Goal: Task Accomplishment & Management: Manage account settings

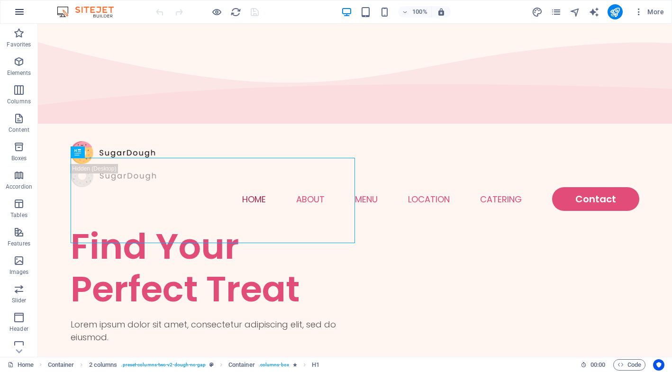
click at [23, 8] on icon "button" at bounding box center [19, 11] width 11 height 11
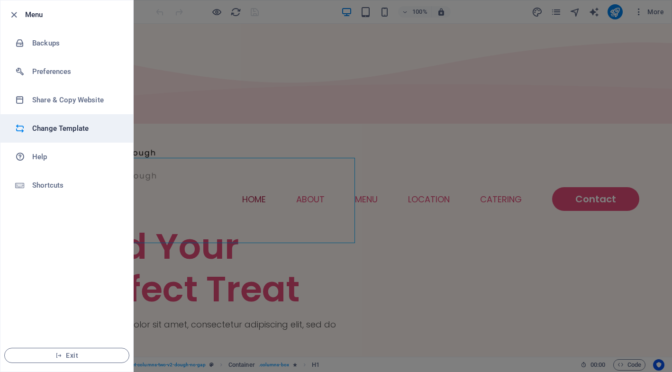
click at [84, 129] on h6 "Change Template" at bounding box center [76, 128] width 88 height 11
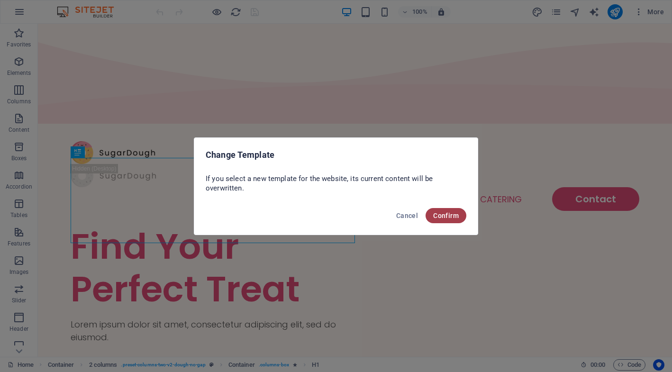
click at [441, 215] on span "Confirm" at bounding box center [446, 216] width 26 height 8
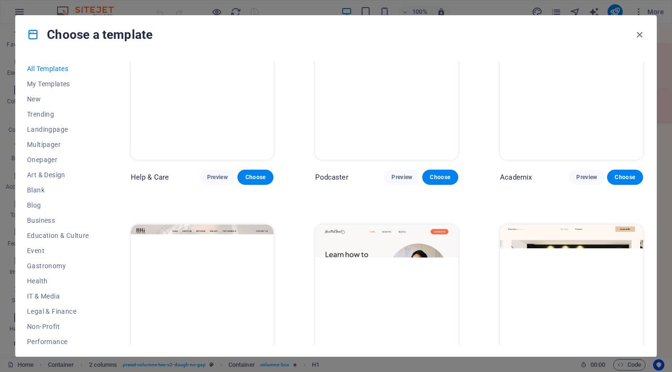
scroll to position [896, 0]
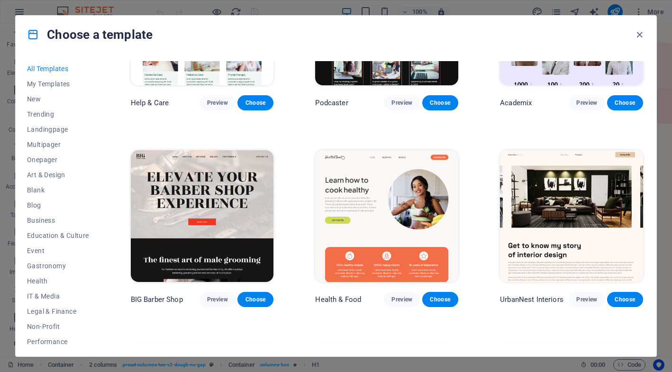
click at [385, 207] on img at bounding box center [386, 216] width 143 height 132
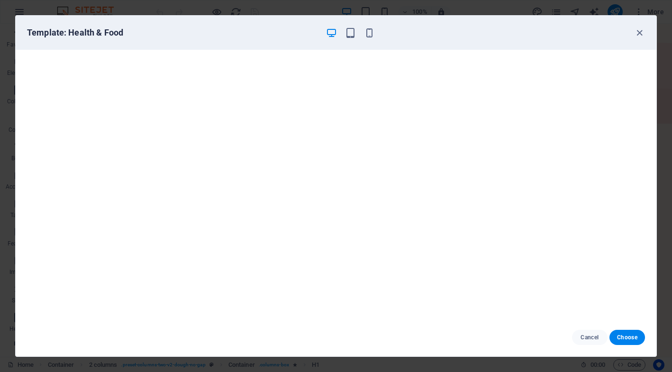
scroll to position [0, 0]
click at [641, 28] on icon "button" at bounding box center [639, 32] width 11 height 11
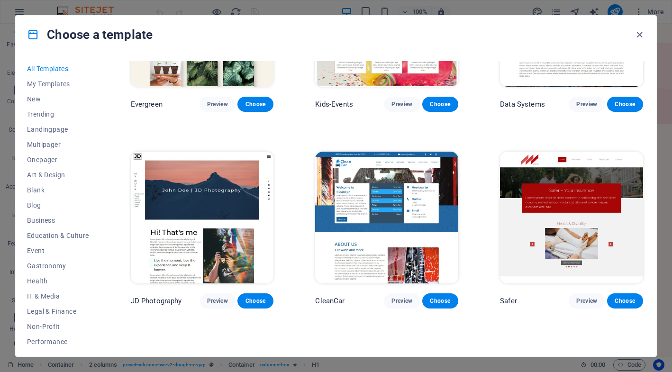
scroll to position [3648, 0]
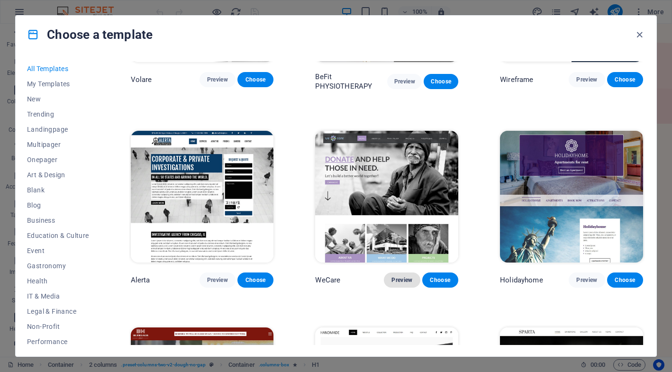
click at [408, 276] on span "Preview" at bounding box center [401, 280] width 21 height 8
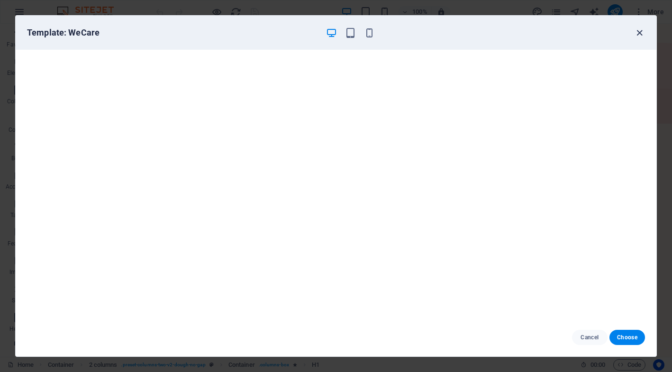
click at [637, 35] on icon "button" at bounding box center [639, 32] width 11 height 11
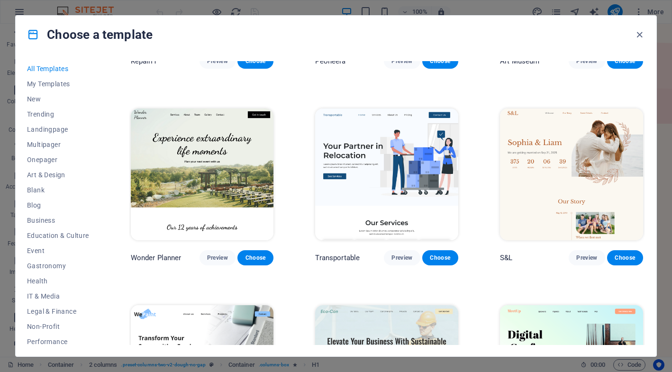
scroll to position [349, 0]
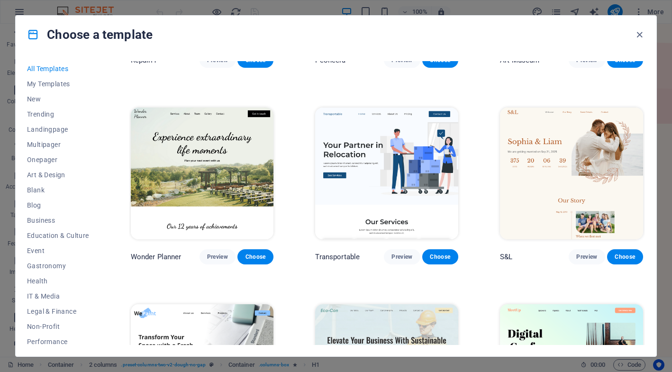
click at [370, 159] on img at bounding box center [386, 174] width 143 height 132
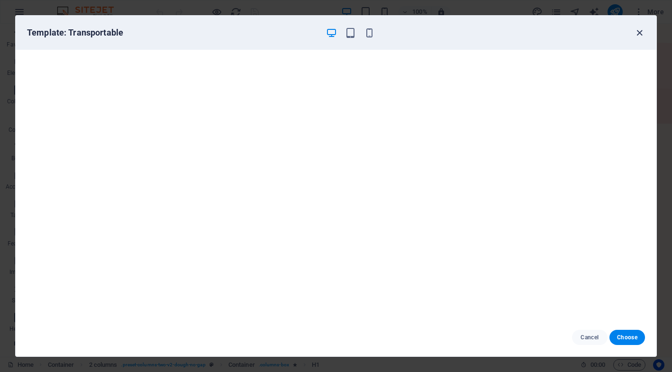
click at [640, 27] on icon "button" at bounding box center [639, 32] width 11 height 11
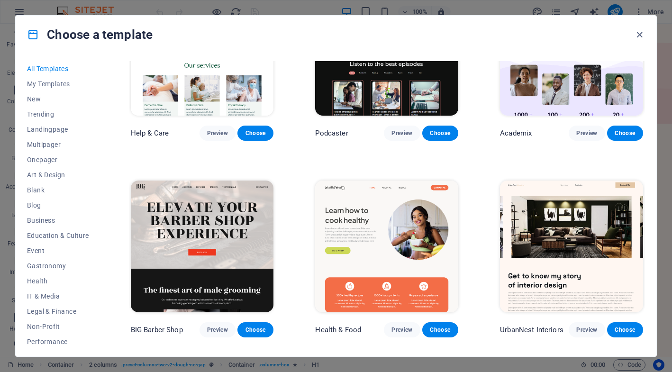
scroll to position [871, 0]
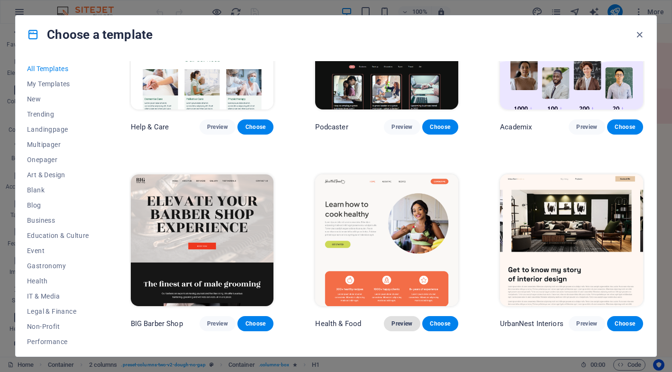
click at [404, 321] on span "Preview" at bounding box center [401, 324] width 21 height 8
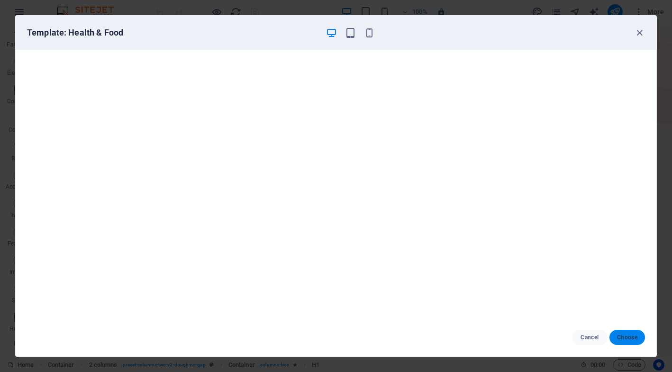
click at [630, 337] on span "Choose" at bounding box center [627, 337] width 20 height 8
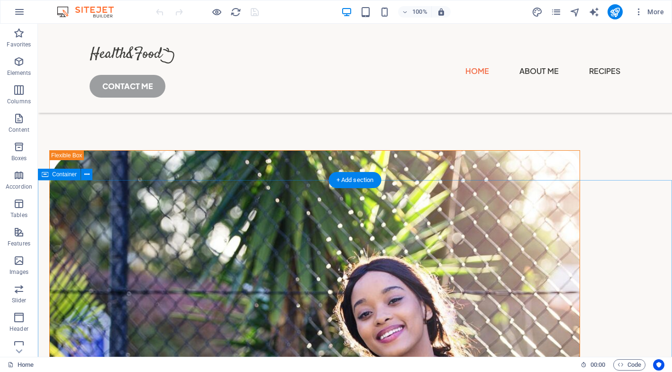
scroll to position [1194, 0]
click at [83, 171] on button at bounding box center [86, 174] width 11 height 11
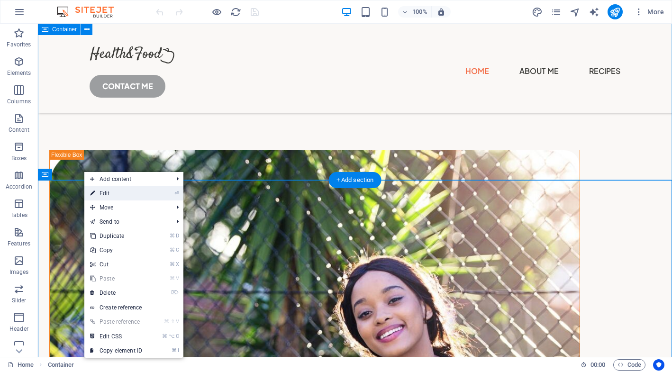
click at [107, 198] on link "⏎ Edit" at bounding box center [115, 193] width 63 height 14
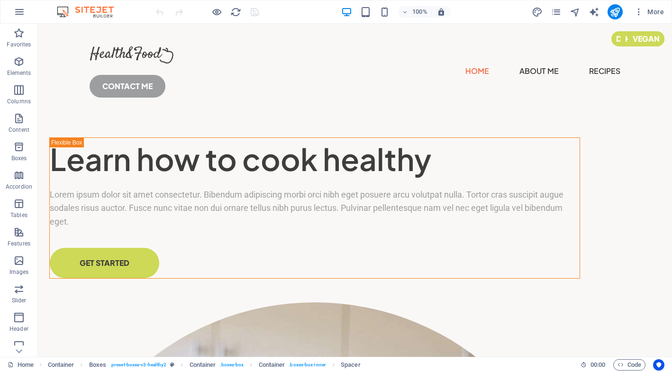
scroll to position [0, 0]
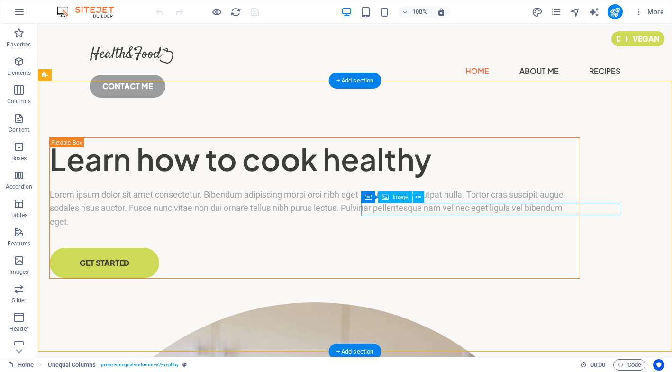
click at [399, 196] on span "Image" at bounding box center [400, 197] width 16 height 6
click at [419, 197] on icon at bounding box center [417, 197] width 5 height 10
click at [411, 195] on icon at bounding box center [409, 197] width 5 height 10
click at [418, 195] on icon at bounding box center [417, 197] width 5 height 10
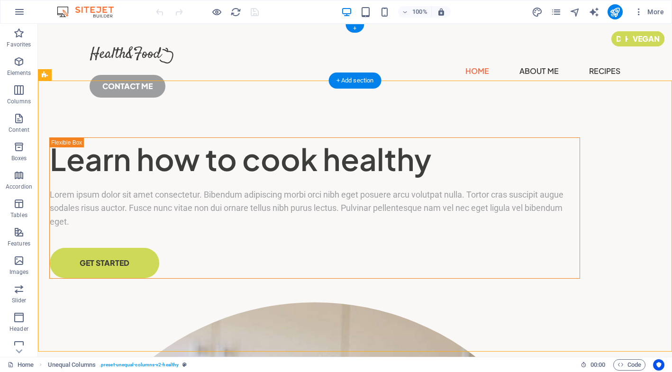
click at [302, 63] on nav "Home About Me Recipes" at bounding box center [355, 70] width 530 height 15
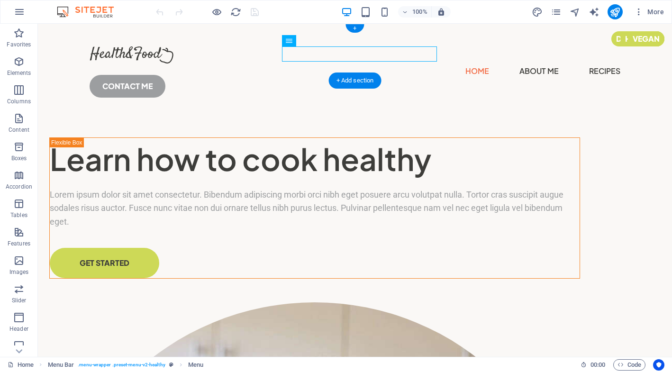
click at [302, 63] on nav "Home About Me Recipes" at bounding box center [355, 70] width 530 height 15
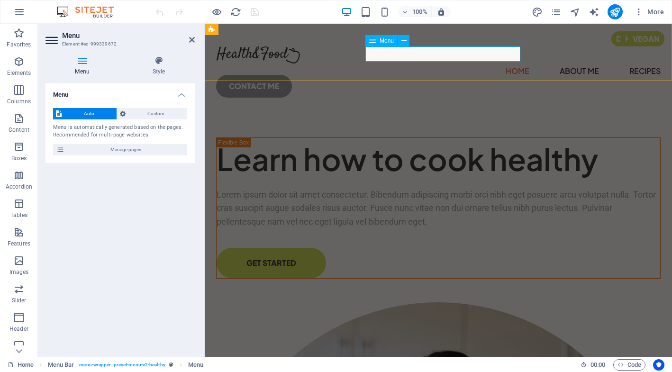
click at [385, 63] on nav "Home About Me Recipes" at bounding box center [438, 70] width 444 height 15
click at [162, 147] on span "Manage pages" at bounding box center [125, 149] width 117 height 11
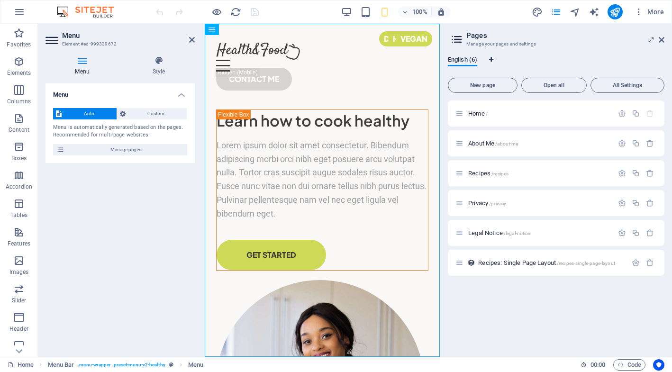
click at [494, 58] on span "Language Tabs" at bounding box center [491, 60] width 6 height 6
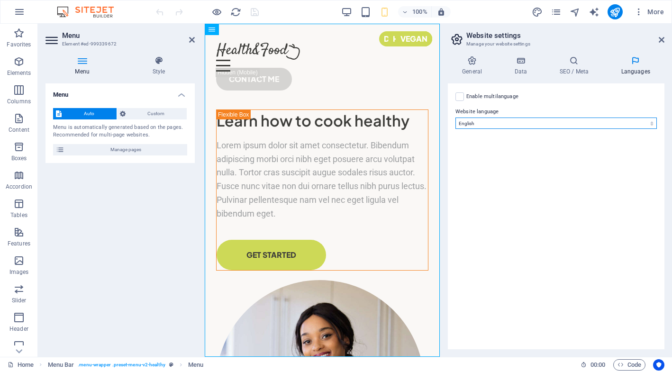
click at [649, 121] on select "Abkhazian Afar Afrikaans Akan Albanian Amharic Arabic Aragonese Armenian Assame…" at bounding box center [555, 122] width 201 height 11
select select "131"
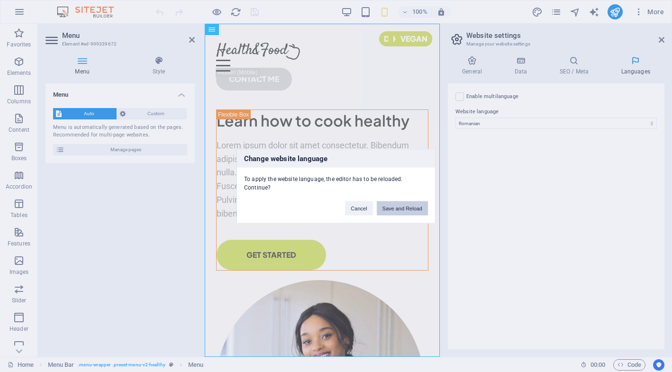
click at [412, 209] on button "Save and Reload" at bounding box center [401, 208] width 51 height 14
checkbox input "false"
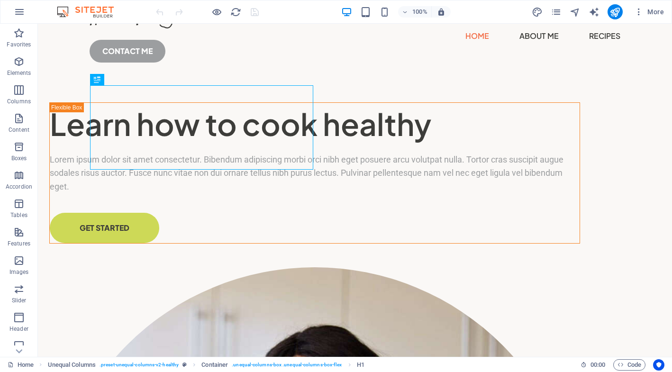
scroll to position [0, 0]
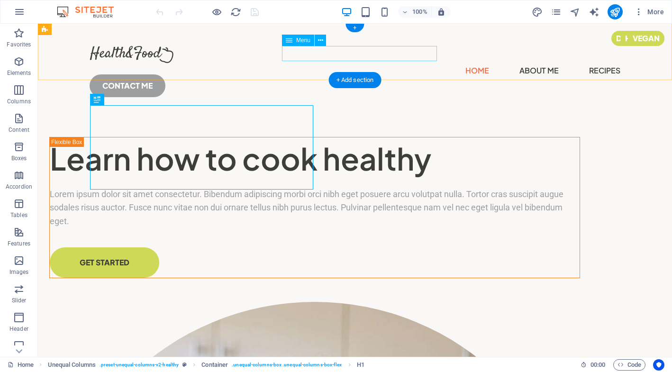
click at [297, 63] on nav "Home About Me Recipes" at bounding box center [355, 70] width 530 height 15
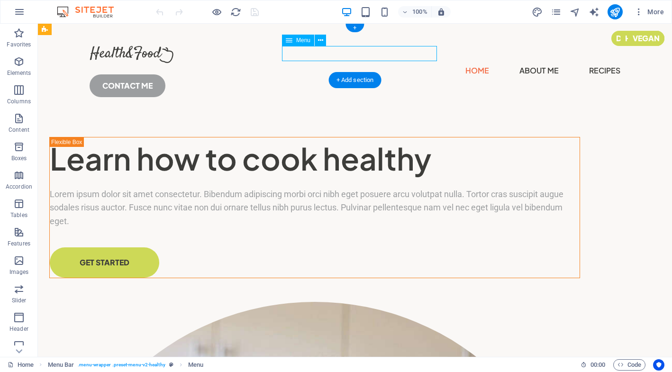
click at [293, 63] on nav "Home About Me Recipes" at bounding box center [355, 70] width 530 height 15
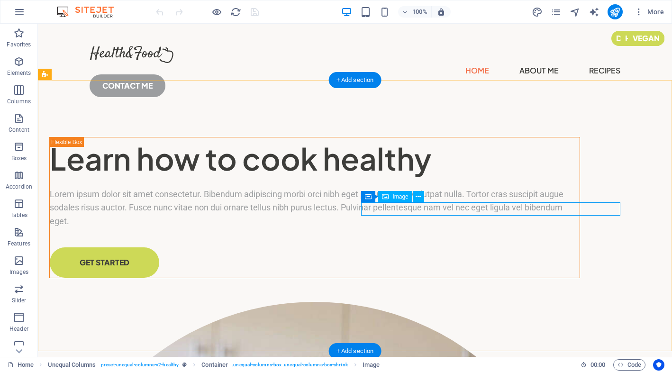
click at [399, 198] on span "Image" at bounding box center [400, 197] width 16 height 6
click at [395, 195] on span "Image" at bounding box center [400, 197] width 16 height 6
select select "%"
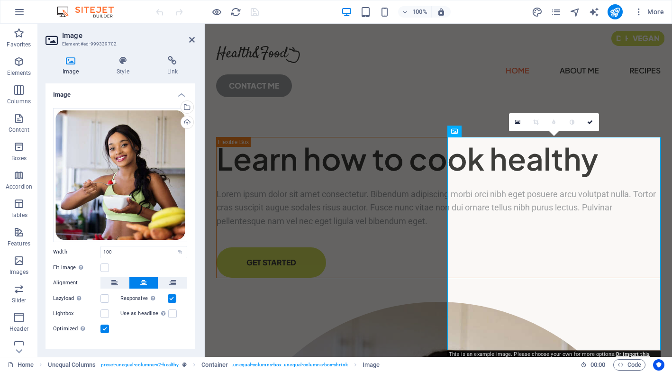
scroll to position [0, 0]
click at [519, 121] on icon at bounding box center [517, 122] width 5 height 7
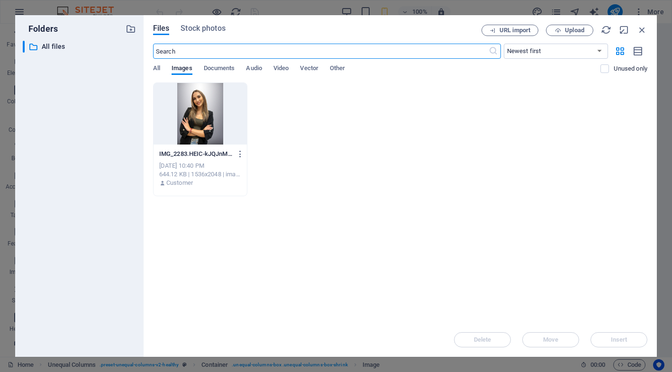
click at [202, 105] on div at bounding box center [199, 114] width 93 height 62
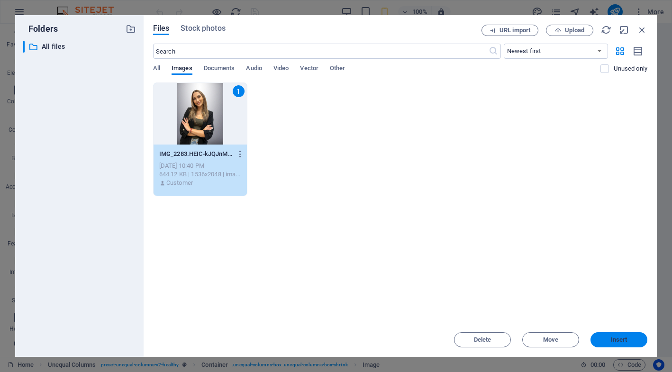
click at [623, 342] on span "Insert" at bounding box center [618, 340] width 17 height 6
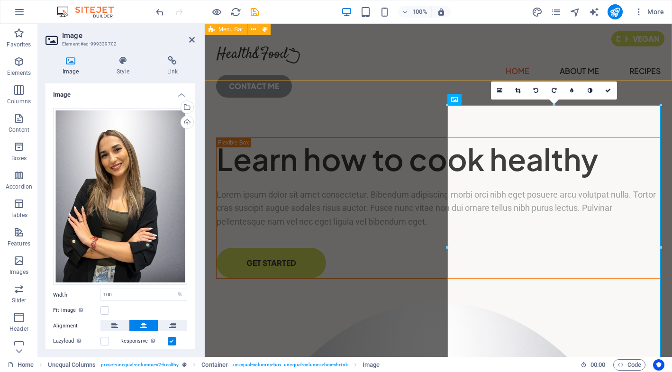
click at [429, 66] on div "Menu Home About Me Recipes CONTACT ME" at bounding box center [438, 68] width 467 height 89
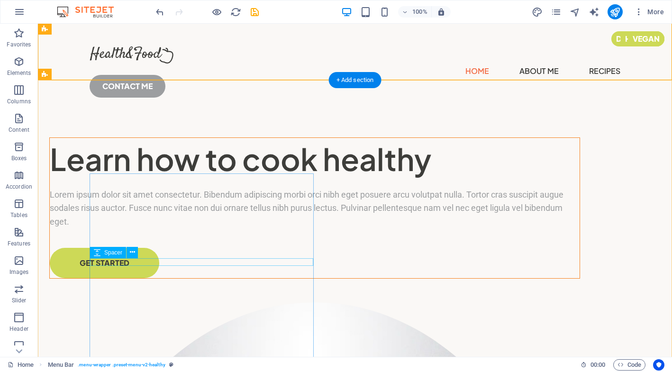
scroll to position [13, 0]
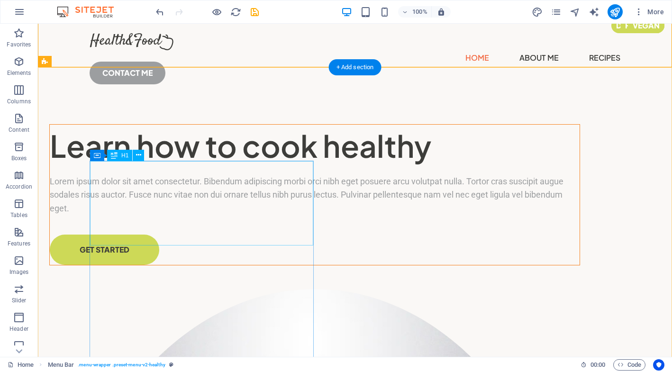
click at [282, 167] on div "Learn how to cook healthy" at bounding box center [314, 146] width 529 height 43
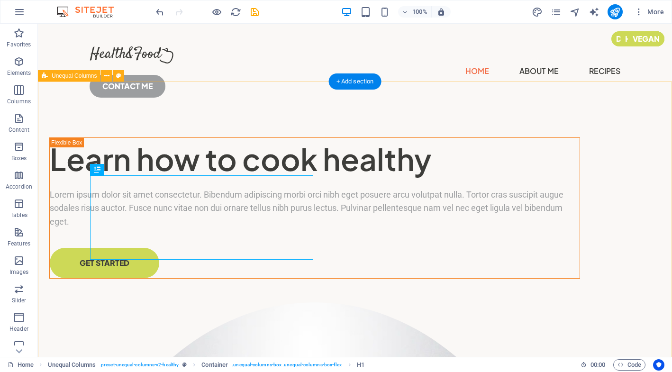
scroll to position [0, 0]
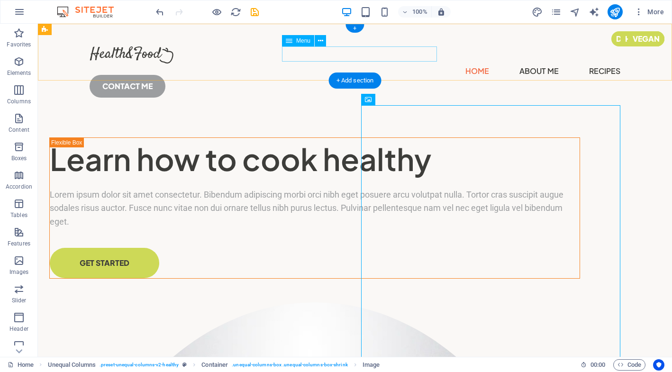
click at [299, 63] on nav "Home About Me Recipes" at bounding box center [355, 70] width 530 height 15
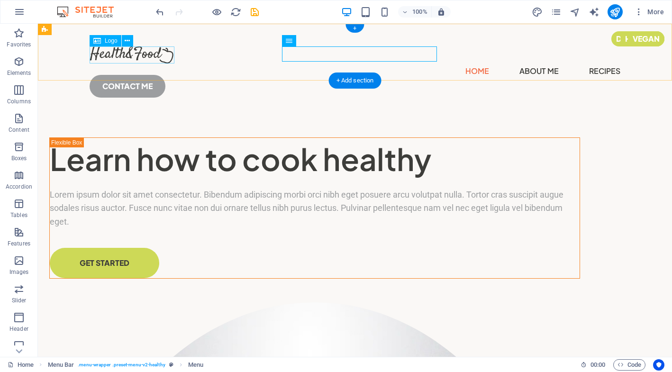
click at [147, 58] on div at bounding box center [355, 54] width 530 height 17
click at [127, 37] on icon at bounding box center [127, 41] width 5 height 10
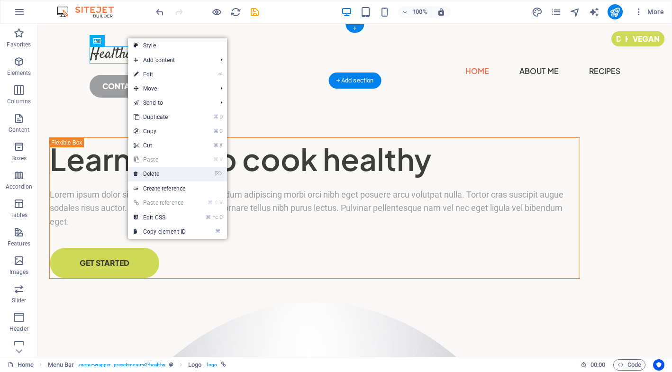
click at [169, 171] on link "⌦ Delete" at bounding box center [159, 174] width 63 height 14
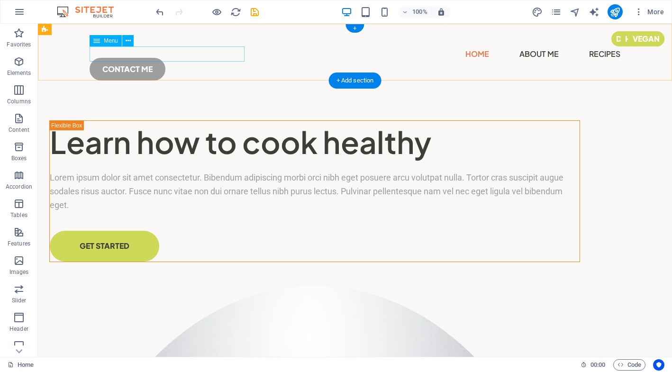
click at [99, 54] on nav "Home About Me Recipes" at bounding box center [355, 53] width 530 height 15
click at [130, 41] on icon at bounding box center [127, 41] width 5 height 10
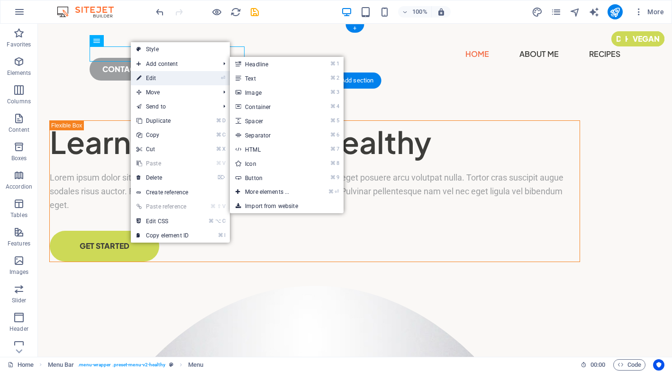
click at [151, 74] on link "⏎ Edit" at bounding box center [162, 78] width 63 height 14
select select
select select "1"
select select
select select "2"
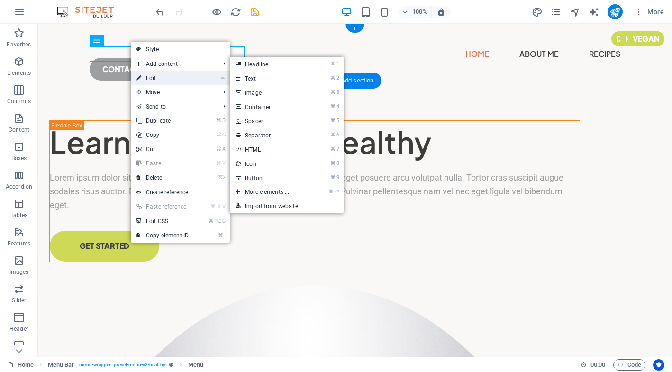
select select
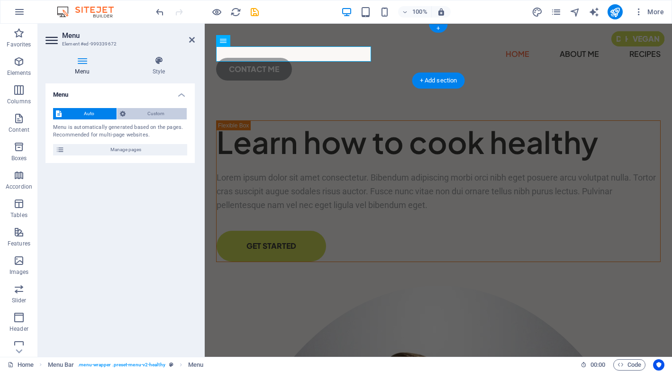
click at [140, 116] on span "Custom" at bounding box center [156, 113] width 56 height 11
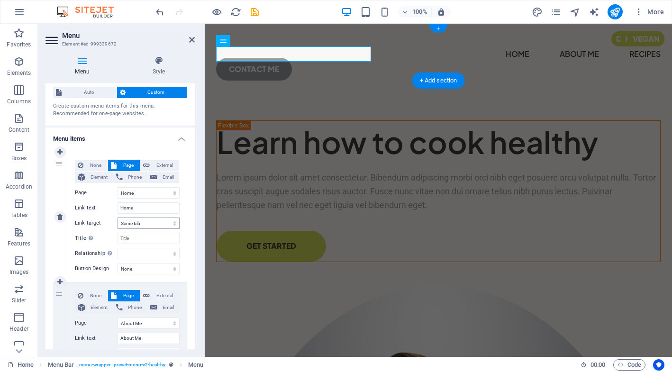
scroll to position [25, 0]
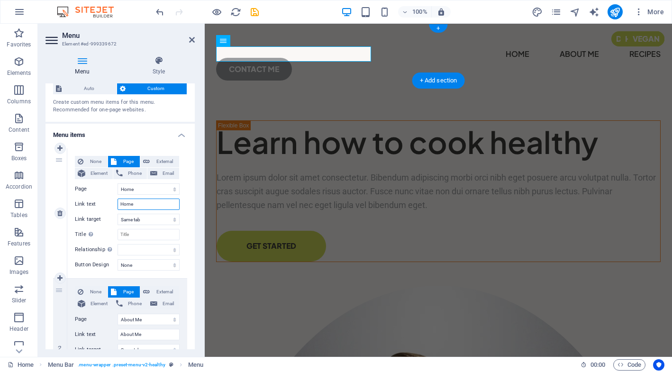
click at [140, 201] on input "Home" at bounding box center [148, 203] width 62 height 11
type input "H"
select select
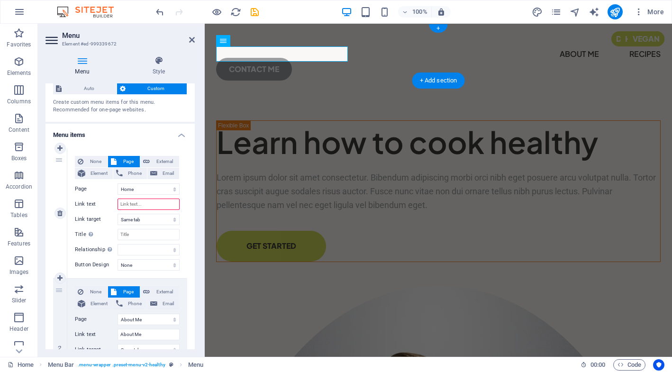
type input "A"
select select
type input "Acasa"
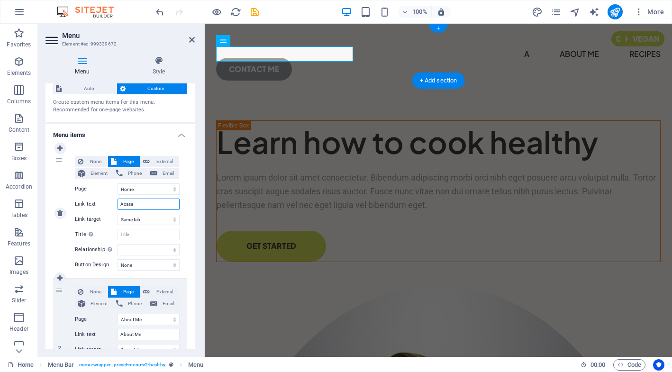
select select
type input "Acasă"
select select
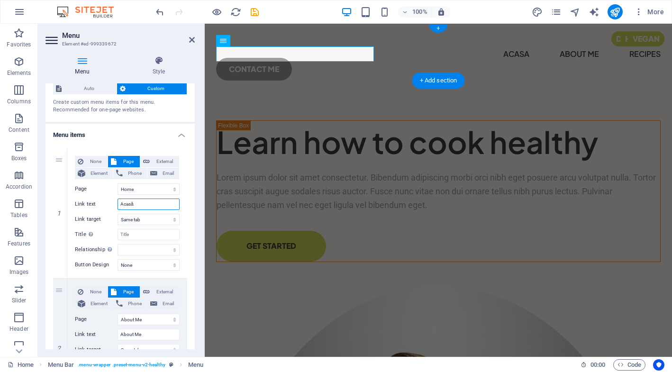
select select
type input "Acasă"
click at [184, 199] on div "None Page External Element Phone Email Page Home About Me Recipes Privacy Legal…" at bounding box center [127, 213] width 120 height 130
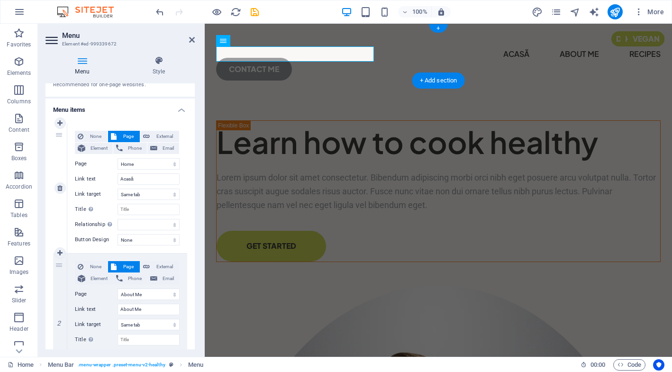
scroll to position [89, 0]
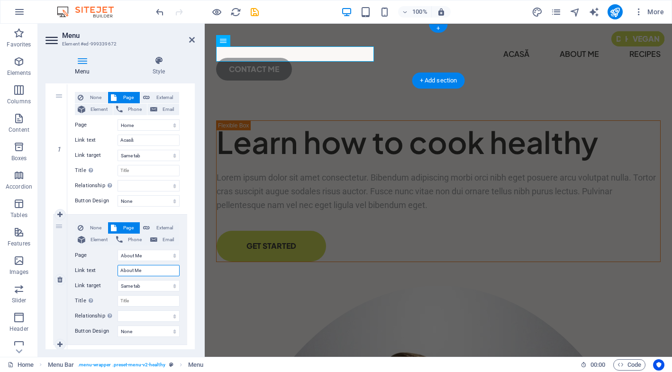
click at [151, 269] on input "About Me" at bounding box center [148, 270] width 62 height 11
type input "A"
select select
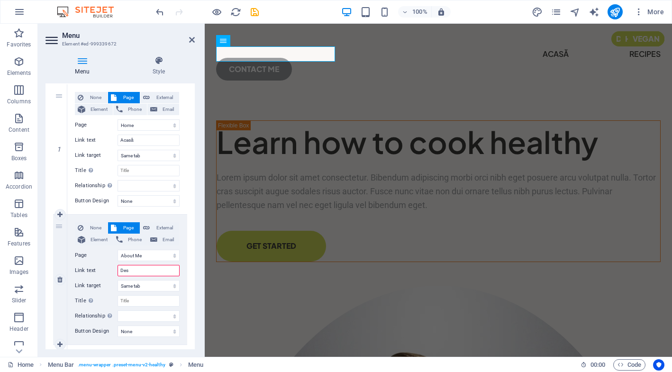
type input "Desp"
select select
type input "Despre"
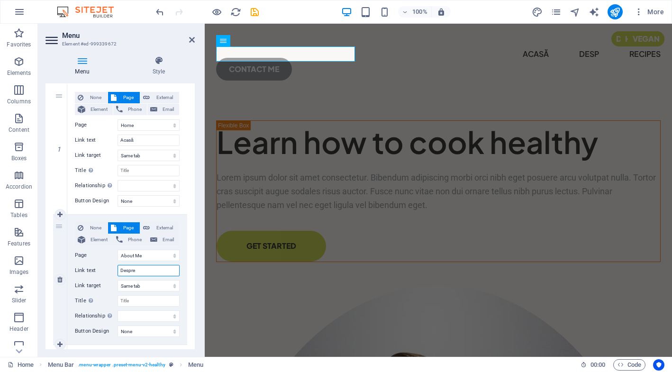
select select
type input "Despre mine"
select select
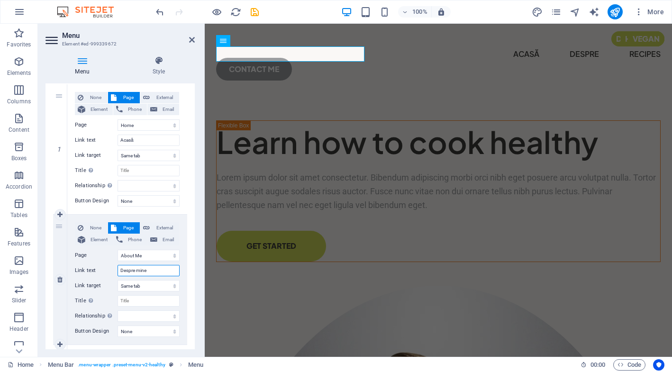
select select
type input "Despre mine"
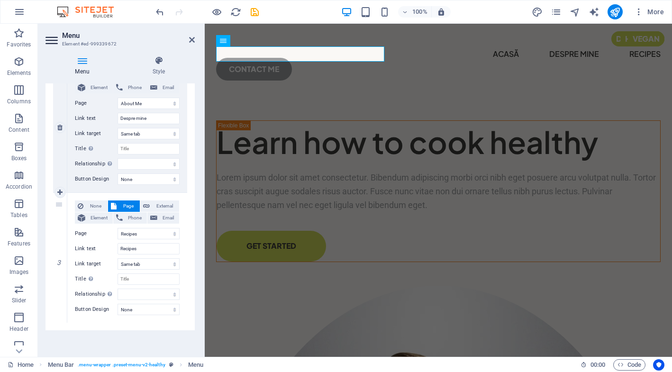
scroll to position [241, 0]
drag, startPoint x: 157, startPoint y: 249, endPoint x: 117, endPoint y: 244, distance: 40.1
click at [117, 244] on div "Link text Recipes" at bounding box center [127, 248] width 105 height 11
type input "Ser"
select select
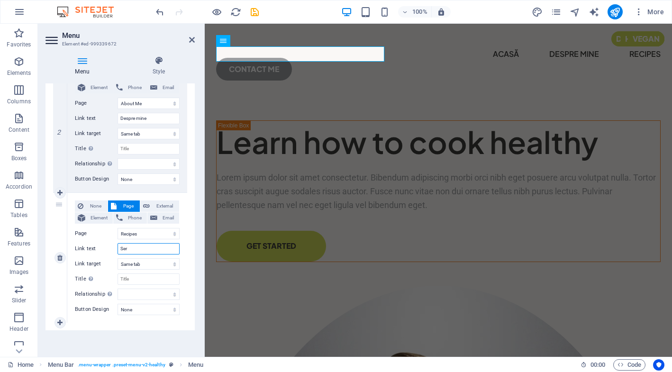
select select
type input "Servicii"
select select
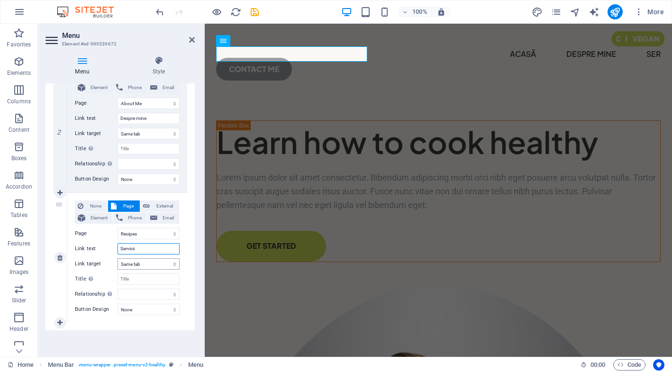
select select
type input "Servicii"
click at [186, 257] on div "1 None Page External Element Phone Email Page Home About Me Recipes Privacy Leg…" at bounding box center [119, 127] width 149 height 405
click at [182, 295] on div "None Page External Element Phone Email Page Home About Me Recipes Privacy Legal…" at bounding box center [127, 258] width 120 height 130
click at [166, 339] on div "Menu Auto Custom Create custom menu items for this menu. Recommended for one-pa…" at bounding box center [119, 216] width 149 height 266
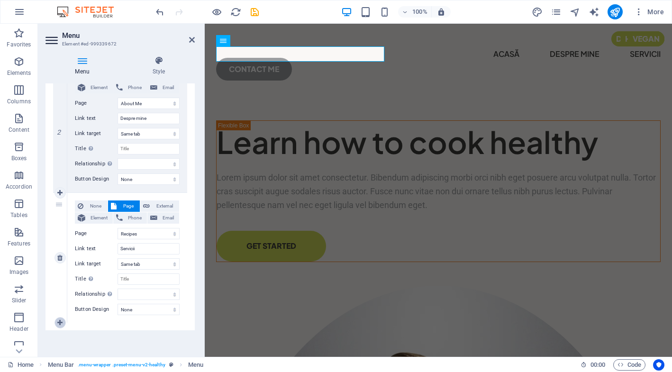
click at [56, 321] on link at bounding box center [59, 322] width 11 height 11
select select
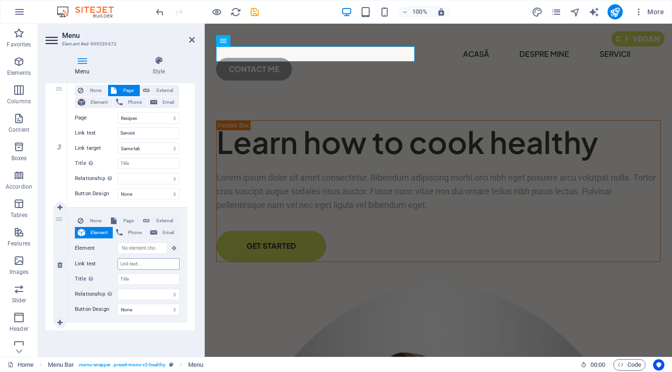
scroll to position [357, 0]
click at [152, 259] on input "Link text" at bounding box center [148, 263] width 62 height 11
type input "p"
select select
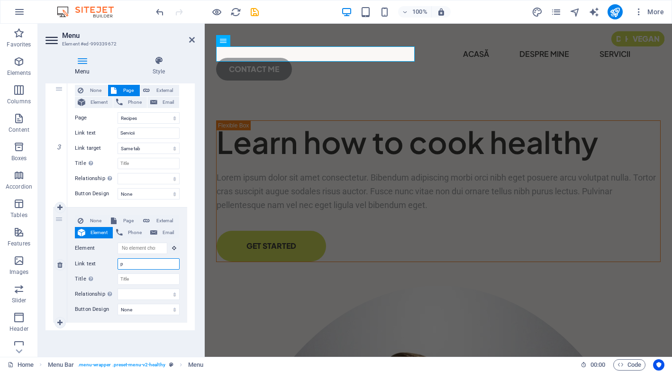
select select
type input "pr"
select select
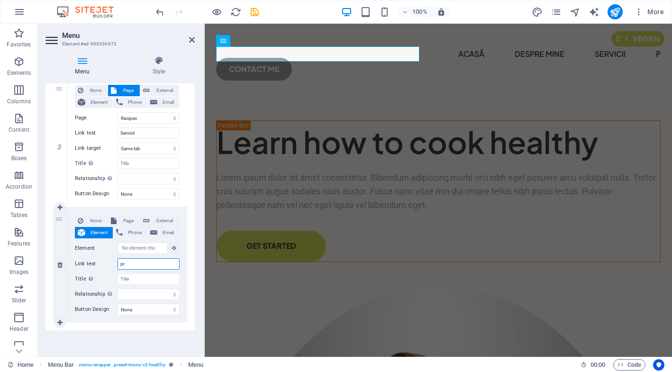
select select
type input "progra"
select select
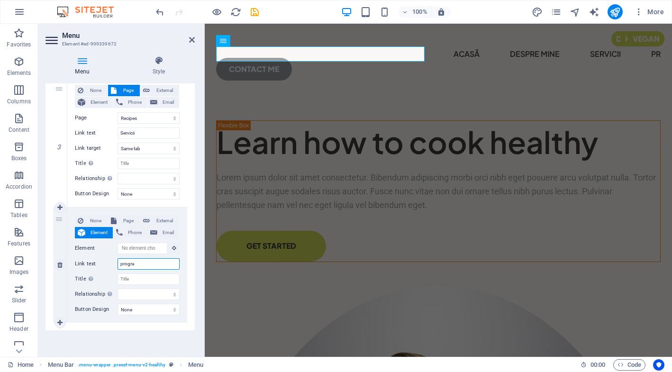
select select
type input "programeaz"
select select
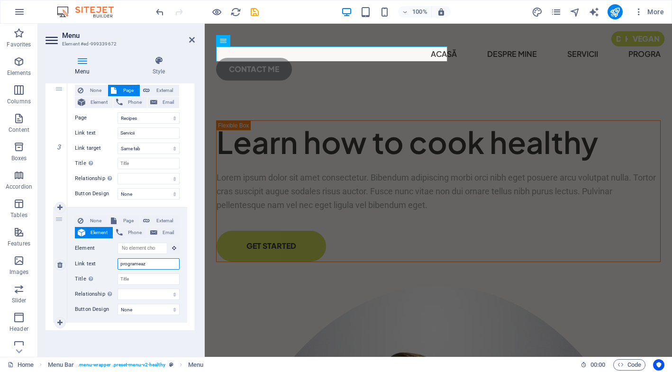
select select
type input "programează"
select select
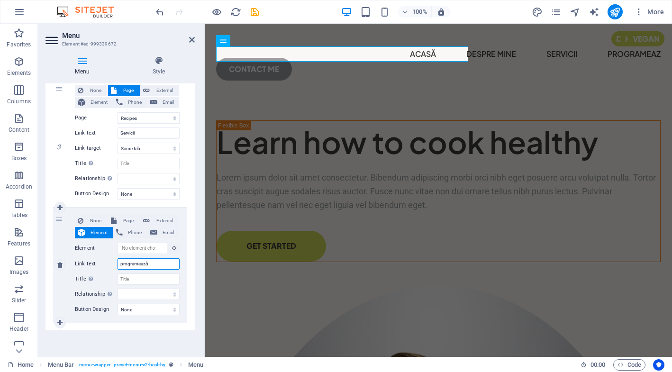
select select
type input "programează o sedinta"
select select
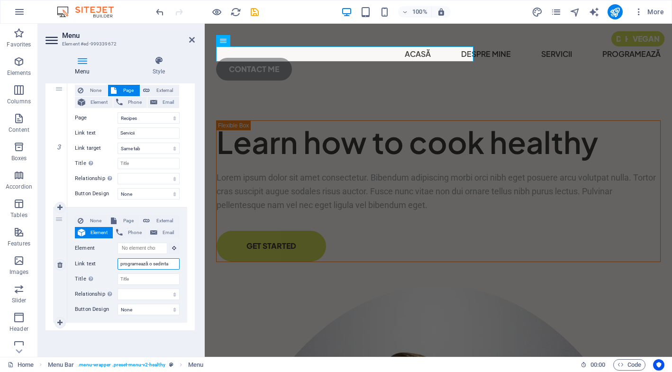
select select
type input "programează o ședință"
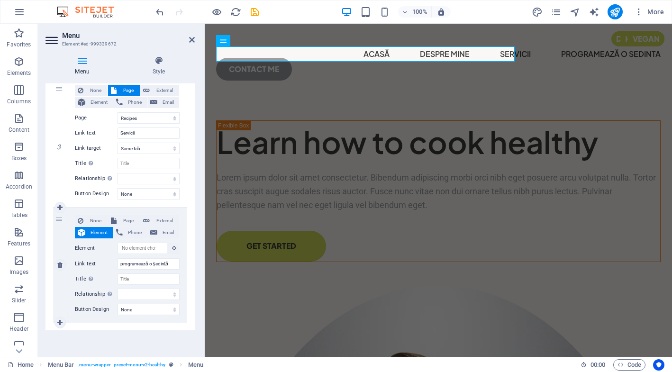
select select
click at [178, 261] on div "None Page External Element Phone Email Page Home About Me Recipes Privacy Legal…" at bounding box center [127, 264] width 120 height 115
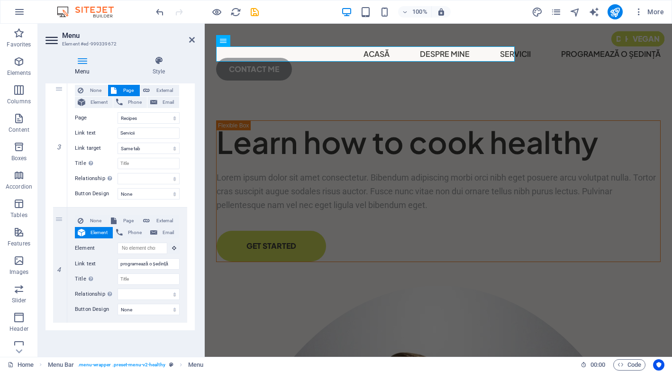
click at [152, 338] on div "Menu Auto Custom Create custom menu items for this menu. Recommended for one-pa…" at bounding box center [119, 216] width 149 height 266
click at [547, 58] on div "Menu Acasă Despre mine Servicii programează o ședință CONTACT ME" at bounding box center [438, 60] width 467 height 72
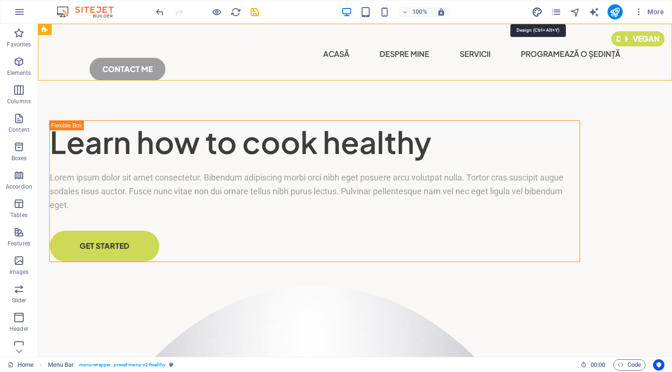
click at [537, 14] on icon "design" at bounding box center [536, 12] width 11 height 11
select select "px"
select select "400"
select select "px"
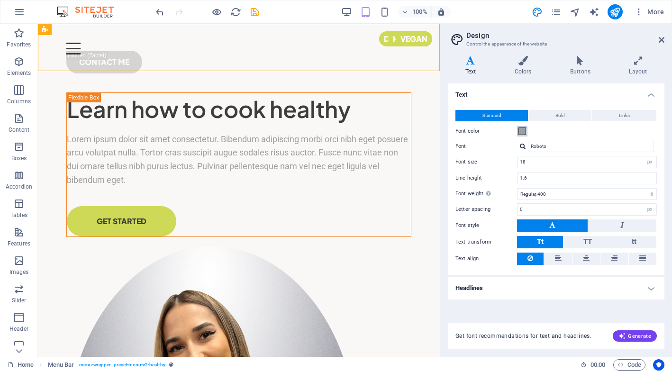
click at [519, 128] on span at bounding box center [522, 131] width 8 height 8
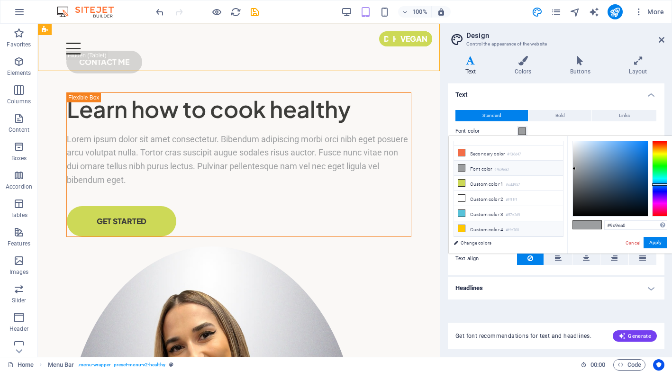
scroll to position [26, 0]
click at [489, 230] on li "Custom color 4 #ffc700" at bounding box center [508, 228] width 109 height 15
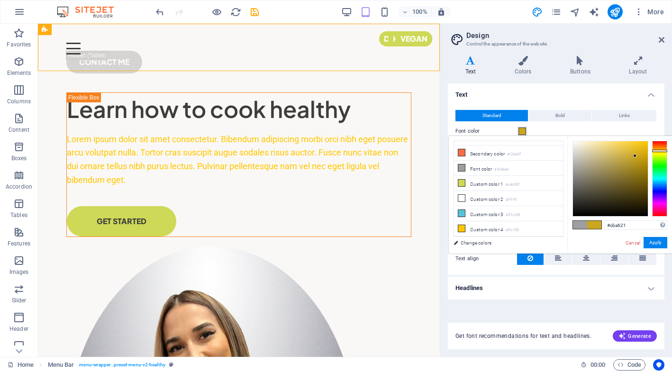
type input "#cda722"
drag, startPoint x: 624, startPoint y: 196, endPoint x: 635, endPoint y: 155, distance: 42.2
click at [635, 155] on div at bounding box center [610, 178] width 75 height 75
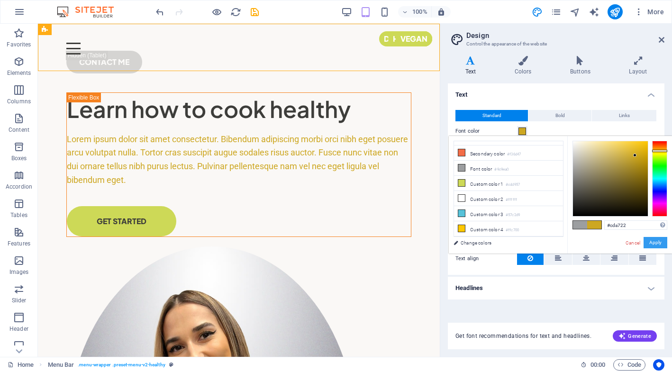
click at [654, 243] on button "Apply" at bounding box center [655, 242] width 24 height 11
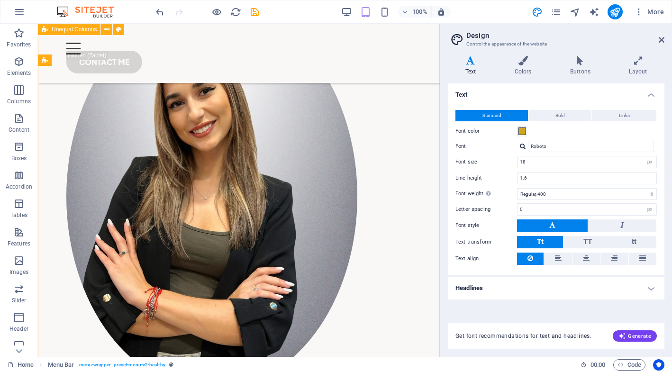
scroll to position [151, 0]
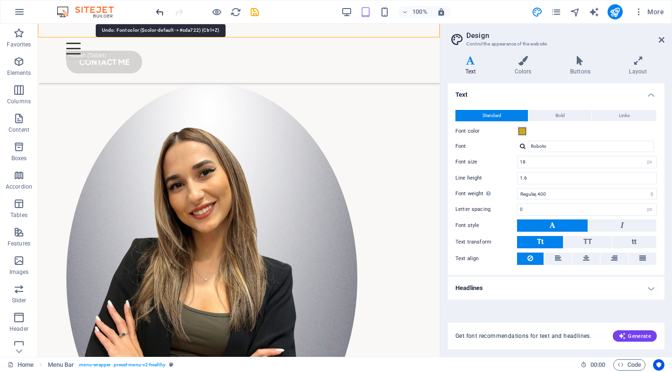
click at [159, 10] on icon "undo" at bounding box center [159, 12] width 11 height 11
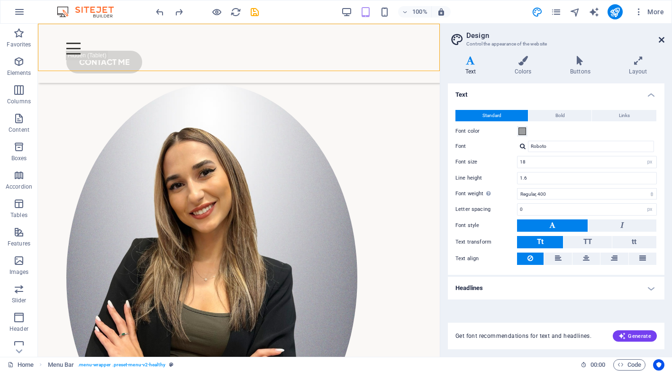
click at [661, 38] on icon at bounding box center [661, 40] width 6 height 8
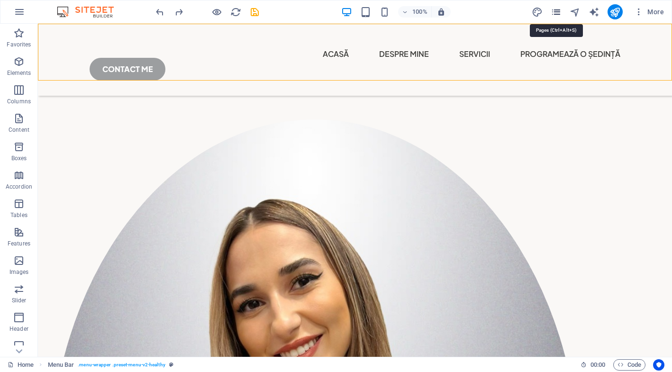
click at [559, 11] on icon "pages" at bounding box center [555, 12] width 11 height 11
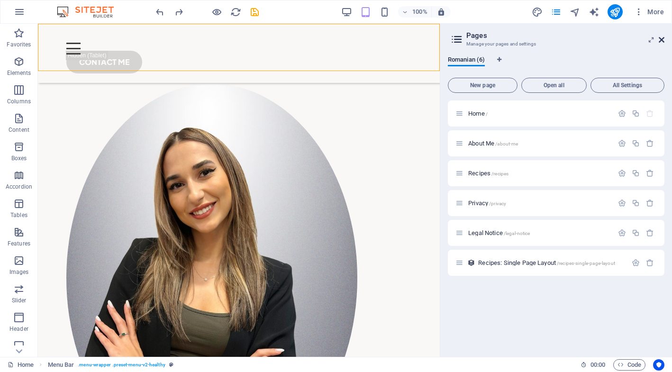
click at [659, 41] on icon at bounding box center [661, 40] width 6 height 8
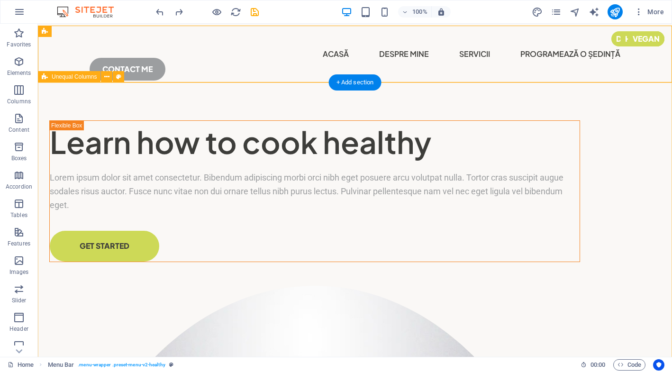
scroll to position [0, 0]
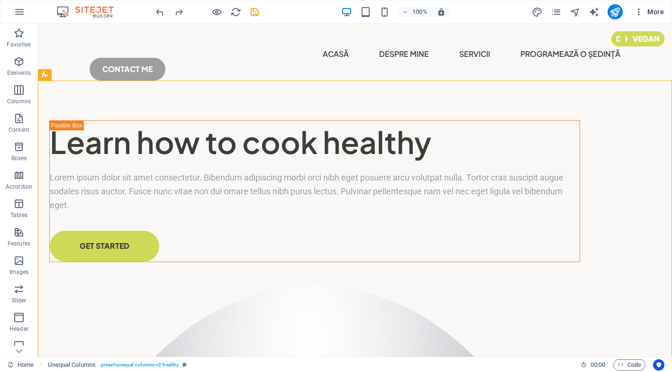
click at [661, 15] on span "More" at bounding box center [649, 11] width 30 height 9
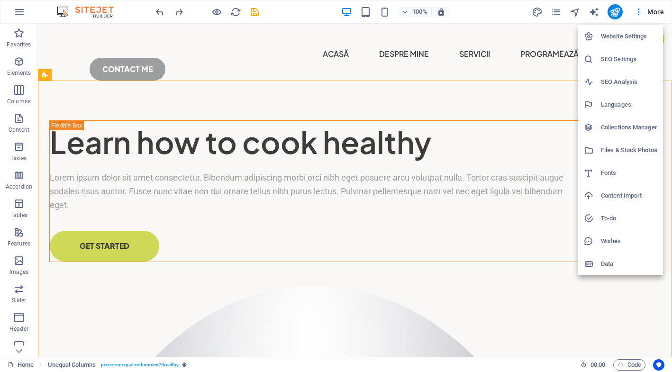
click at [326, 121] on div at bounding box center [336, 186] width 672 height 372
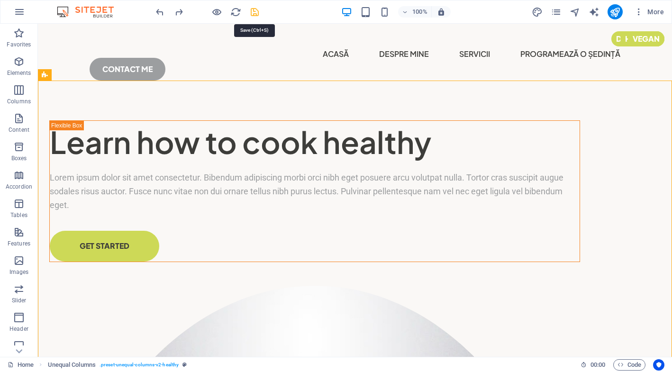
click at [253, 13] on icon "save" at bounding box center [254, 12] width 11 height 11
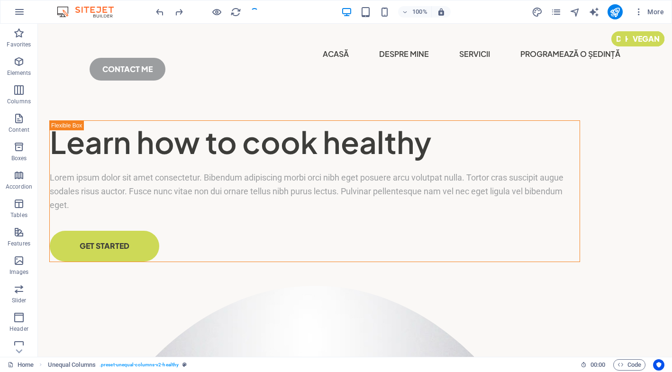
checkbox input "false"
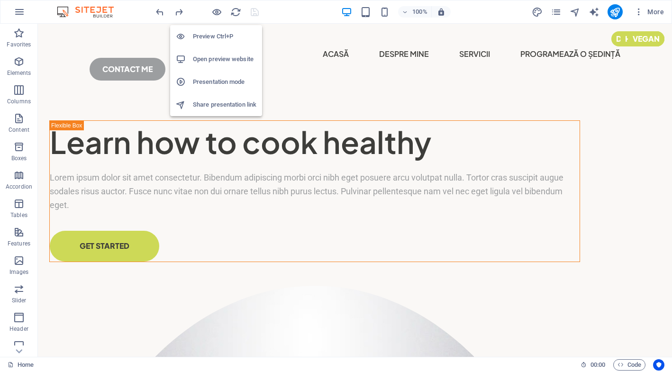
click at [212, 37] on h6 "Preview Ctrl+P" at bounding box center [224, 36] width 63 height 11
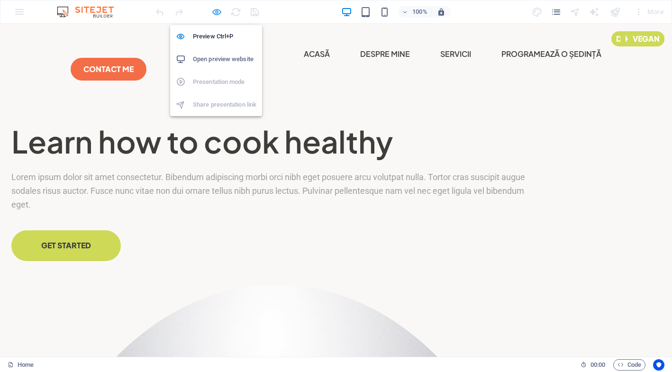
click at [216, 9] on icon "button" at bounding box center [216, 12] width 11 height 11
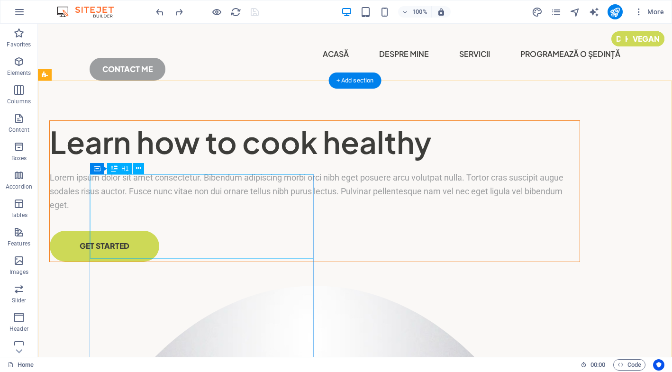
click at [284, 163] on div "Learn how to cook healthy" at bounding box center [314, 142] width 529 height 43
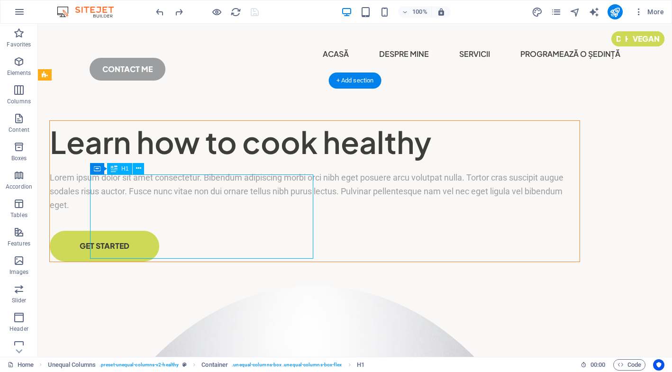
click at [269, 163] on div "Learn how to cook healthy" at bounding box center [314, 142] width 529 height 43
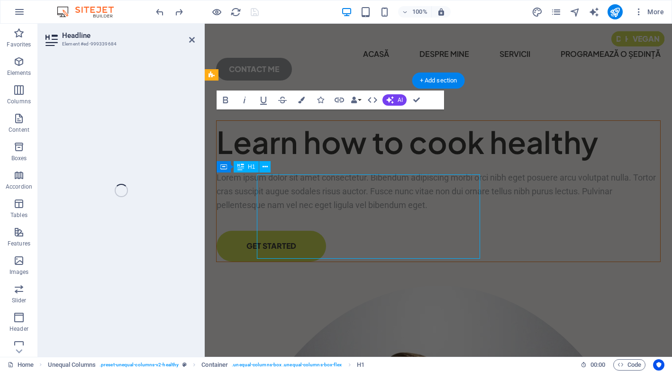
click at [269, 212] on div "Lorem ipsum dolor sit amet consectetur. Bibendum adipiscing morbi orci nibh ege…" at bounding box center [437, 191] width 443 height 41
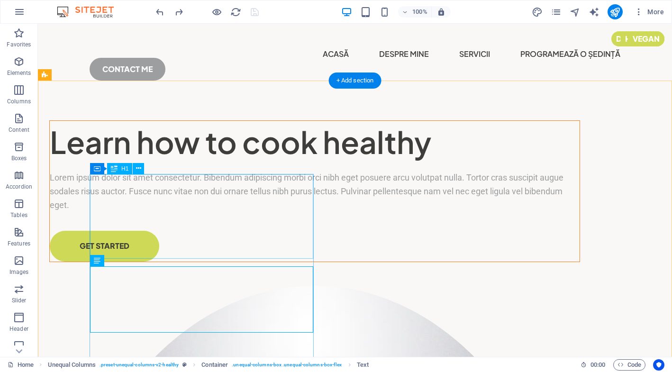
click at [281, 163] on div "Learn how to cook healthy" at bounding box center [314, 142] width 529 height 43
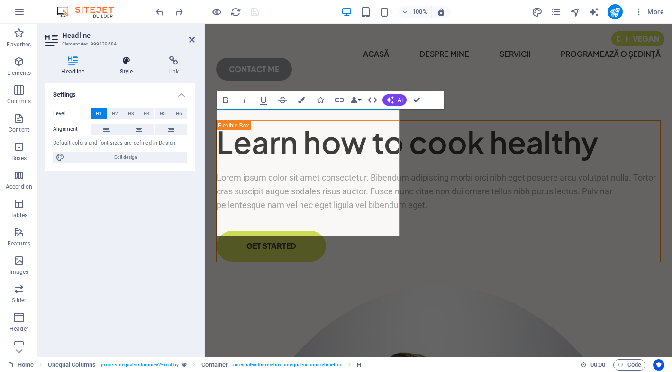
click at [133, 65] on icon at bounding box center [126, 60] width 45 height 9
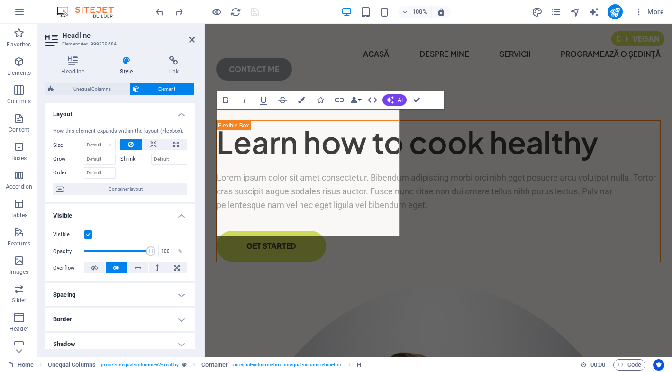
scroll to position [94, 0]
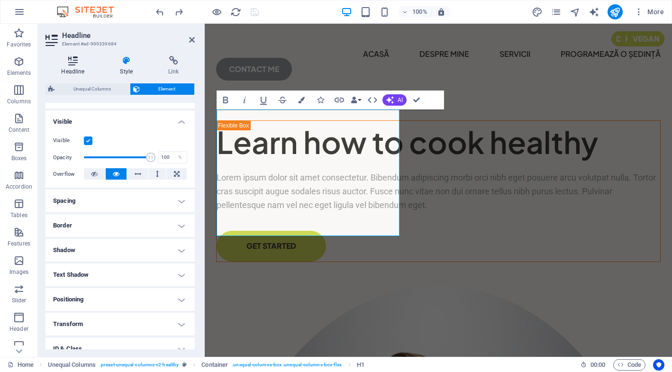
click at [73, 63] on icon at bounding box center [72, 60] width 55 height 9
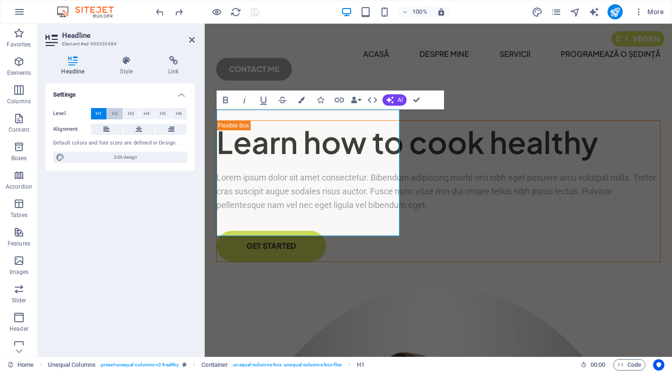
click at [110, 114] on button "H2" at bounding box center [115, 113] width 16 height 11
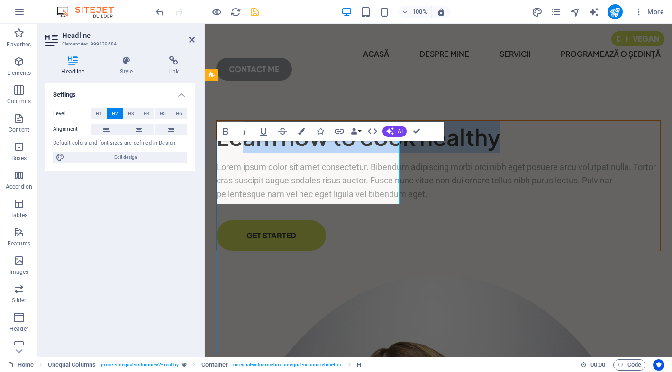
drag, startPoint x: 367, startPoint y: 186, endPoint x: 241, endPoint y: 145, distance: 132.4
click at [242, 145] on h2 "Learn how to cook healthy" at bounding box center [437, 137] width 443 height 32
click at [375, 152] on h2 "Learn how to cook healthy" at bounding box center [437, 137] width 443 height 32
drag, startPoint x: 375, startPoint y: 185, endPoint x: 215, endPoint y: 150, distance: 163.4
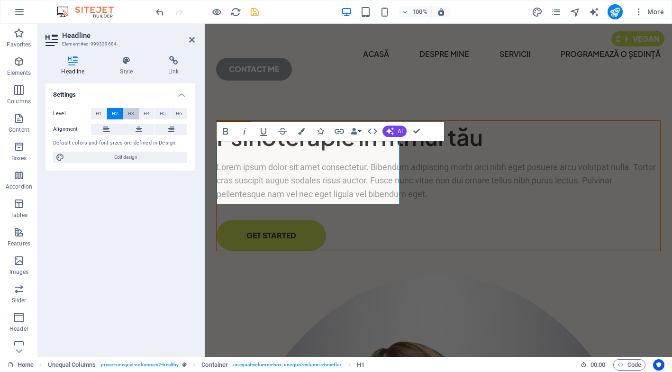
click at [136, 112] on button "H3" at bounding box center [131, 113] width 16 height 11
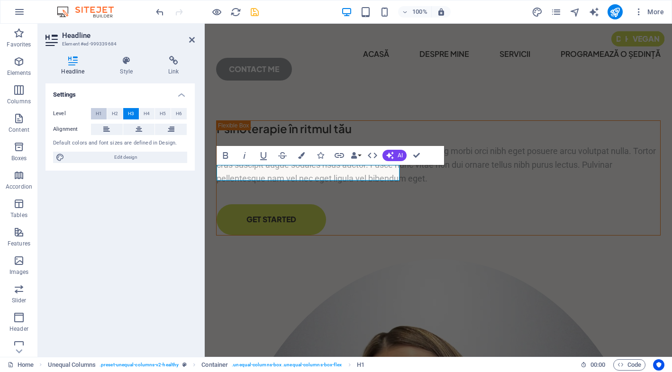
click at [101, 113] on span "H1" at bounding box center [99, 113] width 6 height 11
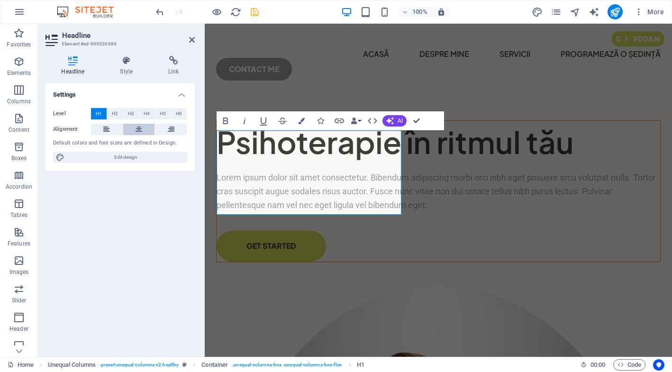
click at [141, 132] on icon at bounding box center [138, 129] width 7 height 11
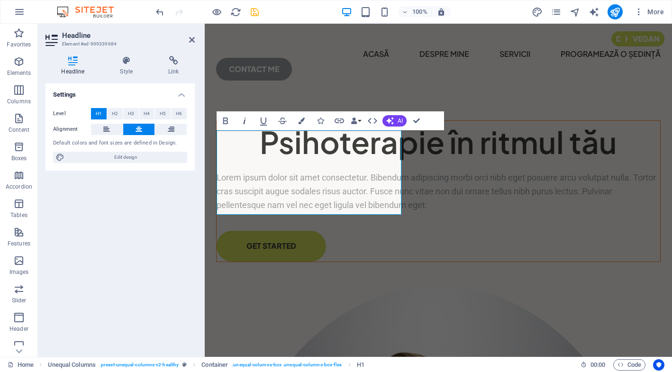
click at [246, 121] on icon "button" at bounding box center [244, 120] width 11 height 11
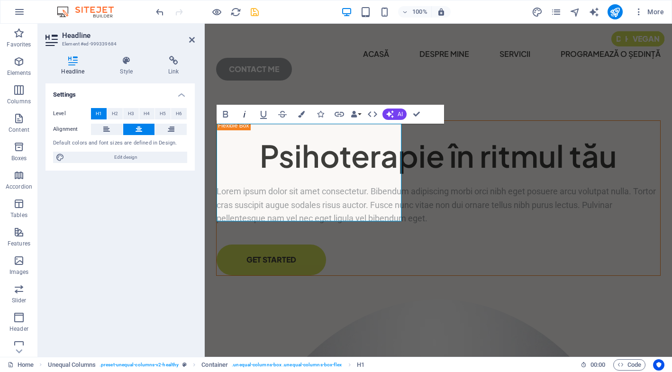
click at [246, 116] on icon "button" at bounding box center [244, 113] width 11 height 11
click at [241, 116] on icon "button" at bounding box center [244, 113] width 11 height 11
click at [305, 116] on button "Colors" at bounding box center [301, 114] width 18 height 19
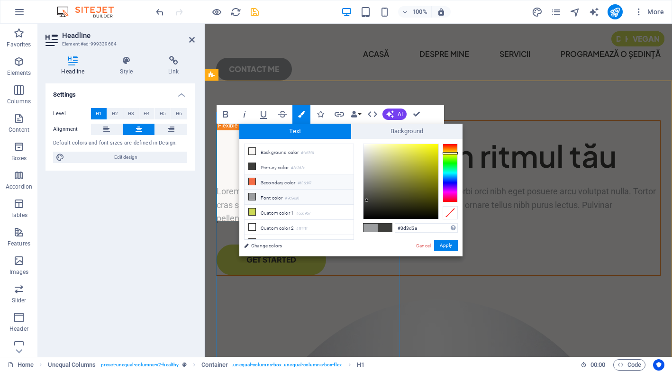
click at [281, 180] on li "Secondary color #f36d47" at bounding box center [298, 181] width 109 height 15
type input "#f36d47"
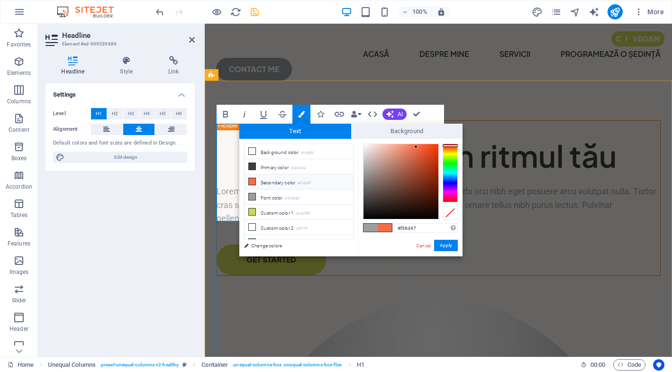
click at [255, 179] on icon at bounding box center [252, 181] width 7 height 7
click at [447, 246] on button "Apply" at bounding box center [446, 245] width 24 height 11
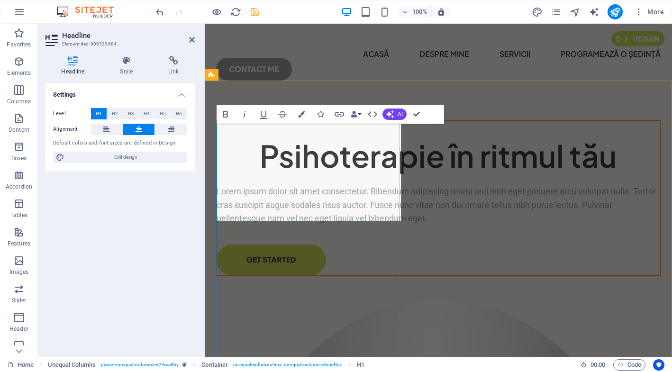
click at [365, 177] on h1 "​ ​ Psihoterapie în ritmul tău" at bounding box center [437, 155] width 443 height 43
click at [377, 132] on div "​ ​ ​​​​ ​ ​ Psihoterapie în ritmul tău" at bounding box center [437, 149] width 443 height 56
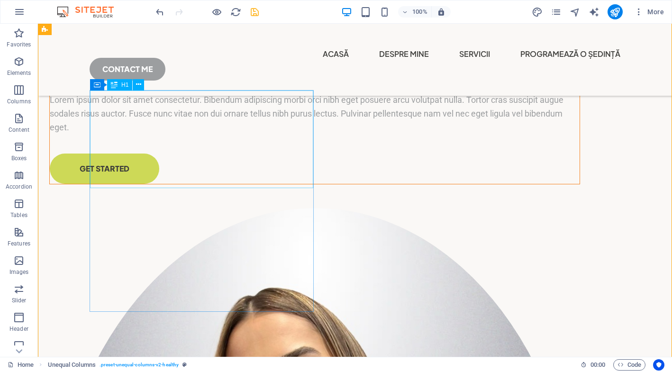
scroll to position [77, 0]
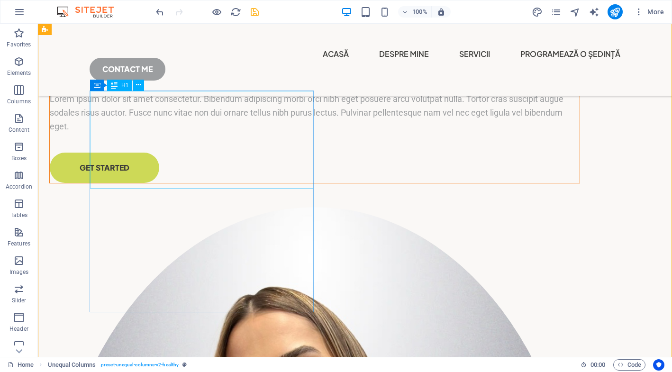
click at [230, 85] on div "​​​​​ Psihoterapie în ritmul tău" at bounding box center [314, 57] width 529 height 56
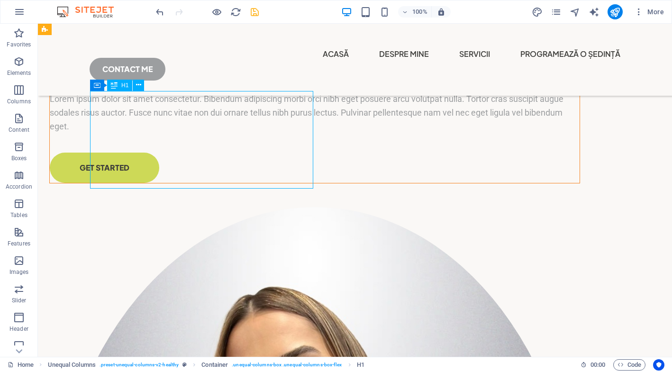
click at [279, 85] on div "​​​​​ Psihoterapie în ritmul tău" at bounding box center [314, 57] width 529 height 56
click at [137, 85] on div "​​​​​ Psihoterapie în ritmul tău" at bounding box center [314, 57] width 529 height 56
click at [140, 83] on icon at bounding box center [138, 85] width 5 height 10
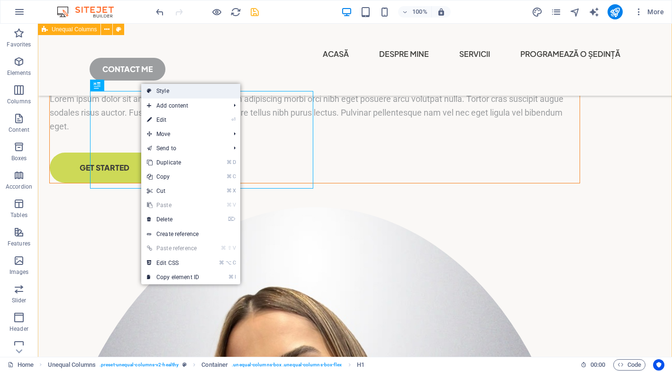
click at [184, 90] on link "Style" at bounding box center [190, 91] width 99 height 14
select select "%"
select select "px"
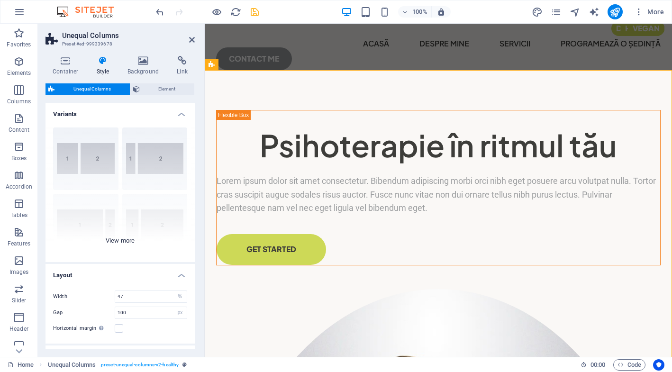
scroll to position [0, 0]
click at [306, 166] on div "​​​​​ Psihoterapie în ritmul tău" at bounding box center [437, 138] width 443 height 56
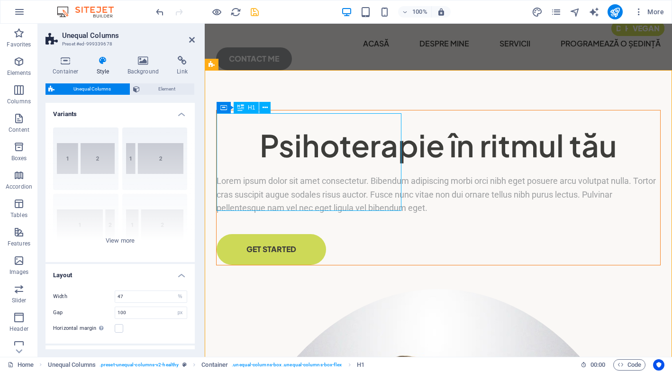
click at [306, 144] on div "​​​​​ Psihoterapie în ritmul tău" at bounding box center [437, 138] width 443 height 56
click at [396, 166] on div "​​​​​ Psihoterapie în ritmul tău" at bounding box center [437, 138] width 443 height 56
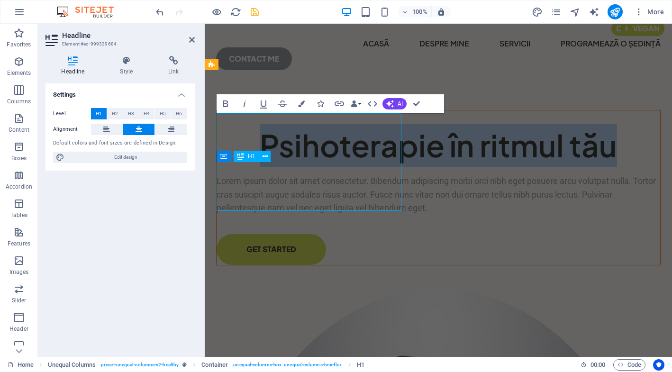
click at [310, 167] on h1 "Psihoterapie în ritmul tău" at bounding box center [437, 145] width 443 height 43
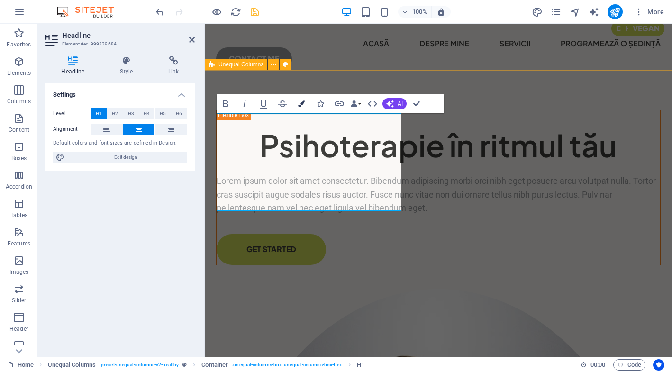
click at [299, 104] on icon "button" at bounding box center [301, 103] width 7 height 7
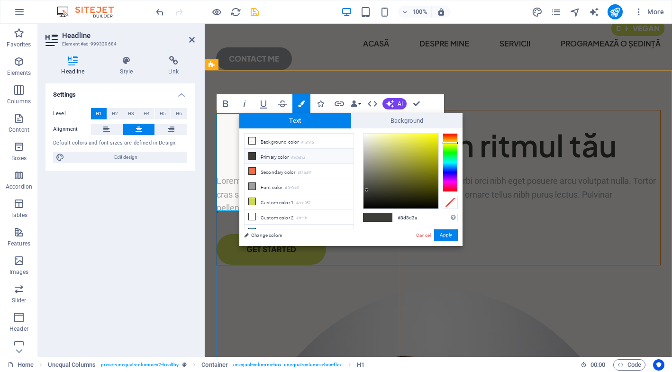
click at [226, 139] on h1 "Psihoterapie în ritmul tău" at bounding box center [437, 145] width 443 height 43
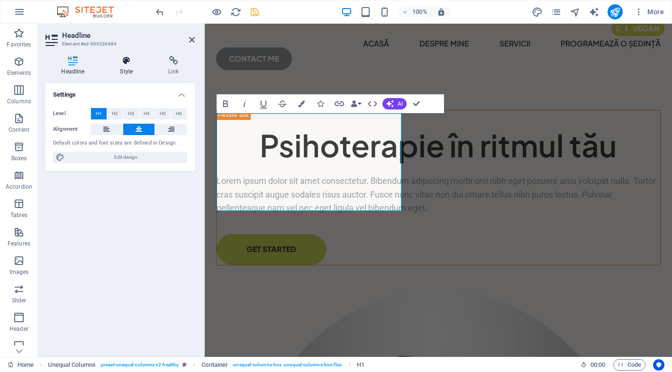
click at [117, 60] on icon at bounding box center [126, 60] width 45 height 9
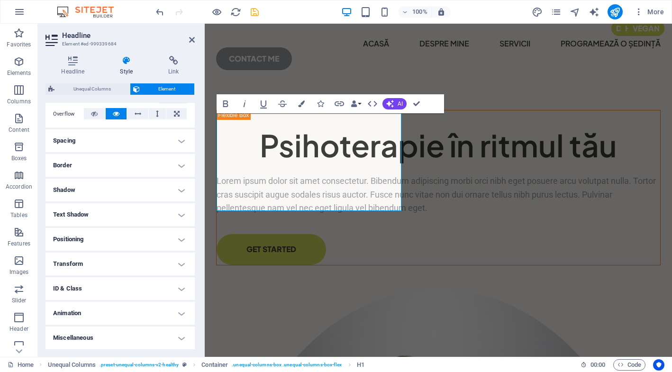
scroll to position [153, 0]
click at [134, 213] on h4 "Text Shadow" at bounding box center [119, 215] width 149 height 23
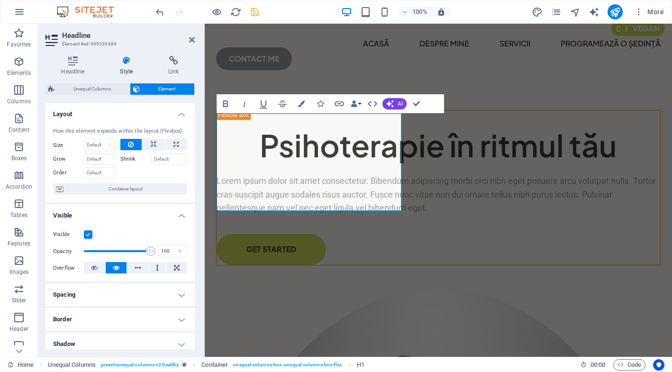
scroll to position [0, 0]
click at [242, 103] on icon "button" at bounding box center [244, 103] width 11 height 11
click at [247, 102] on icon "button" at bounding box center [244, 103] width 11 height 11
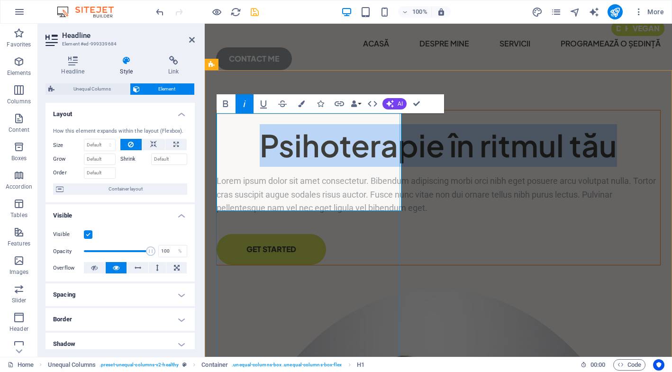
drag, startPoint x: 394, startPoint y: 190, endPoint x: 221, endPoint y: 138, distance: 180.7
click at [221, 138] on h1 "​ ​ Psihoterapie în ritmul tău" at bounding box center [437, 145] width 443 height 43
click at [246, 105] on icon "button" at bounding box center [244, 103] width 11 height 11
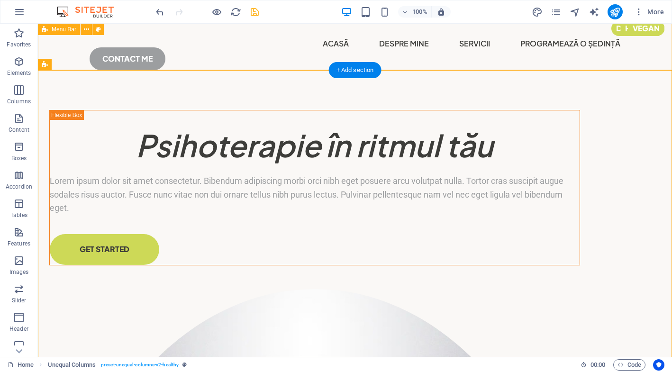
click at [464, 53] on div "Menu Acasă Despre mine Servicii programează o ședință CONTACT ME" at bounding box center [355, 49] width 634 height 72
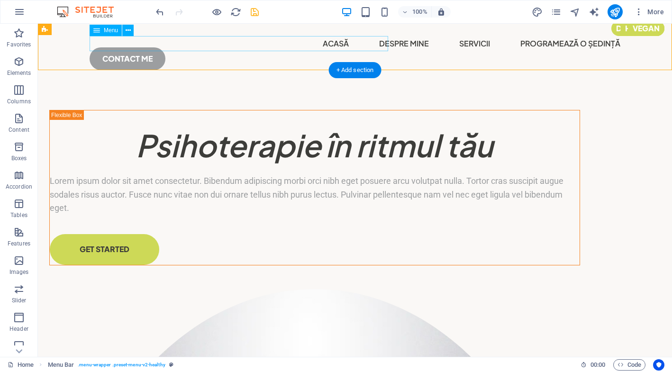
click at [100, 47] on nav "Acasă Despre mine Servicii programează o ședință" at bounding box center [355, 43] width 530 height 15
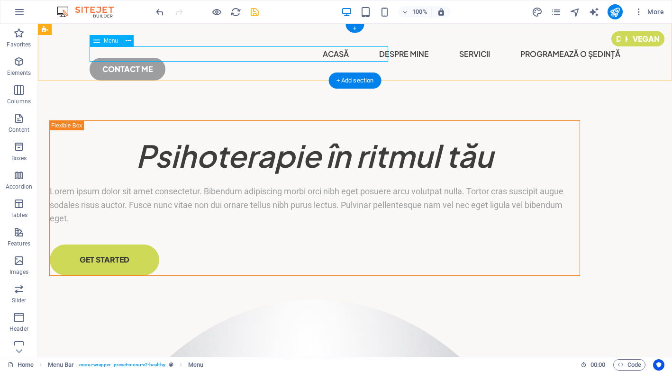
click at [187, 52] on nav "Acasă Despre mine Servicii programează o ședință" at bounding box center [355, 53] width 530 height 15
click at [179, 51] on nav "Acasă Despre mine Servicii programează o ședință" at bounding box center [355, 53] width 530 height 15
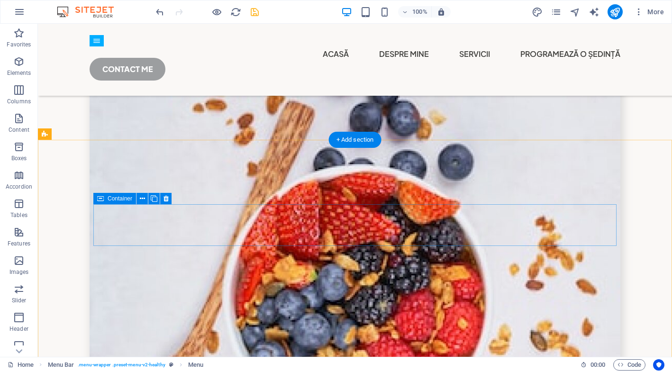
scroll to position [3180, 0]
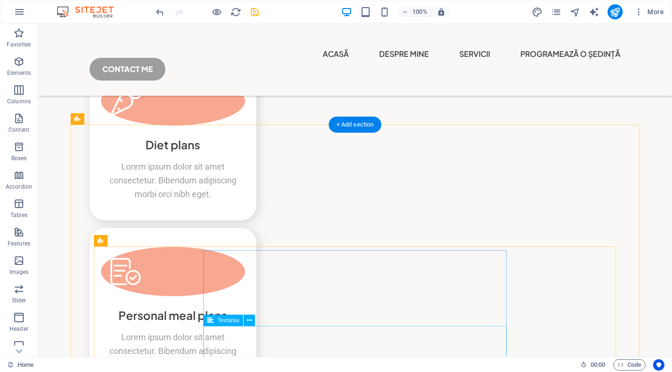
scroll to position [2669, 0]
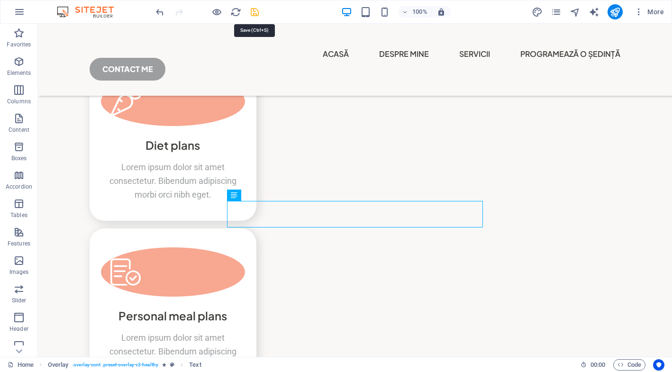
click at [252, 8] on icon "save" at bounding box center [254, 12] width 11 height 11
checkbox input "false"
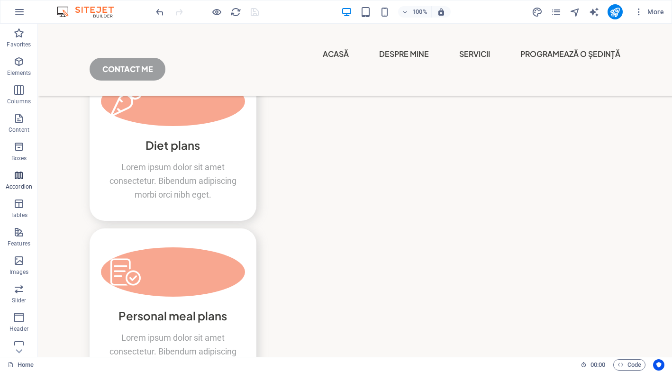
click at [21, 189] on p "Accordion" at bounding box center [19, 187] width 27 height 8
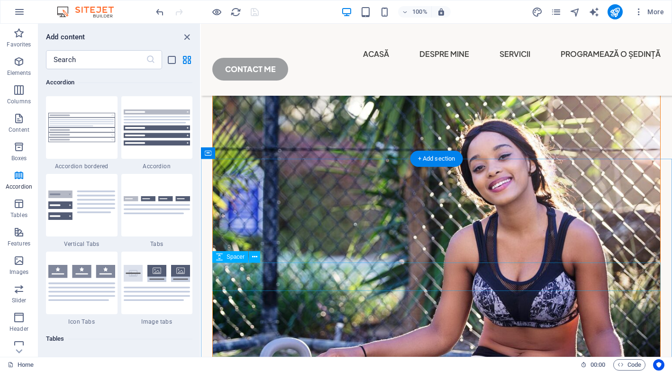
scroll to position [1358, 0]
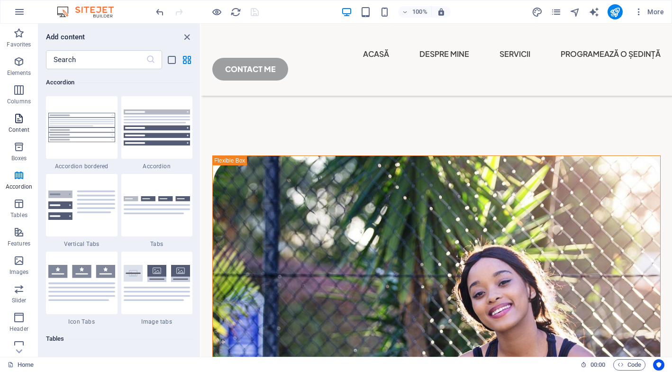
click at [17, 117] on icon "button" at bounding box center [18, 118] width 11 height 11
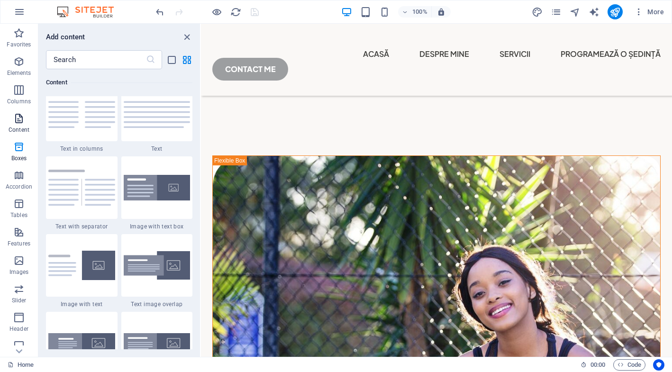
scroll to position [1657, 0]
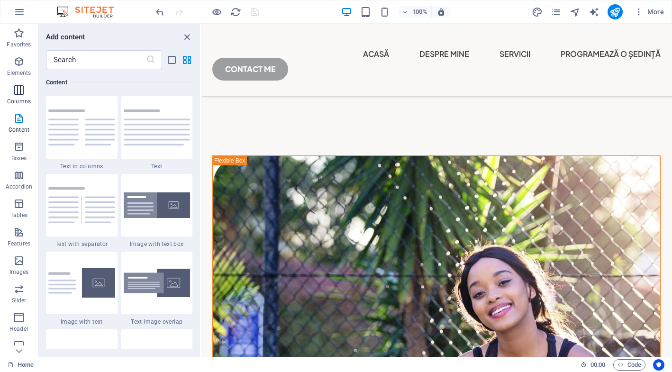
click at [26, 88] on span "Columns" at bounding box center [19, 95] width 38 height 23
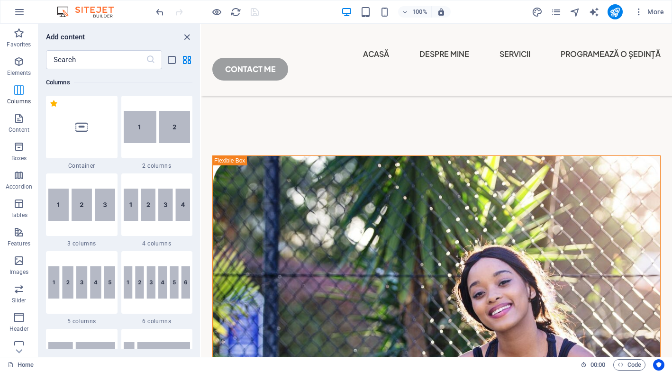
scroll to position [469, 0]
click at [21, 68] on span "Elements" at bounding box center [19, 67] width 38 height 23
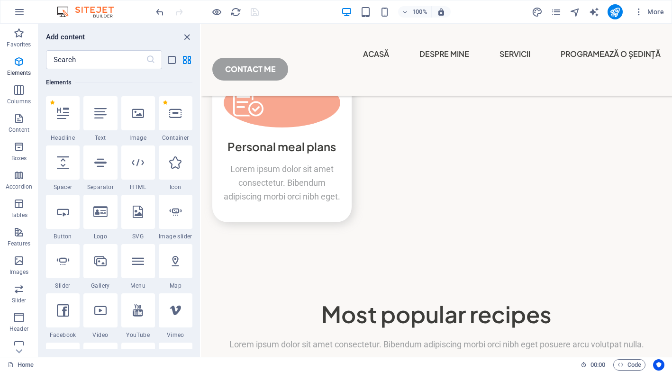
scroll to position [2762, 0]
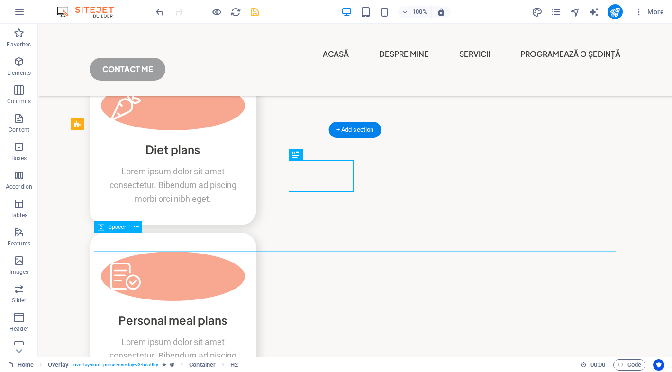
scroll to position [2664, 0]
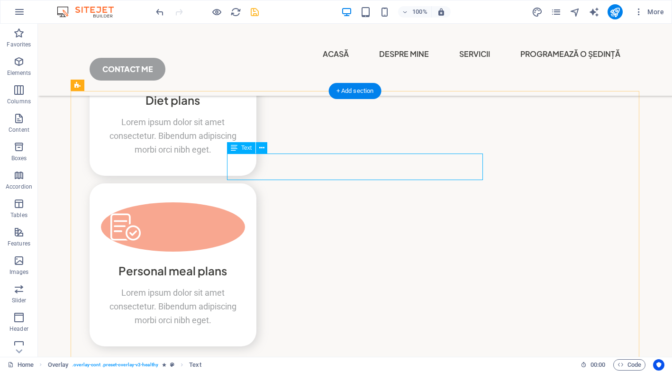
scroll to position [2719, 0]
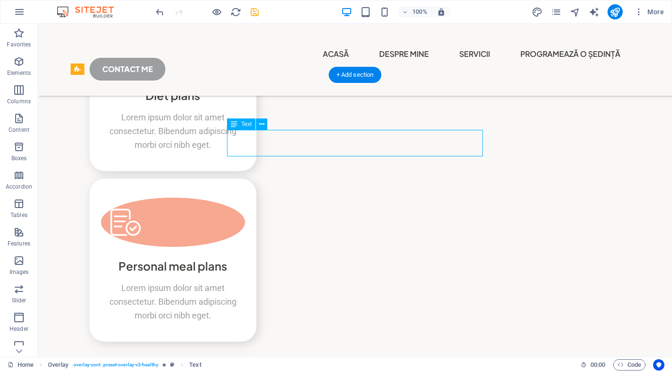
drag, startPoint x: 364, startPoint y: 140, endPoint x: 364, endPoint y: 152, distance: 11.8
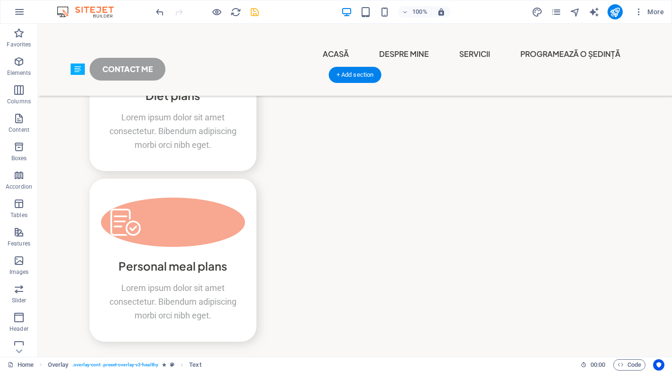
drag, startPoint x: 364, startPoint y: 142, endPoint x: 365, endPoint y: 158, distance: 16.1
drag, startPoint x: 422, startPoint y: 148, endPoint x: 419, endPoint y: 162, distance: 14.5
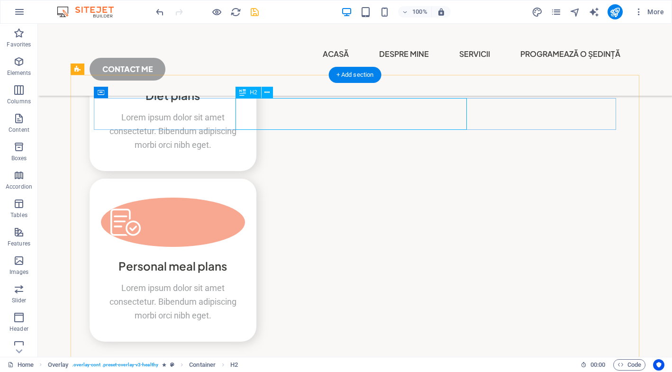
click at [252, 90] on span "H2" at bounding box center [253, 93] width 7 height 6
click at [239, 92] on div "H2" at bounding box center [247, 92] width 25 height 11
click at [268, 93] on icon at bounding box center [266, 93] width 5 height 10
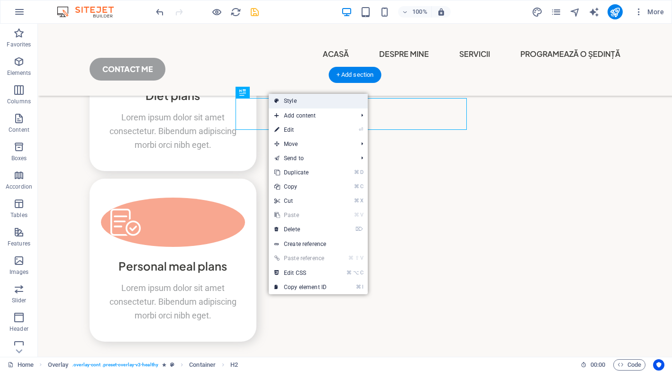
click at [293, 100] on link "Style" at bounding box center [318, 101] width 99 height 14
select select "rem"
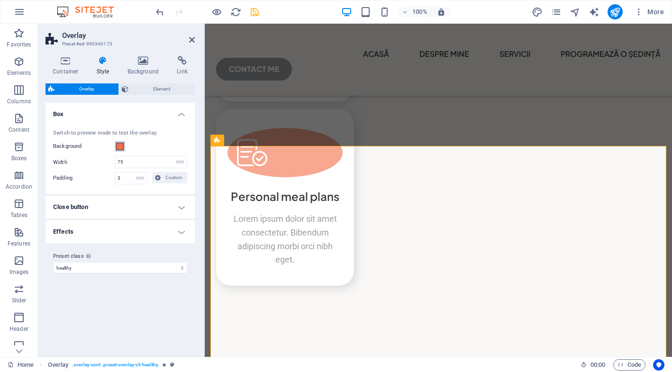
click at [117, 146] on span at bounding box center [120, 147] width 8 height 8
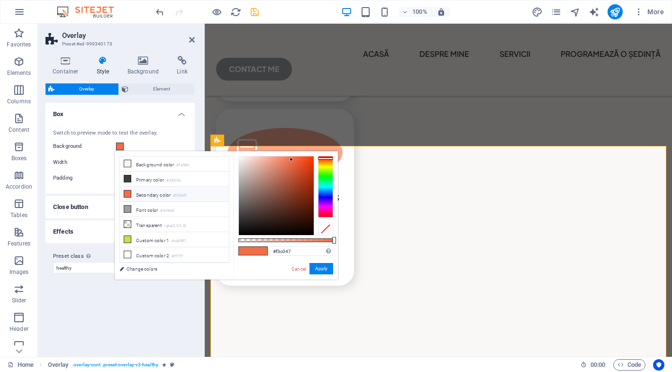
click at [326, 163] on div at bounding box center [325, 187] width 15 height 62
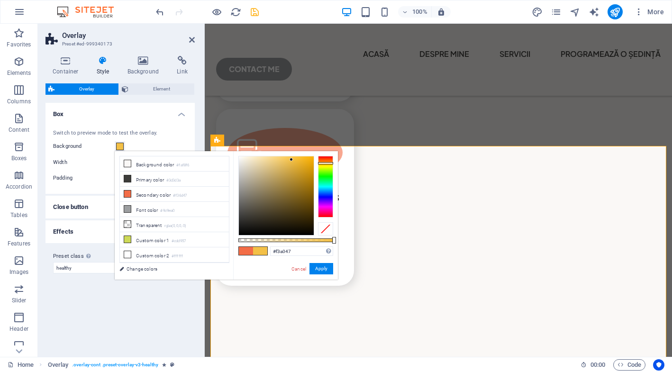
click at [323, 161] on div at bounding box center [325, 187] width 15 height 62
click at [329, 163] on div at bounding box center [325, 163] width 15 height 2
drag, startPoint x: 301, startPoint y: 168, endPoint x: 309, endPoint y: 180, distance: 14.3
click at [309, 180] on div at bounding box center [276, 195] width 75 height 79
click at [306, 171] on div at bounding box center [276, 195] width 75 height 79
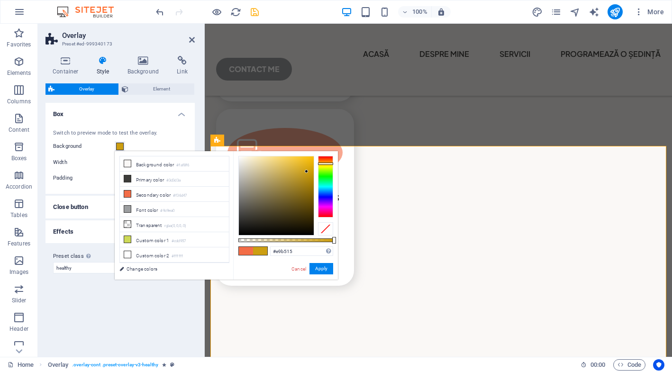
click at [306, 162] on div at bounding box center [276, 195] width 75 height 79
click at [324, 166] on div at bounding box center [325, 187] width 15 height 62
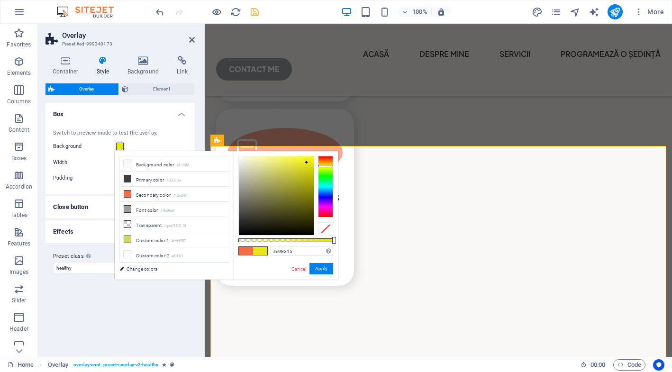
click at [327, 161] on div at bounding box center [325, 187] width 15 height 62
click at [326, 164] on div at bounding box center [325, 187] width 15 height 62
click at [328, 161] on div at bounding box center [325, 187] width 15 height 62
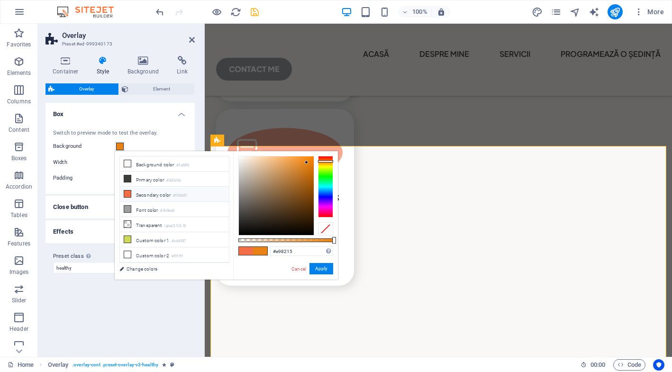
click at [184, 195] on small "#f36d47" at bounding box center [180, 195] width 14 height 7
click at [326, 161] on div at bounding box center [325, 187] width 15 height 62
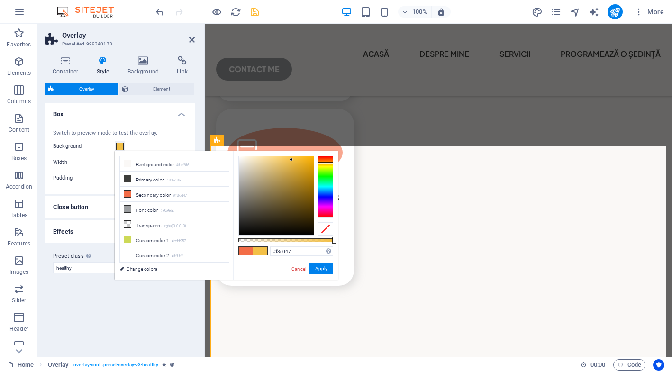
click at [325, 163] on div at bounding box center [325, 163] width 15 height 2
click at [326, 269] on button "Apply" at bounding box center [321, 268] width 24 height 11
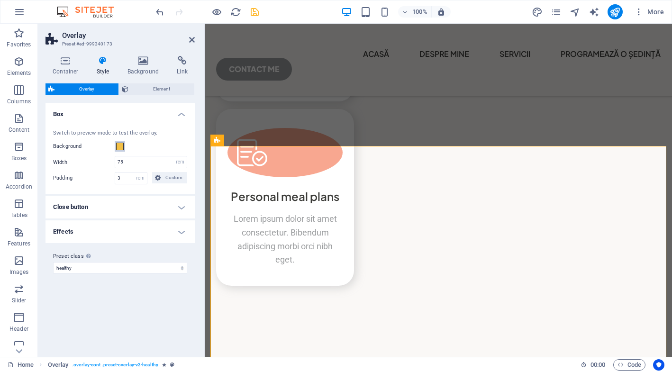
click at [121, 147] on span at bounding box center [120, 147] width 8 height 8
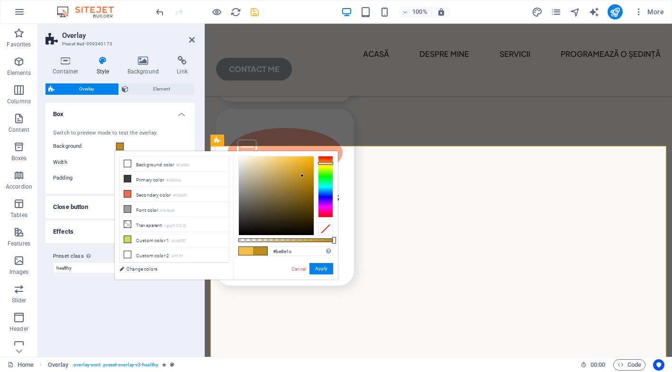
drag, startPoint x: 297, startPoint y: 161, endPoint x: 302, endPoint y: 176, distance: 15.0
click at [302, 176] on div at bounding box center [276, 195] width 75 height 79
click at [327, 162] on div at bounding box center [325, 187] width 15 height 62
click at [300, 163] on div at bounding box center [276, 195] width 75 height 79
click at [308, 169] on div at bounding box center [276, 195] width 75 height 79
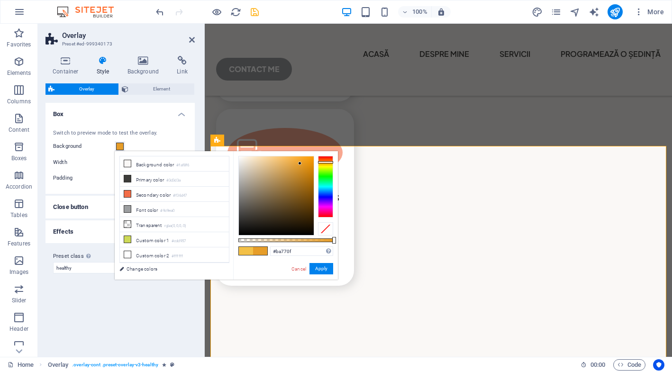
click at [307, 177] on div at bounding box center [276, 195] width 75 height 79
click at [300, 169] on div at bounding box center [276, 195] width 75 height 79
click at [251, 249] on span at bounding box center [246, 251] width 14 height 8
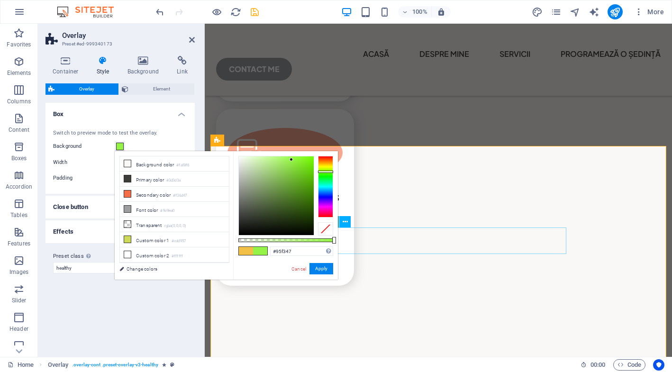
click at [327, 171] on div at bounding box center [325, 187] width 15 height 62
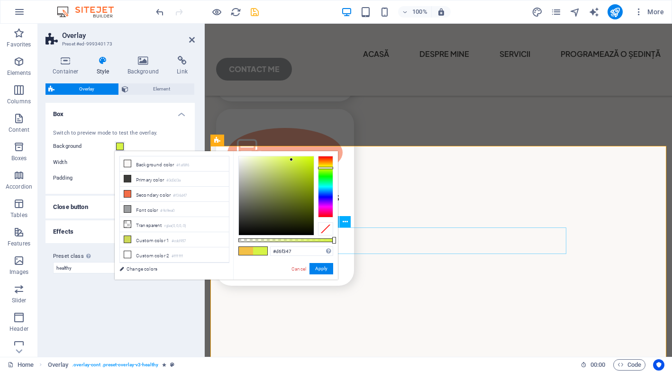
click at [327, 168] on div at bounding box center [325, 187] width 15 height 62
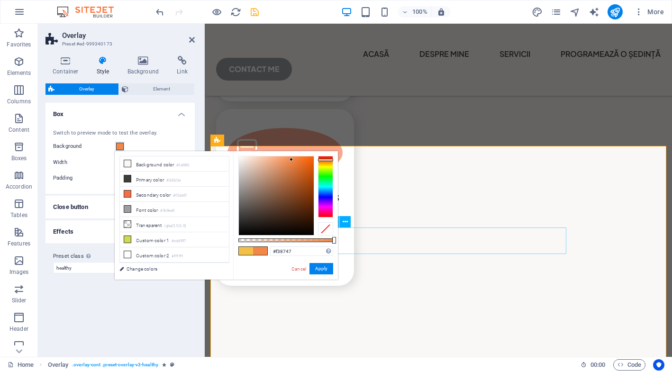
click at [327, 160] on div at bounding box center [325, 187] width 15 height 62
click at [327, 163] on div at bounding box center [325, 187] width 15 height 62
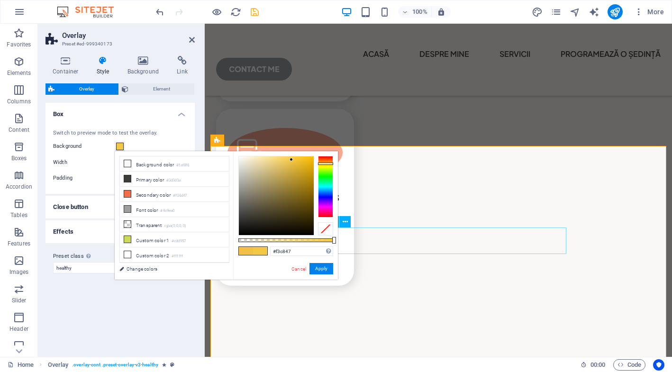
type input "#f3b047"
click at [328, 162] on div at bounding box center [325, 187] width 15 height 62
click at [323, 269] on button "Apply" at bounding box center [321, 268] width 24 height 11
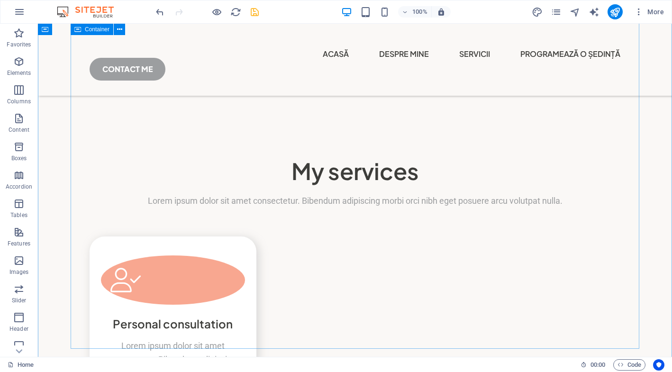
scroll to position [2319, 0]
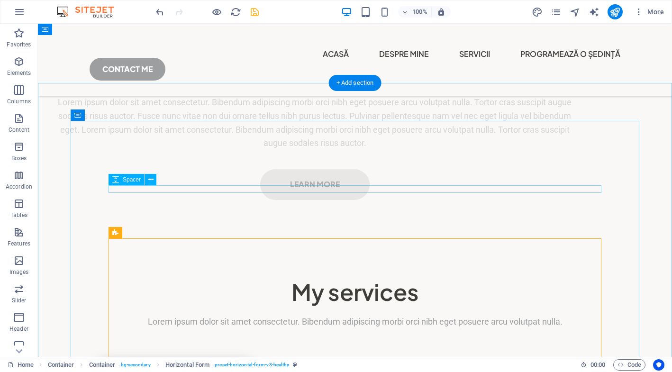
scroll to position [2199, 0]
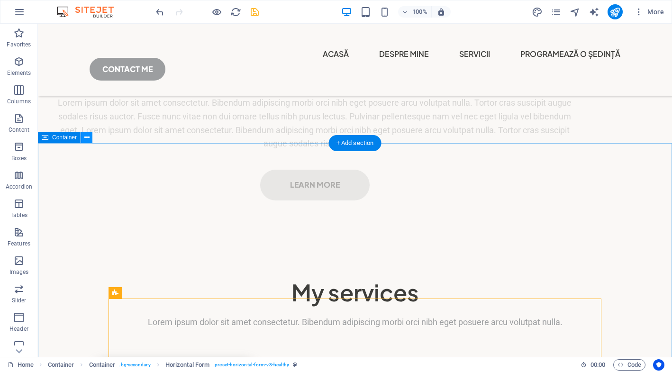
click at [89, 140] on icon at bounding box center [86, 138] width 5 height 10
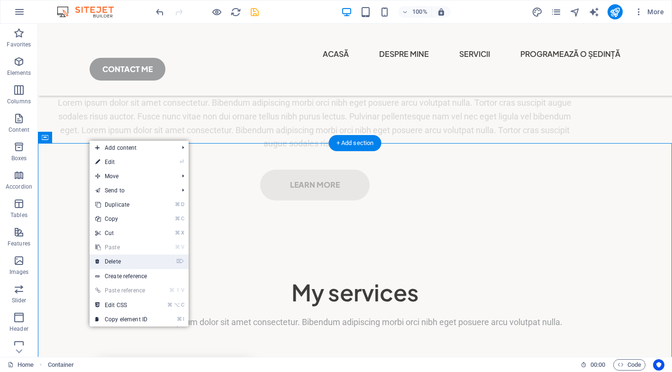
click at [129, 264] on link "⌦ Delete" at bounding box center [121, 261] width 63 height 14
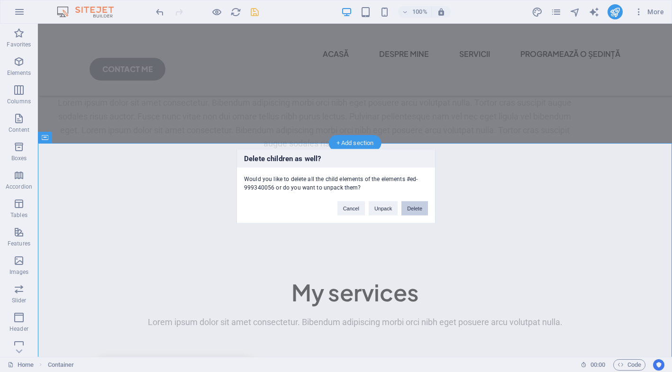
click at [416, 207] on button "Delete" at bounding box center [414, 208] width 27 height 14
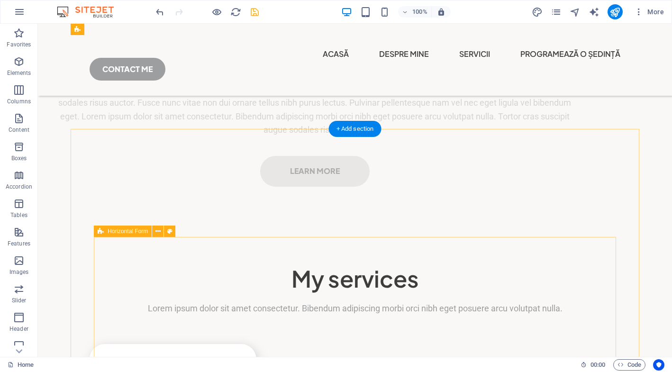
scroll to position [2213, 0]
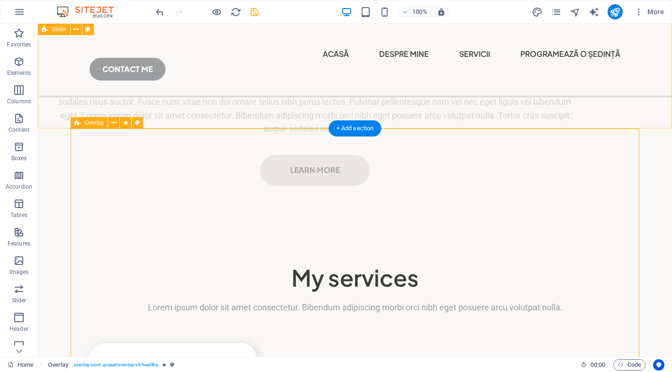
click at [80, 119] on icon at bounding box center [77, 122] width 6 height 11
click at [116, 123] on icon at bounding box center [113, 123] width 5 height 10
drag, startPoint x: 70, startPoint y: 144, endPoint x: 80, endPoint y: 144, distance: 10.4
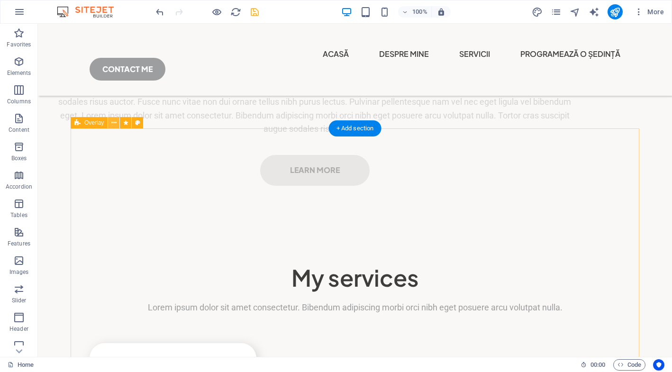
click at [113, 122] on icon at bounding box center [113, 123] width 5 height 10
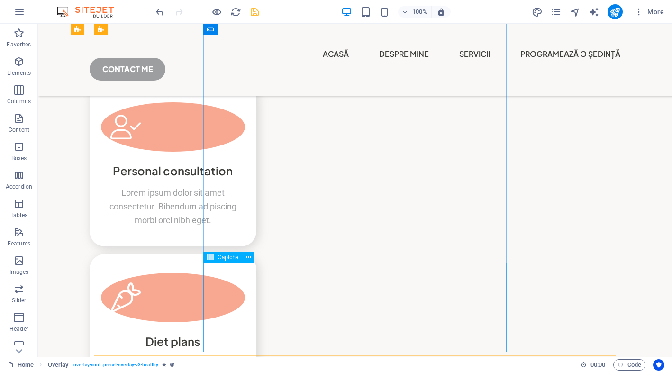
scroll to position [2476, 0]
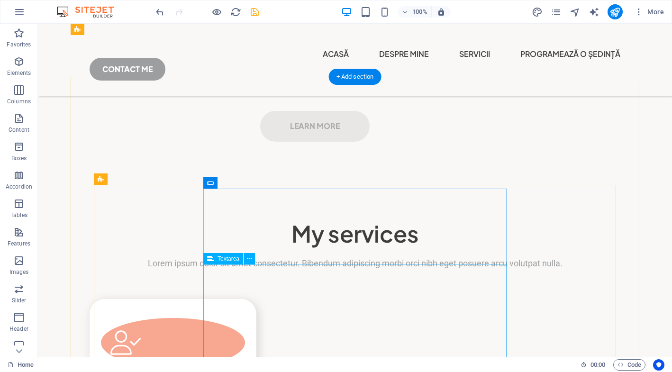
scroll to position [2254, 0]
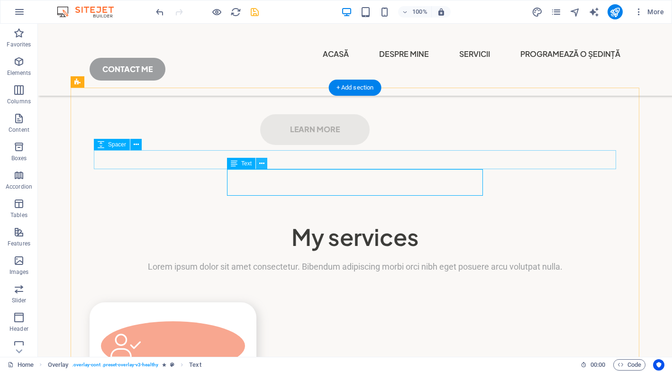
click at [263, 163] on icon at bounding box center [261, 164] width 5 height 10
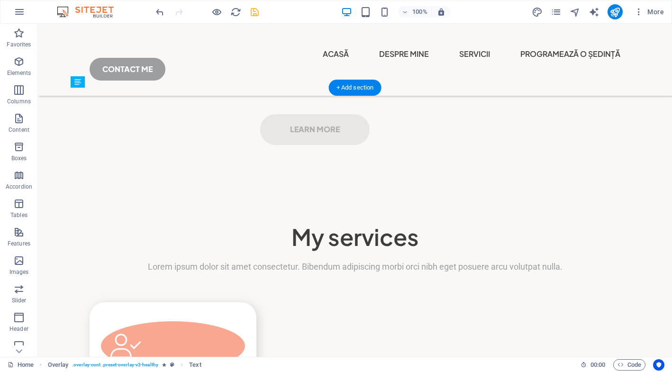
drag, startPoint x: 457, startPoint y: 181, endPoint x: 457, endPoint y: 169, distance: 12.8
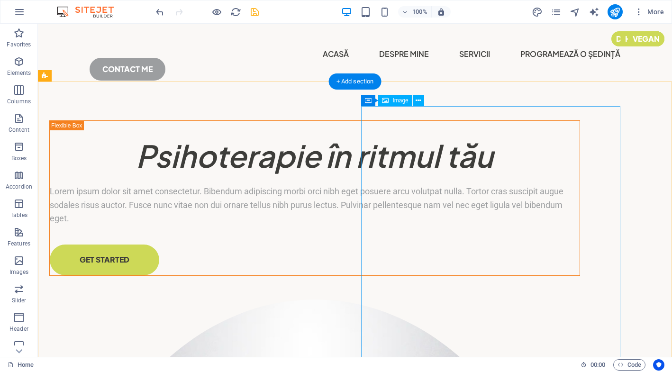
scroll to position [0, 0]
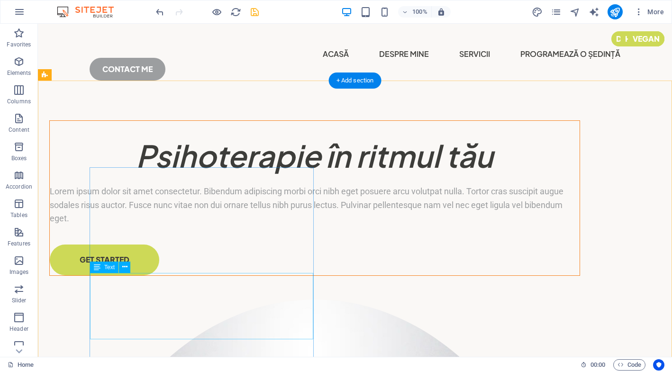
click at [272, 225] on div "Lorem ipsum dolor sit amet consectetur. Bibendum adipiscing morbi orci nibh ege…" at bounding box center [314, 205] width 529 height 41
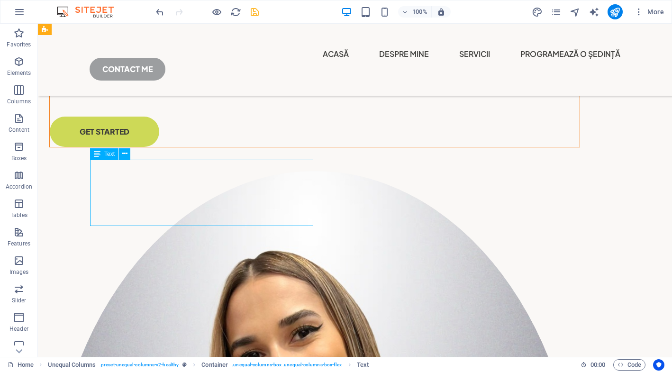
scroll to position [113, 0]
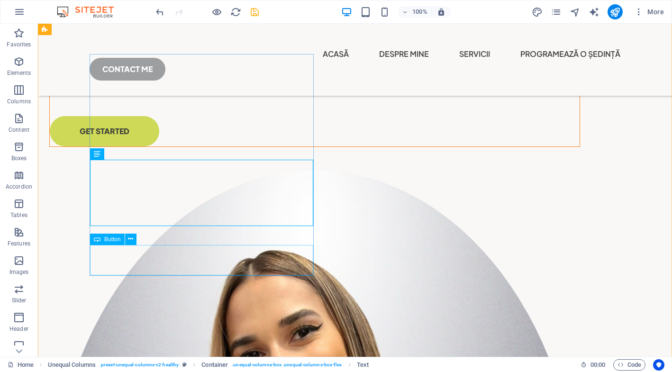
click at [160, 146] on div "GET STARTED" at bounding box center [314, 131] width 529 height 30
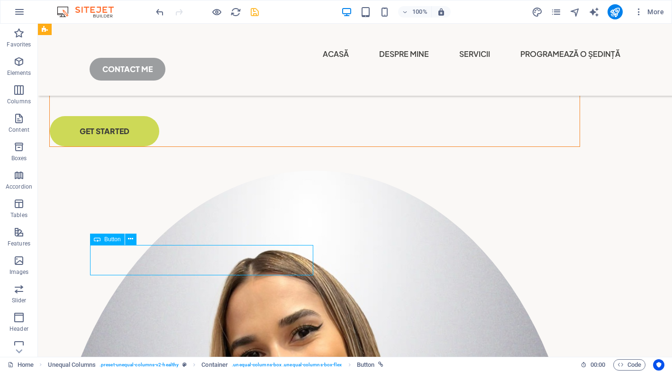
click at [181, 146] on div "GET STARTED" at bounding box center [314, 131] width 529 height 30
click at [154, 146] on div "GET STARTED" at bounding box center [314, 131] width 529 height 30
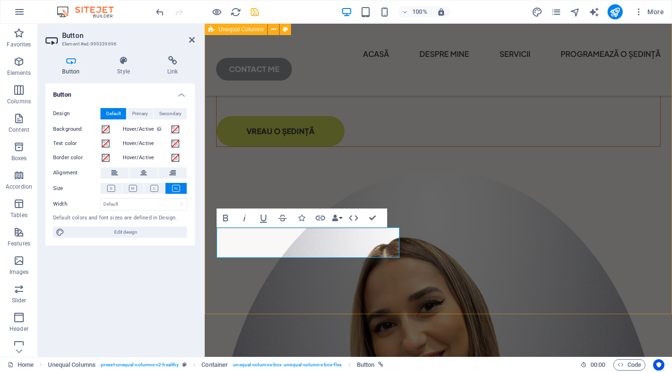
click at [391, 280] on div "​​​​​ Psihoterapie în ritmul tău Lorem ipsum dolor sit amet consectetur. Bibend…" at bounding box center [438, 355] width 467 height 890
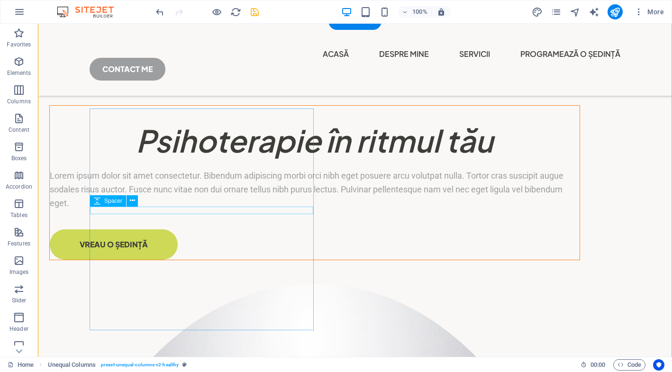
scroll to position [99, 0]
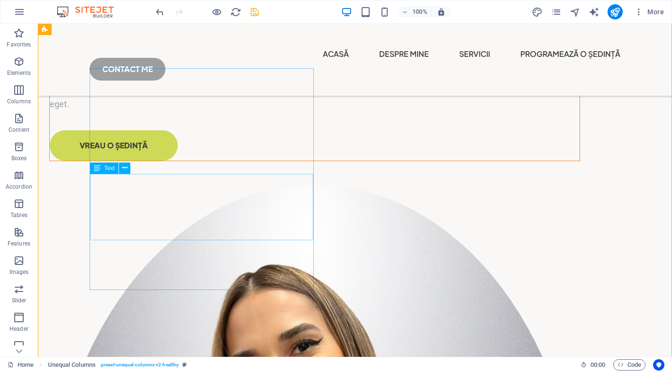
click at [274, 111] on div "Lorem ipsum dolor sit amet consectetur. Bibendum adipiscing morbi orci nibh ege…" at bounding box center [314, 90] width 529 height 41
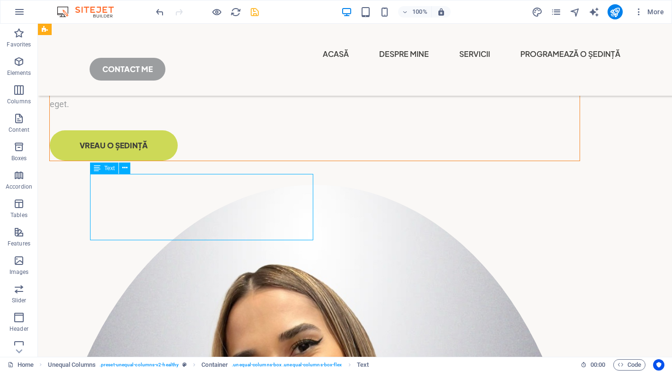
drag, startPoint x: 302, startPoint y: 234, endPoint x: 271, endPoint y: 214, distance: 36.9
click at [269, 111] on div "Lorem ipsum dolor sit amet consectetur. Bibendum adipiscing morbi orci nibh ege…" at bounding box center [314, 90] width 529 height 41
click at [296, 111] on div "Lorem ipsum dolor sit amet consectetur. Bibendum adipiscing morbi orci nibh ege…" at bounding box center [314, 90] width 529 height 41
click at [294, 111] on div "Lorem ipsum dolor sit amet consectetur. Bibendum adipiscing morbi orci nibh ege…" at bounding box center [314, 90] width 529 height 41
click at [108, 111] on div "Lorem ipsum dolor sit amet consectetur. Bibendum adipiscing morbi orci nibh ege…" at bounding box center [314, 90] width 529 height 41
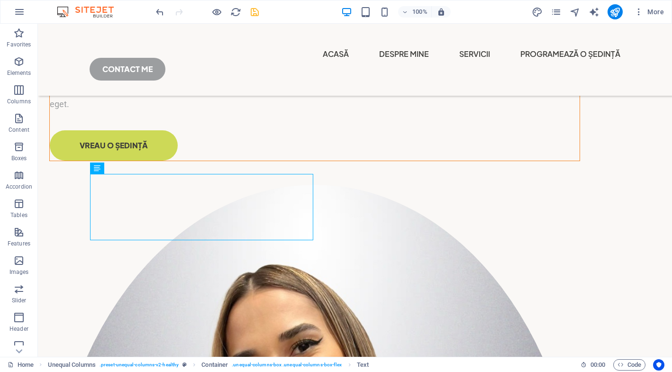
click at [99, 111] on div "Lorem ipsum dolor sit amet consectetur. Bibendum adipiscing morbi orci nibh ege…" at bounding box center [314, 90] width 529 height 41
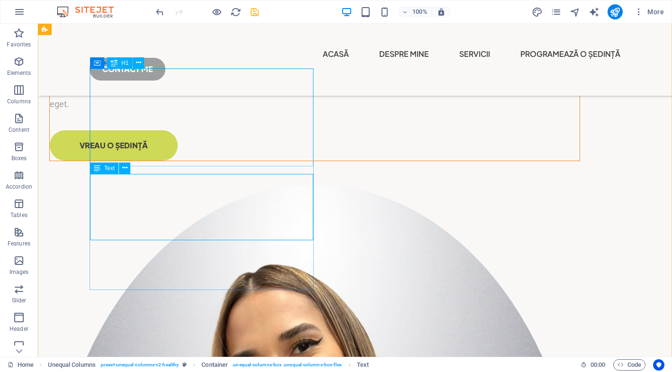
click at [99, 169] on icon at bounding box center [97, 167] width 7 height 11
click at [127, 167] on button at bounding box center [124, 167] width 11 height 11
click at [106, 111] on div "Lorem ipsum dolor sit amet consectetur. Bibendum adipiscing morbi orci nibh ege…" at bounding box center [314, 90] width 529 height 41
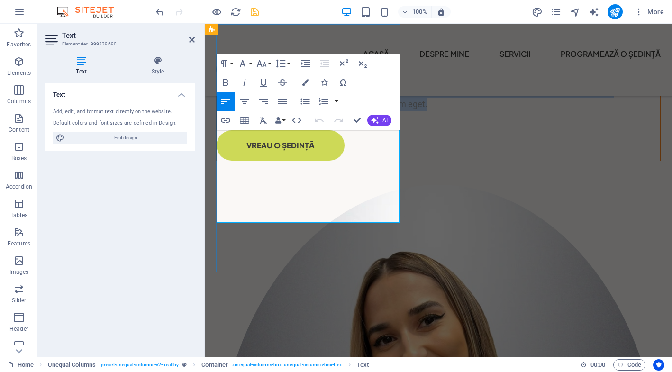
drag, startPoint x: 280, startPoint y: 214, endPoint x: 215, endPoint y: 127, distance: 107.6
click at [215, 127] on div "​​​​​ Psihoterapie în ritmul tău Lorem ipsum dolor sit amet consectetur. Bibend…" at bounding box center [438, 370] width 467 height 890
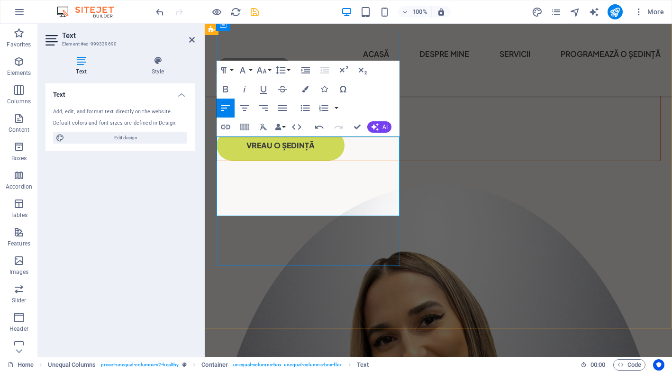
click at [221, 81] on span "„Uneori, cea mai mare bătălie este în propria minte. Psihoterapia" at bounding box center [323, 76] width 215 height 9
click at [263, 111] on p "​ Uneori, cea mai mare bătălie este în propria minte. Psihoterapia în ritmul tă…" at bounding box center [437, 90] width 443 height 41
click at [425, 239] on div "​​​​​ Psihoterapie în ritmul tău ​ Uneori, cea mai mare bătălie este în propria…" at bounding box center [438, 370] width 467 height 890
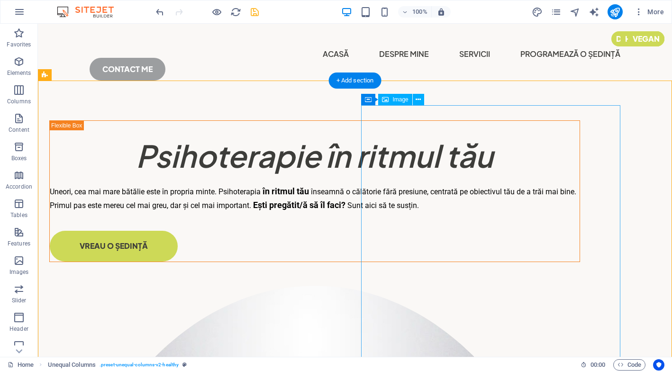
scroll to position [0, 0]
click at [417, 97] on icon at bounding box center [417, 100] width 5 height 10
drag, startPoint x: 360, startPoint y: 107, endPoint x: 367, endPoint y: 112, distance: 8.4
click at [392, 100] on span "Container" at bounding box center [387, 100] width 25 height 6
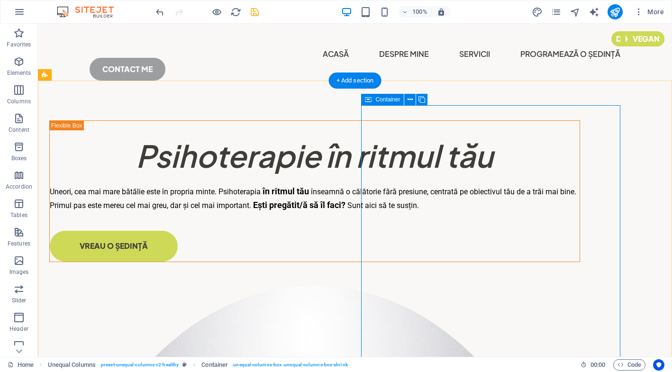
click at [375, 98] on div "Container" at bounding box center [382, 99] width 43 height 11
drag, startPoint x: 368, startPoint y: 101, endPoint x: 330, endPoint y: 90, distance: 39.7
click at [377, 110] on div "Drag here to replace the existing content. Press “Ctrl” if you want to create a…" at bounding box center [355, 190] width 634 height 333
drag, startPoint x: 360, startPoint y: 112, endPoint x: 365, endPoint y: 112, distance: 5.2
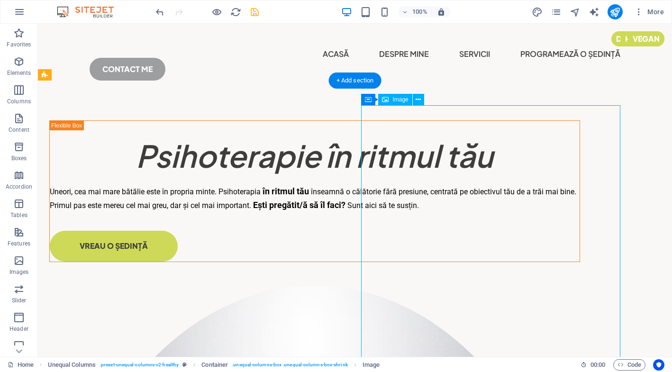
drag, startPoint x: 422, startPoint y: 115, endPoint x: 424, endPoint y: 139, distance: 24.7
click at [419, 100] on icon at bounding box center [417, 100] width 5 height 10
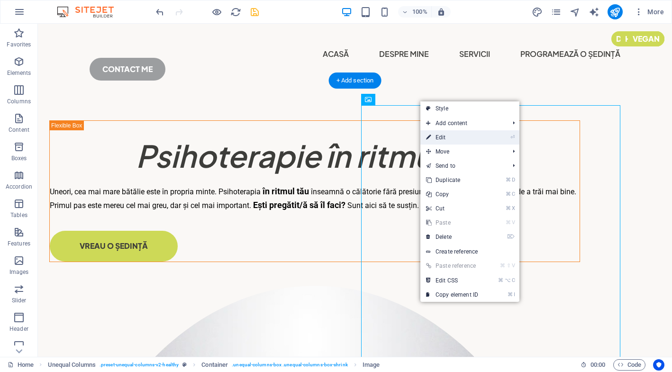
click at [469, 138] on link "⏎ Edit" at bounding box center [451, 137] width 63 height 14
select select "%"
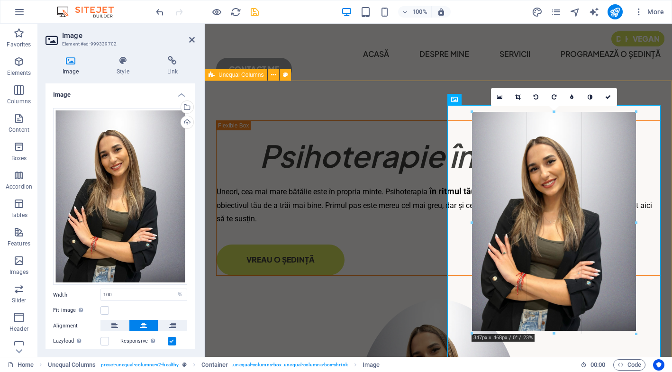
drag, startPoint x: 448, startPoint y: 105, endPoint x: 306, endPoint y: 144, distance: 147.0
type input "342"
select select "px"
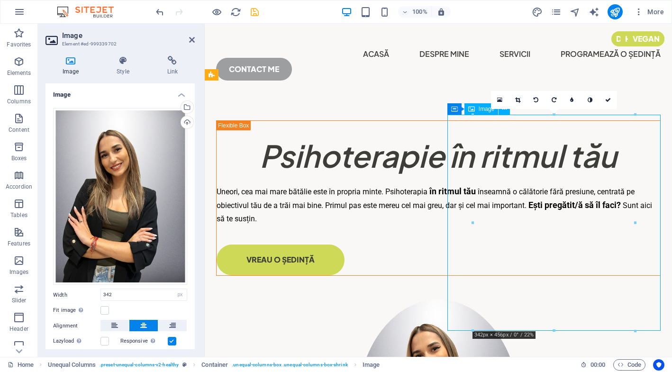
drag, startPoint x: 569, startPoint y: 227, endPoint x: 541, endPoint y: 230, distance: 27.7
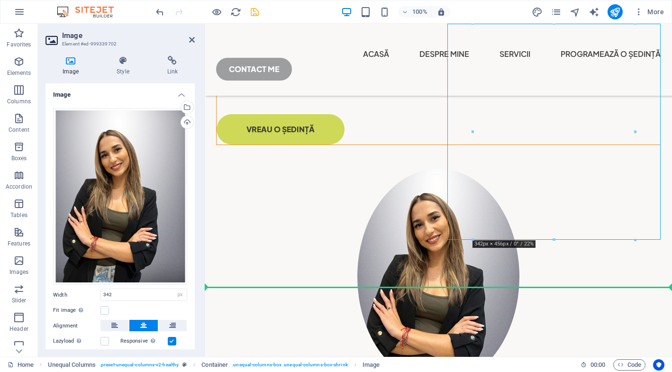
drag, startPoint x: 447, startPoint y: 329, endPoint x: 462, endPoint y: 319, distance: 18.4
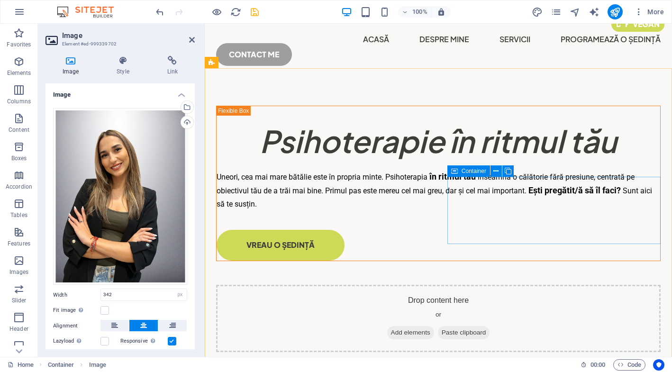
scroll to position [12, 0]
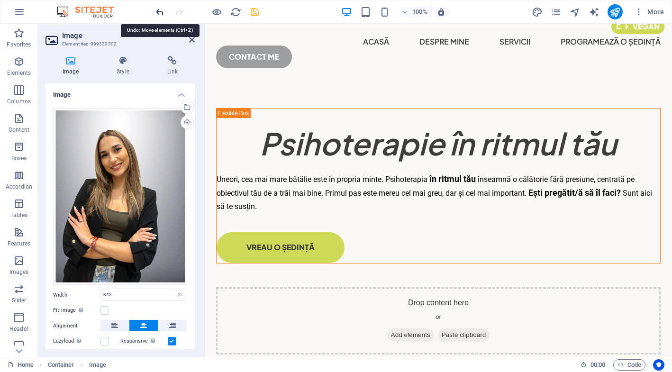
click at [162, 12] on icon "undo" at bounding box center [159, 12] width 11 height 11
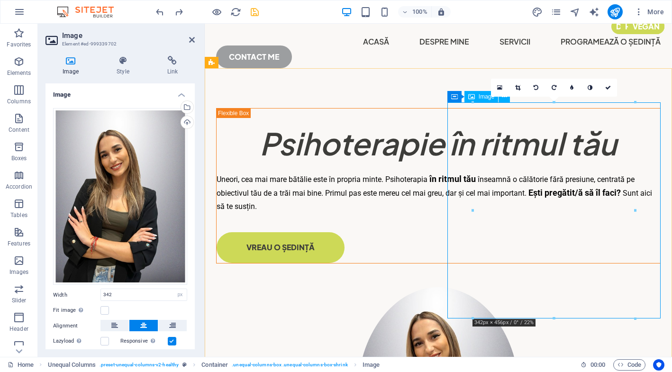
click at [577, 90] on link at bounding box center [572, 88] width 18 height 18
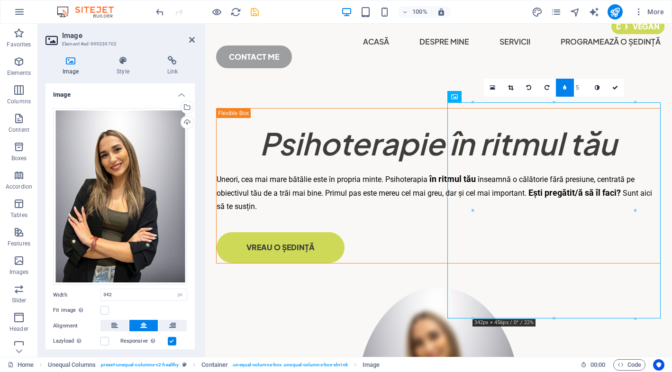
click at [565, 92] on link at bounding box center [565, 88] width 18 height 18
click at [571, 90] on icon at bounding box center [571, 88] width 3 height 6
click at [571, 90] on link at bounding box center [565, 88] width 18 height 18
click at [586, 90] on link at bounding box center [590, 88] width 18 height 18
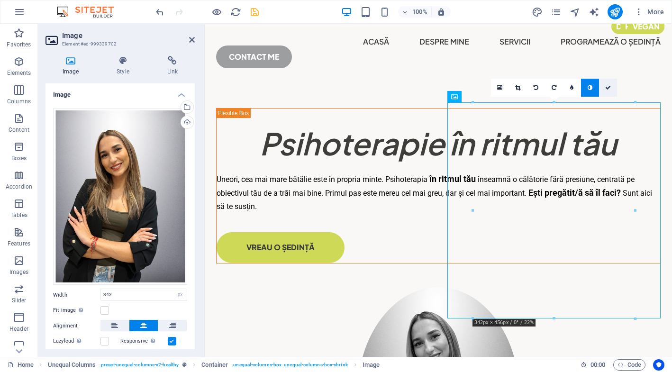
click at [609, 89] on icon at bounding box center [608, 88] width 6 height 6
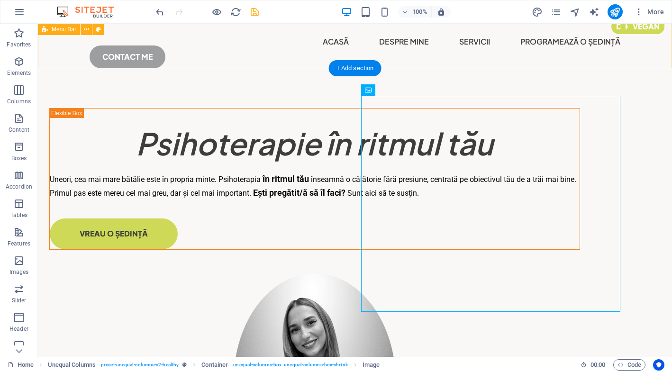
click at [645, 42] on div "Menu Acasă Despre mine Servicii programează o ședință CONTACT ME" at bounding box center [355, 47] width 634 height 72
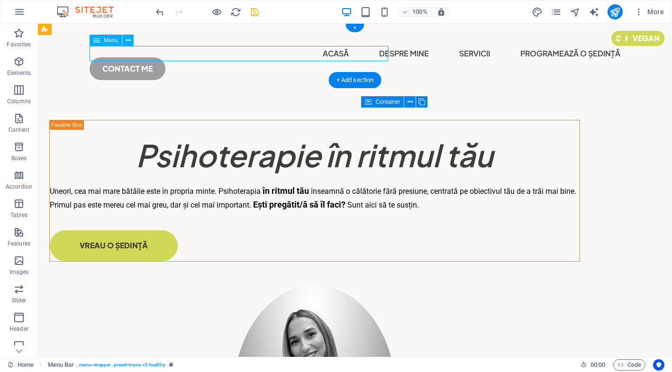
scroll to position [0, 0]
drag, startPoint x: 337, startPoint y: 49, endPoint x: 376, endPoint y: 51, distance: 38.9
click at [375, 51] on nav "Acasă Despre mine Servicii programează o ședință" at bounding box center [355, 53] width 530 height 15
drag, startPoint x: 96, startPoint y: 42, endPoint x: 108, endPoint y: 22, distance: 23.2
click at [153, 46] on div "Drag here to replace the existing content. Press “Ctrl” if you want to create a…" at bounding box center [355, 190] width 634 height 333
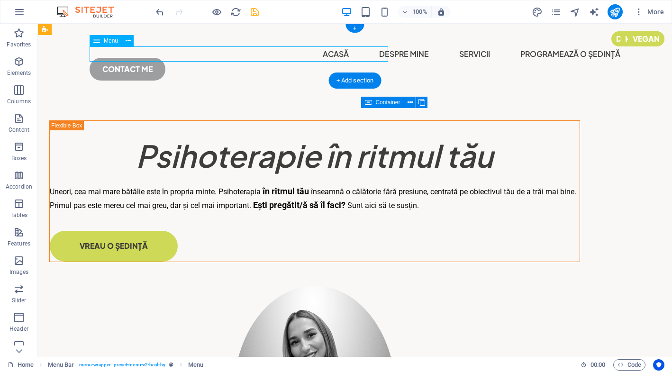
drag, startPoint x: 134, startPoint y: 49, endPoint x: 127, endPoint y: 38, distance: 13.7
click at [158, 46] on nav "Acasă Despre mine Servicii programează o ședință" at bounding box center [355, 53] width 530 height 15
click at [135, 52] on nav "Acasă Despre mine Servicii programează o ședință" at bounding box center [355, 53] width 530 height 15
click at [97, 41] on icon at bounding box center [96, 40] width 7 height 11
drag, startPoint x: 97, startPoint y: 41, endPoint x: 136, endPoint y: 47, distance: 39.7
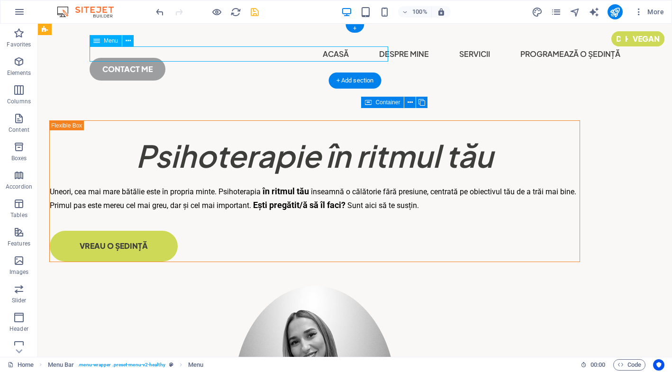
click at [136, 47] on div "Drag here to replace the existing content. Press “Ctrl” if you want to create a…" at bounding box center [355, 190] width 634 height 333
click at [138, 53] on nav "Acasă Despre mine Servicii programează o ședință" at bounding box center [355, 53] width 530 height 15
click at [287, 59] on nav "Acasă Despre mine Servicii programează o ședință" at bounding box center [355, 53] width 530 height 15
drag, startPoint x: 311, startPoint y: 54, endPoint x: 338, endPoint y: 54, distance: 27.5
click at [338, 54] on nav "Acasă Despre mine Servicii programează o ședință" at bounding box center [355, 53] width 530 height 15
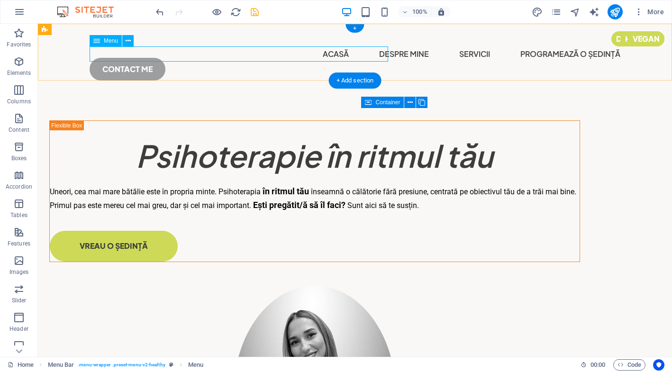
click at [249, 48] on nav "Acasă Despre mine Servicii programează o ședință" at bounding box center [355, 53] width 530 height 15
drag, startPoint x: 96, startPoint y: 44, endPoint x: 115, endPoint y: 46, distance: 19.0
click at [132, 46] on div "Menu" at bounding box center [115, 41] width 50 height 12
click at [94, 53] on nav "Acasă Despre mine Servicii programează o ședință" at bounding box center [355, 53] width 530 height 15
click at [97, 39] on icon at bounding box center [96, 40] width 7 height 11
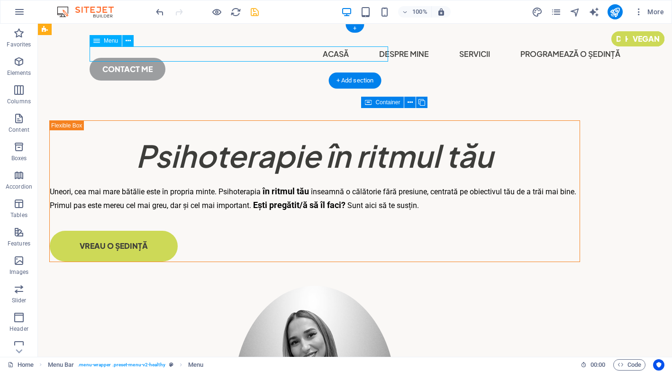
drag, startPoint x: 97, startPoint y: 39, endPoint x: 135, endPoint y: 39, distance: 38.4
click at [135, 39] on div "Menu" at bounding box center [115, 41] width 50 height 12
click at [125, 39] on icon at bounding box center [127, 41] width 5 height 10
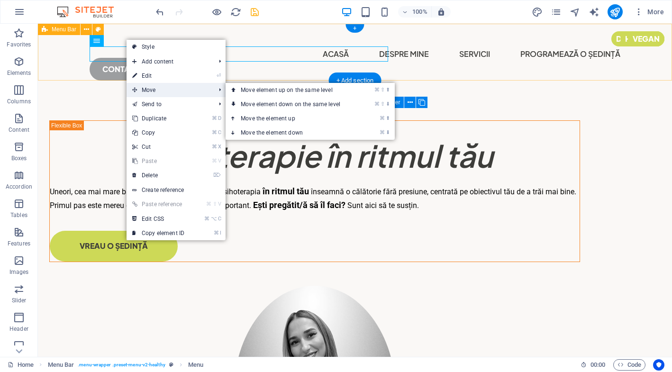
click at [157, 91] on span "Move" at bounding box center [168, 90] width 85 height 14
click at [202, 80] on li "⏎ Edit" at bounding box center [175, 76] width 99 height 14
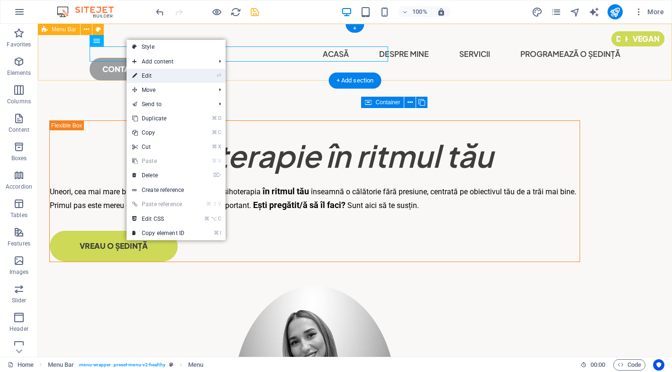
click at [151, 75] on link "⏎ Edit" at bounding box center [157, 76] width 63 height 14
select select
select select "1"
select select
select select "2"
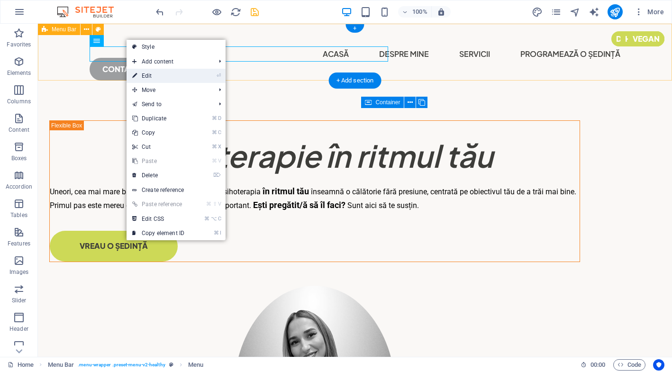
select select
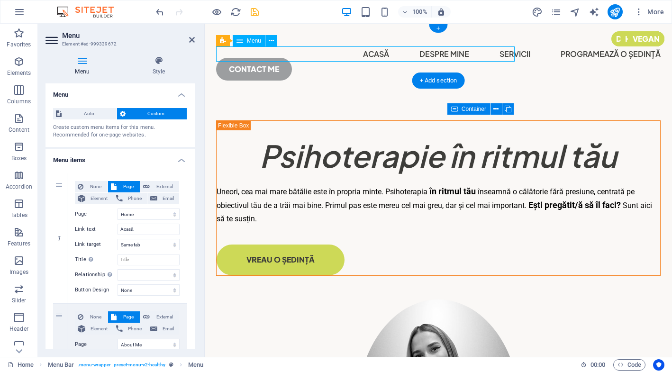
drag, startPoint x: 257, startPoint y: 55, endPoint x: 305, endPoint y: 56, distance: 47.4
click at [304, 56] on nav "Acasă Despre mine Servicii programează o ședință" at bounding box center [438, 53] width 444 height 15
drag, startPoint x: 222, startPoint y: 41, endPoint x: 278, endPoint y: 45, distance: 56.5
click at [278, 45] on div "Menu Bar Menu" at bounding box center [249, 41] width 67 height 12
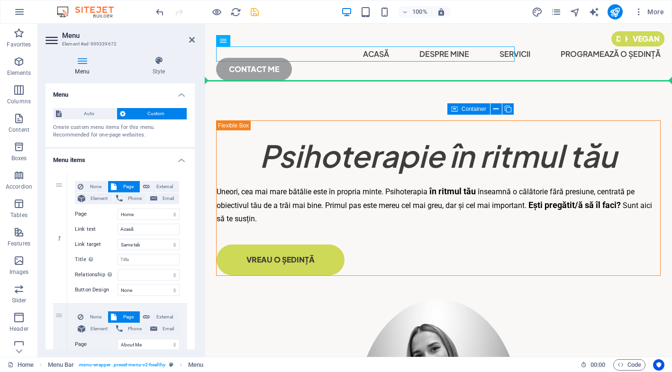
drag, startPoint x: 217, startPoint y: 54, endPoint x: 255, endPoint y: 64, distance: 39.4
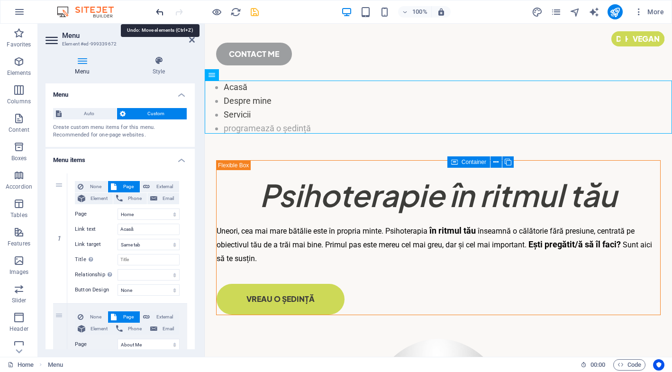
click at [161, 12] on icon "undo" at bounding box center [159, 12] width 11 height 11
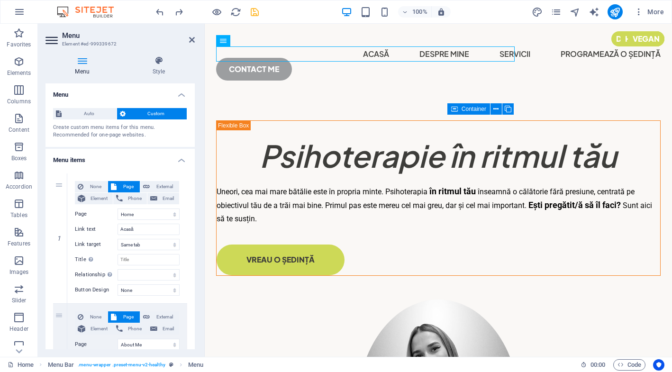
drag, startPoint x: 338, startPoint y: 57, endPoint x: 514, endPoint y: 54, distance: 176.2
click at [514, 54] on nav "Acasă Despre mine Servicii programează o ședință" at bounding box center [438, 53] width 444 height 15
drag, startPoint x: 511, startPoint y: 53, endPoint x: 502, endPoint y: 54, distance: 9.0
click at [502, 54] on nav "Acasă Despre mine Servicii programează o ședință" at bounding box center [438, 53] width 444 height 15
click at [304, 55] on nav "Acasă Despre mine Servicii programează o ședință" at bounding box center [438, 53] width 444 height 15
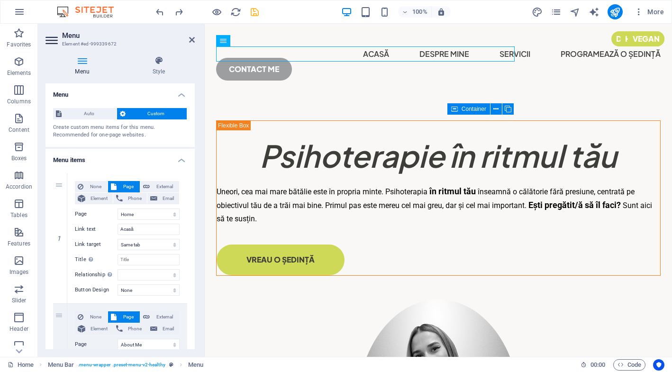
click at [317, 54] on nav "Acasă Despre mine Servicii programează o ședință" at bounding box center [438, 53] width 444 height 15
click at [329, 51] on nav "Acasă Despre mine Servicii programează o ședință" at bounding box center [438, 53] width 444 height 15
click at [297, 53] on nav "Acasă Despre mine Servicii programează o ședință" at bounding box center [438, 53] width 444 height 15
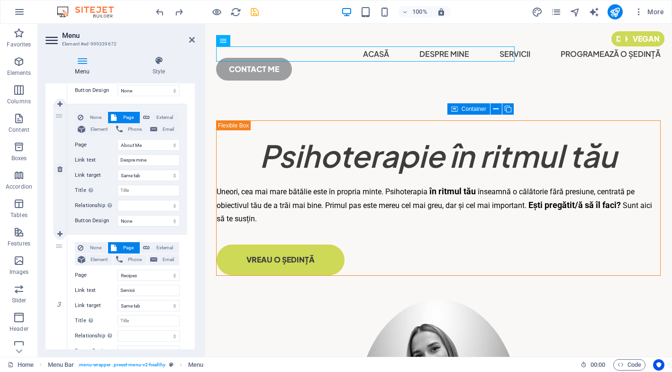
scroll to position [199, 0]
click at [150, 290] on input "Servicii" at bounding box center [148, 290] width 62 height 11
type input "S"
select select
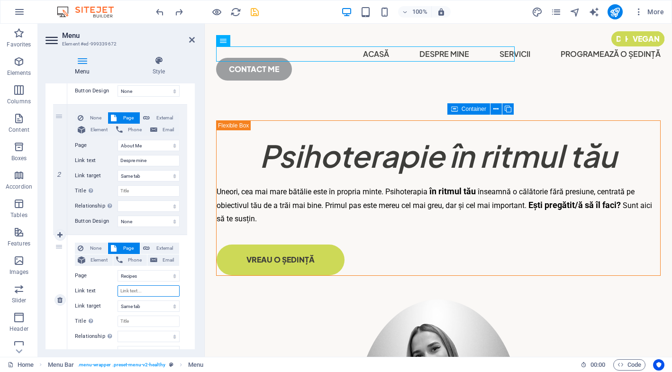
select select
type input "C"
select select
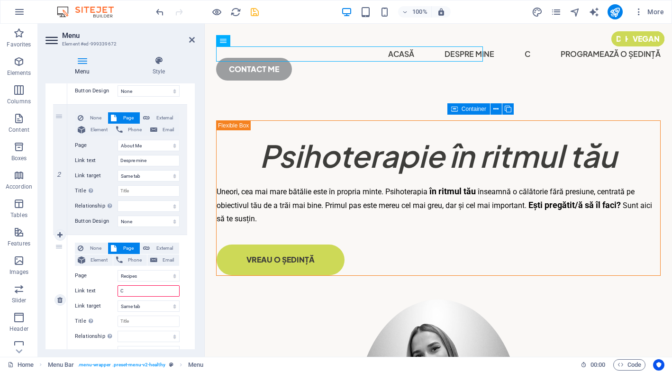
select select
type input "CUM"
select select
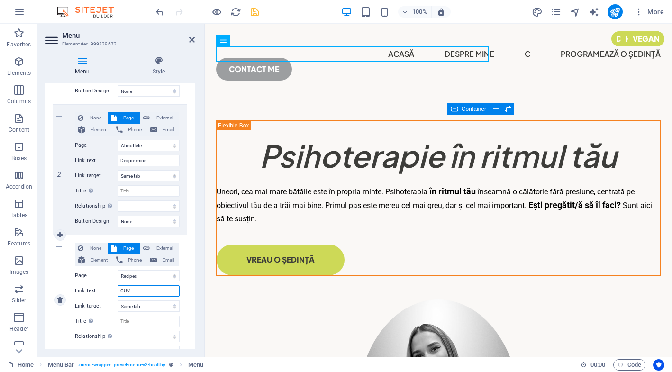
select select
type input "CUM TE POT AJUTA"
select select
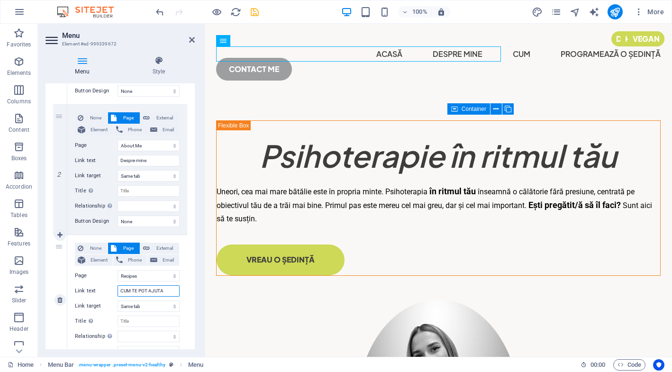
select select
type input "CUM TE POT AJUTA"
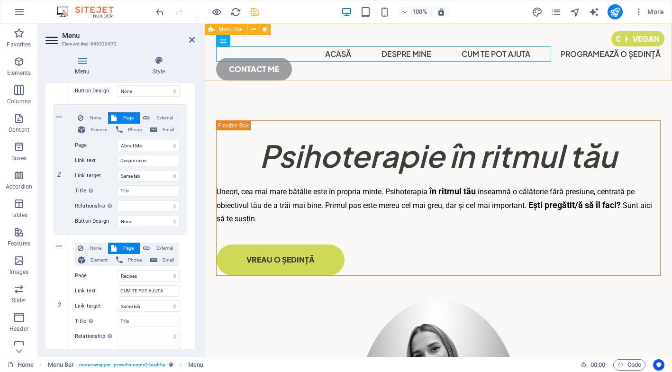
click at [576, 74] on div "Menu Acasă Despre mine CUM TE POT AJUTA programează o ședință CONTACT ME" at bounding box center [438, 60] width 467 height 72
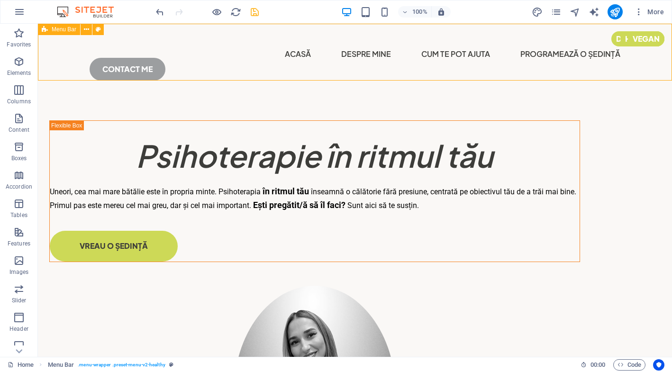
drag, startPoint x: 355, startPoint y: 30, endPoint x: 338, endPoint y: 14, distance: 23.8
click at [371, 37] on div "Menu Acasă Despre mine CUM TE POT AJUTA programează o ședință CONTACT ME" at bounding box center [355, 60] width 634 height 72
click at [355, 29] on div "+" at bounding box center [354, 28] width 18 height 9
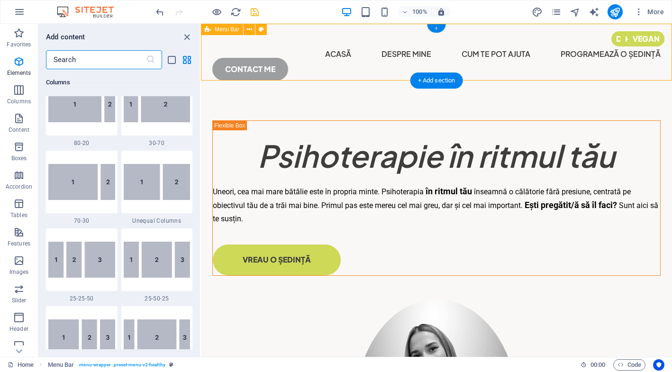
scroll to position [1657, 0]
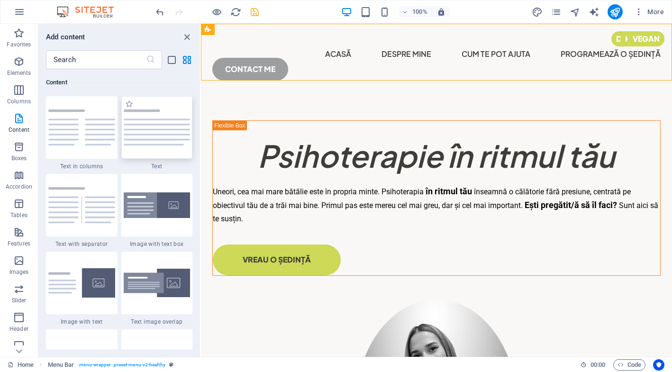
click at [157, 154] on div at bounding box center [157, 127] width 72 height 63
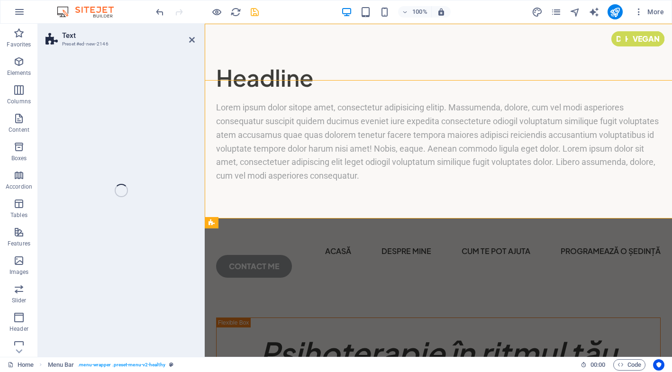
select select "rem"
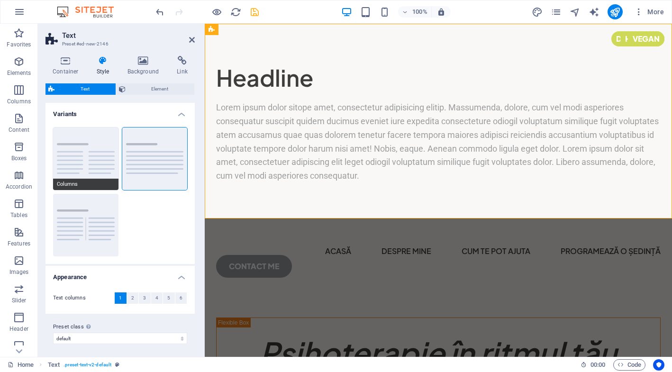
click at [79, 166] on button "Columns" at bounding box center [85, 158] width 65 height 63
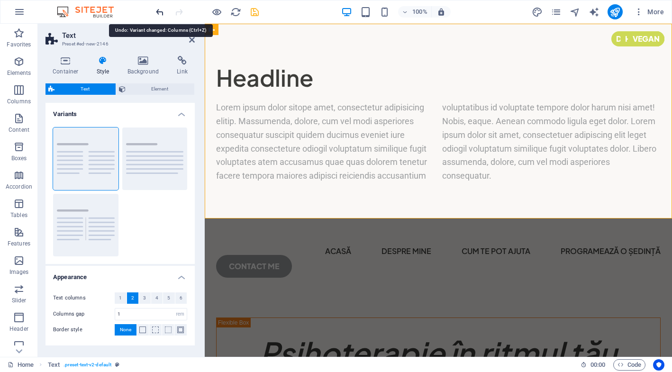
click at [161, 11] on icon "undo" at bounding box center [159, 12] width 11 height 11
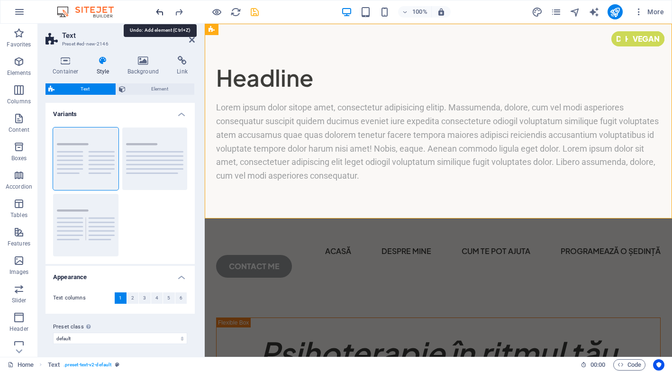
click at [161, 11] on icon "undo" at bounding box center [159, 12] width 11 height 11
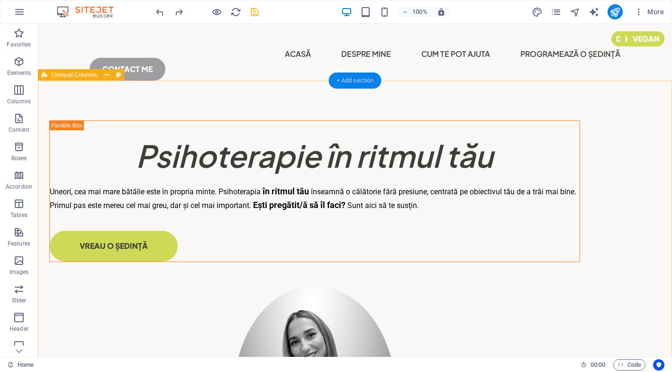
click at [355, 77] on div "+ Add section" at bounding box center [355, 80] width 53 height 16
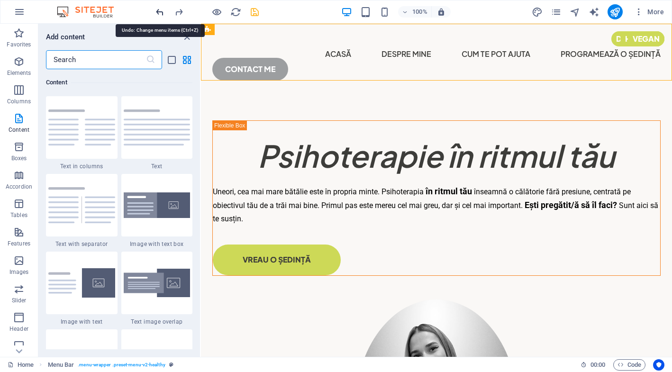
click at [161, 14] on icon "undo" at bounding box center [159, 12] width 11 height 11
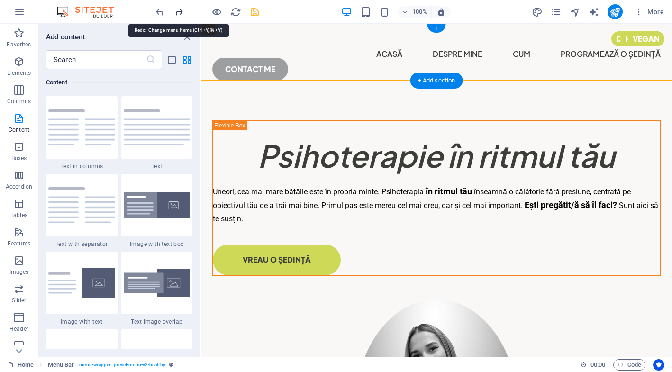
click at [177, 12] on icon "redo" at bounding box center [178, 12] width 11 height 11
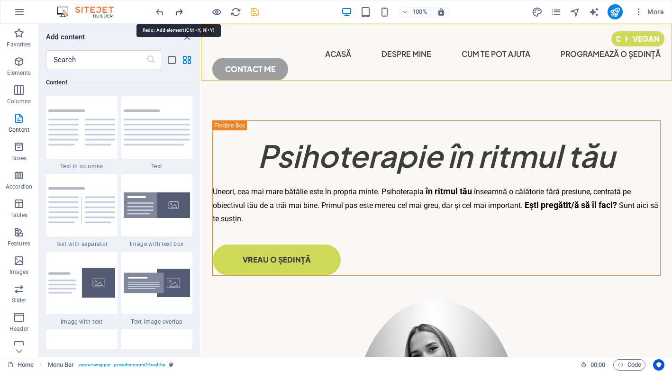
click at [177, 14] on icon "redo" at bounding box center [178, 12] width 11 height 11
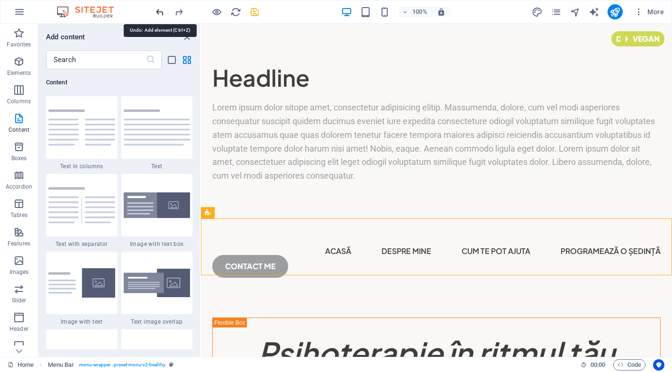
click at [155, 15] on icon "undo" at bounding box center [159, 12] width 11 height 11
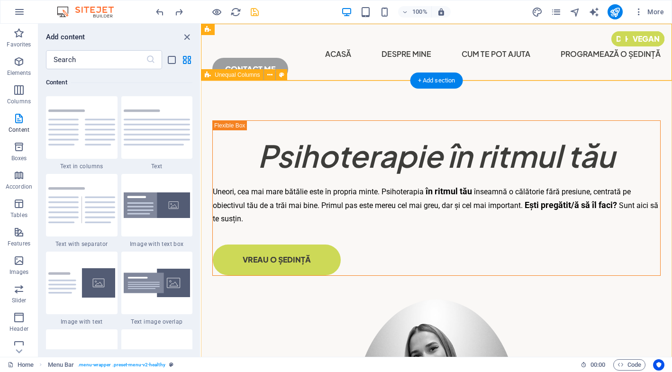
click at [413, 148] on div "​​​​​ Psihoterapie în ritmul tău Uneori, cea mai mare bătălie este în propria m…" at bounding box center [436, 324] width 471 height 457
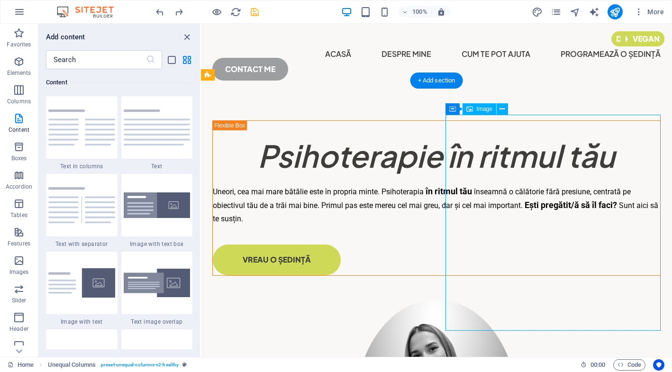
select select "px"
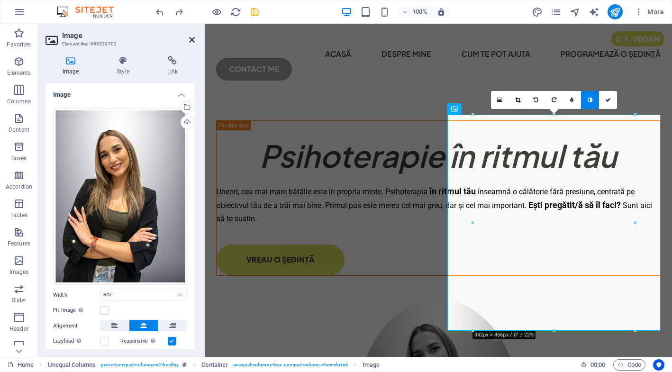
click at [192, 39] on icon at bounding box center [192, 40] width 6 height 8
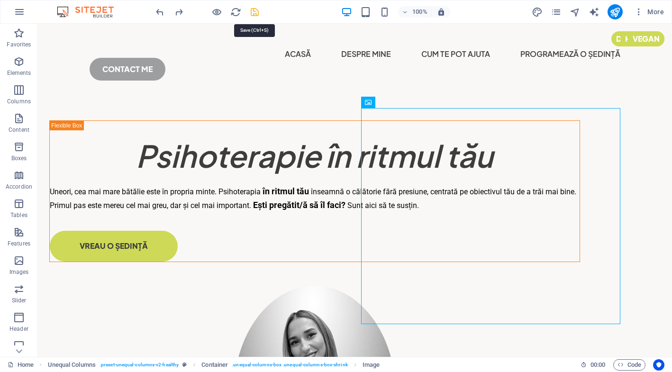
click at [252, 12] on icon "save" at bounding box center [254, 12] width 11 height 11
checkbox input "false"
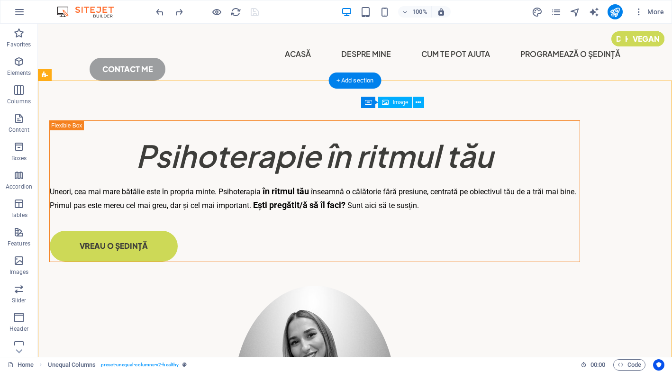
drag, startPoint x: 498, startPoint y: 241, endPoint x: 467, endPoint y: 239, distance: 30.9
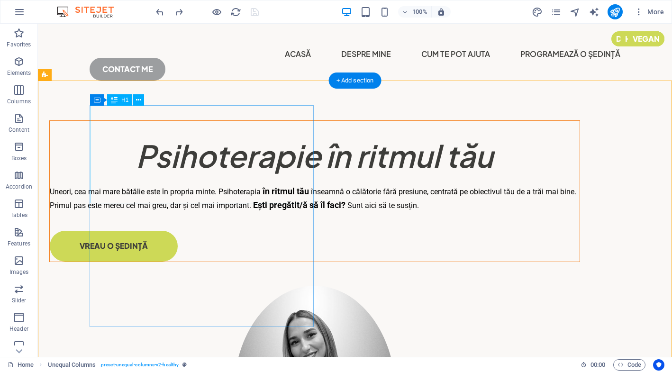
click at [281, 177] on div "​​​​​ Psihoterapie în ritmul tău" at bounding box center [314, 149] width 529 height 56
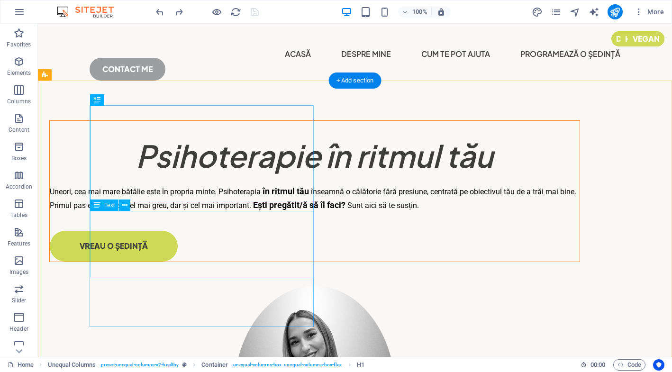
click at [299, 212] on div "Uneori, cea mai mare bătălie este în propria minte. Psihoterapia în ritmul tău …" at bounding box center [314, 198] width 529 height 27
click at [313, 177] on div "​​​​​ Psihoterapie în ritmul tău" at bounding box center [314, 149] width 529 height 56
click at [141, 104] on button at bounding box center [138, 99] width 11 height 11
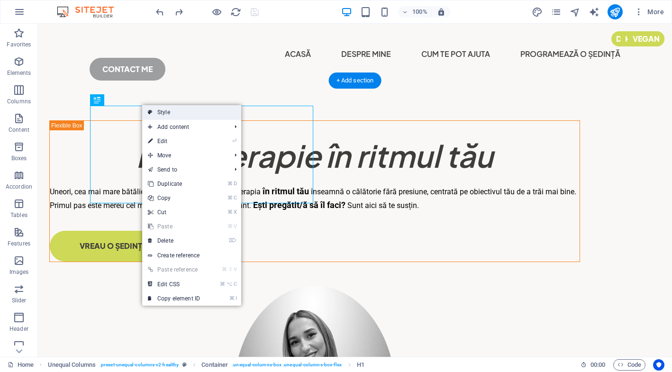
click at [164, 114] on link "Style" at bounding box center [191, 112] width 99 height 14
select select "%"
select select "px"
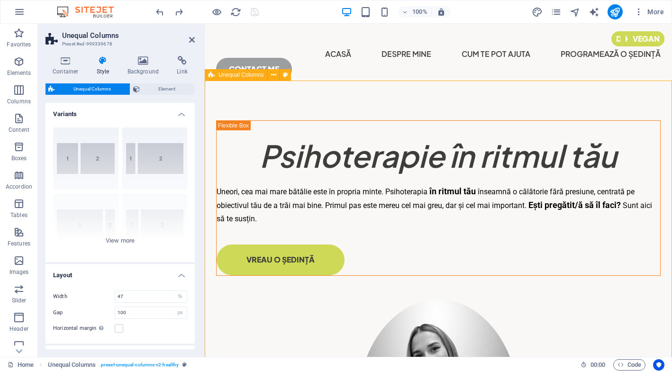
drag, startPoint x: 400, startPoint y: 125, endPoint x: 421, endPoint y: 126, distance: 21.3
click at [421, 126] on div "​​​​​ Psihoterapie în ritmul tău Uneori, cea mai mare bătălie este în propria m…" at bounding box center [438, 324] width 467 height 457
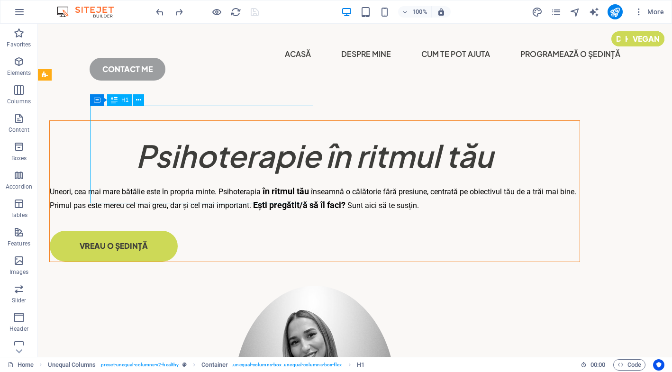
drag, startPoint x: 61, startPoint y: 113, endPoint x: 243, endPoint y: 106, distance: 183.0
click at [249, 121] on div "​​​​​ Psihoterapie în ritmul tău" at bounding box center [314, 149] width 529 height 56
drag, startPoint x: 234, startPoint y: 115, endPoint x: 276, endPoint y: 116, distance: 41.7
click at [276, 121] on div "​​​​​ Psihoterapie în ritmul tău" at bounding box center [314, 149] width 529 height 56
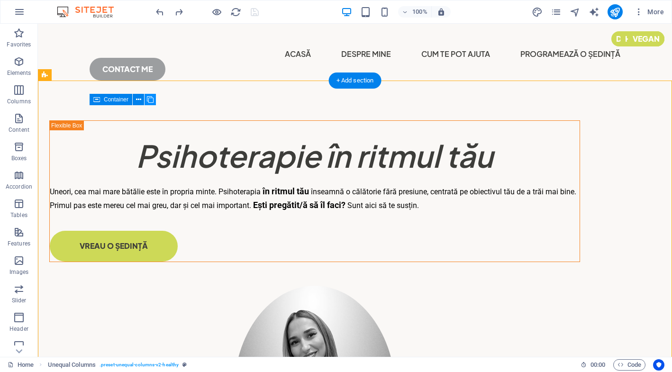
drag, startPoint x: 47, startPoint y: 76, endPoint x: 147, endPoint y: 99, distance: 102.5
click at [147, 99] on div "Drag here to replace the existing content. Press “Ctrl” if you want to create a…" at bounding box center [355, 190] width 634 height 333
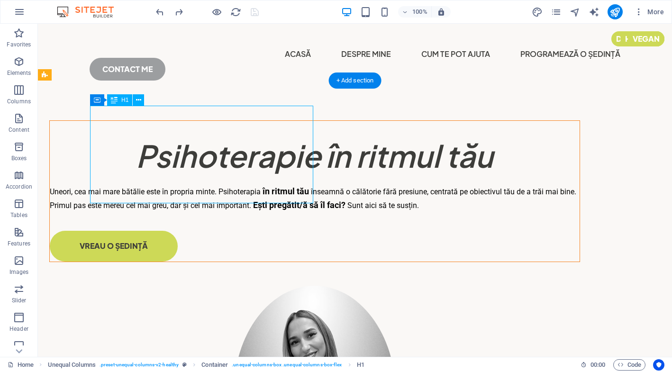
drag, startPoint x: 143, startPoint y: 125, endPoint x: 277, endPoint y: 127, distance: 133.6
click at [277, 127] on div "​​​​​ Psihoterapie în ritmul tău" at bounding box center [314, 149] width 529 height 56
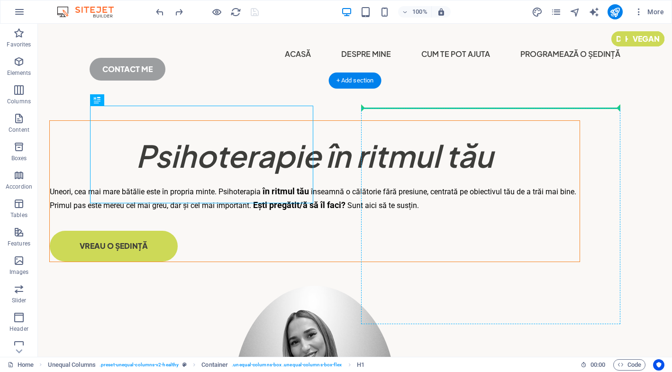
drag, startPoint x: 277, startPoint y: 127, endPoint x: 376, endPoint y: 123, distance: 99.6
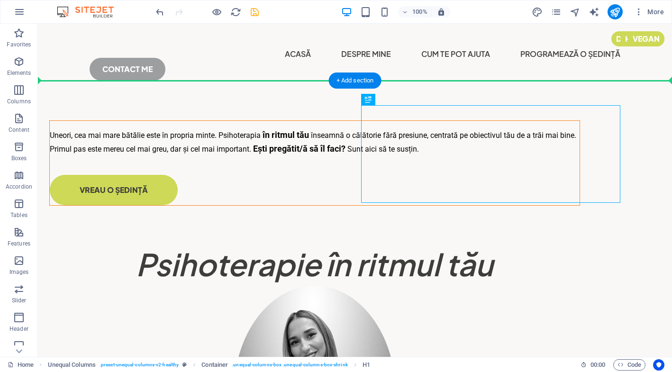
drag, startPoint x: 499, startPoint y: 169, endPoint x: 264, endPoint y: 164, distance: 234.5
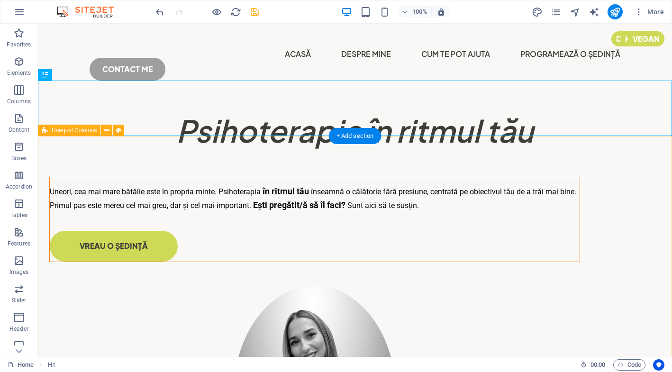
click at [640, 230] on div "Uneori, cea mai mare bătălie este în propria minte. Psihoterapia în ritmul tău …" at bounding box center [355, 345] width 634 height 387
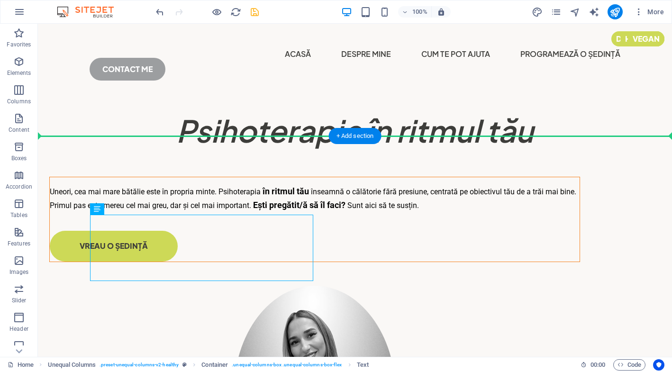
drag, startPoint x: 239, startPoint y: 263, endPoint x: 251, endPoint y: 153, distance: 110.5
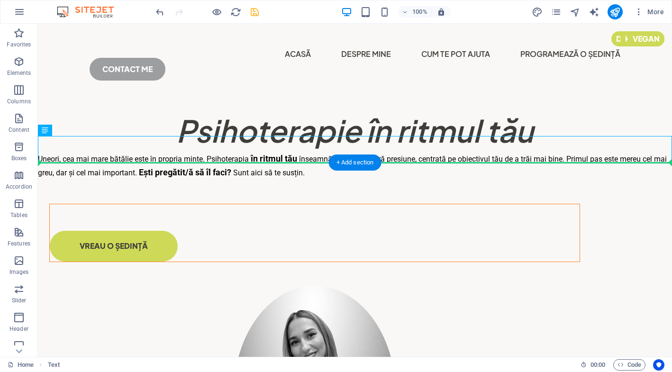
drag, startPoint x: 270, startPoint y: 152, endPoint x: 251, endPoint y: 249, distance: 98.1
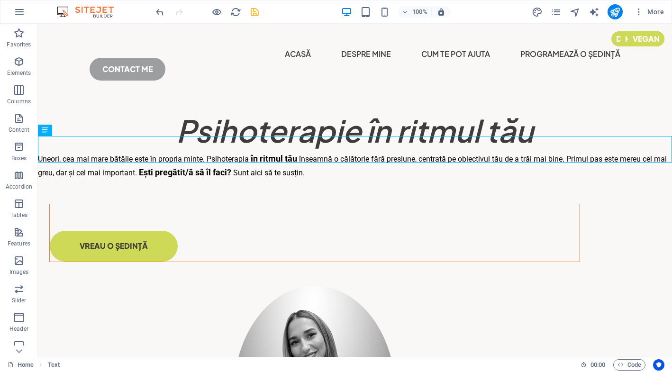
click at [165, 13] on div at bounding box center [207, 11] width 106 height 15
click at [157, 11] on icon "undo" at bounding box center [159, 12] width 11 height 11
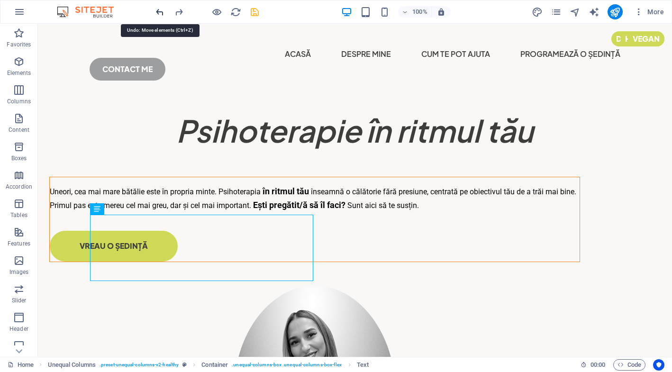
click at [157, 11] on icon "undo" at bounding box center [159, 12] width 11 height 11
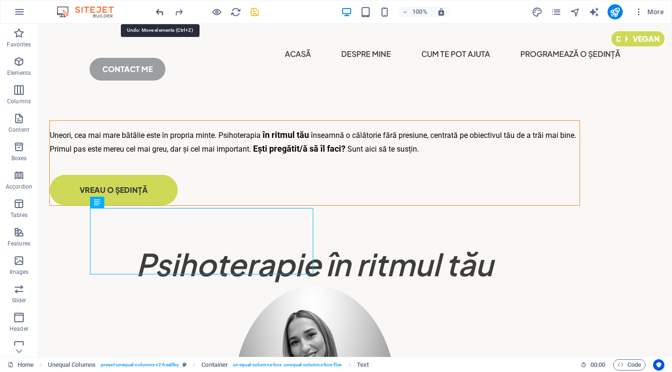
click at [157, 11] on icon "undo" at bounding box center [159, 12] width 11 height 11
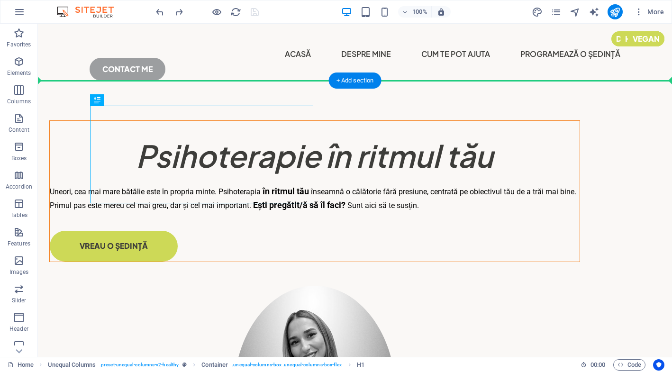
drag, startPoint x: 300, startPoint y: 171, endPoint x: 340, endPoint y: 174, distance: 39.9
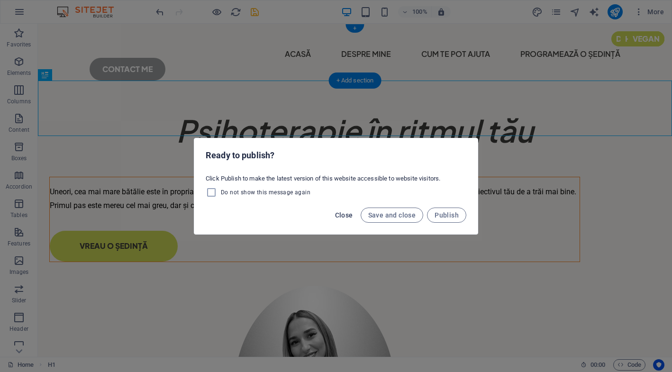
click at [340, 214] on span "Close" at bounding box center [344, 215] width 18 height 8
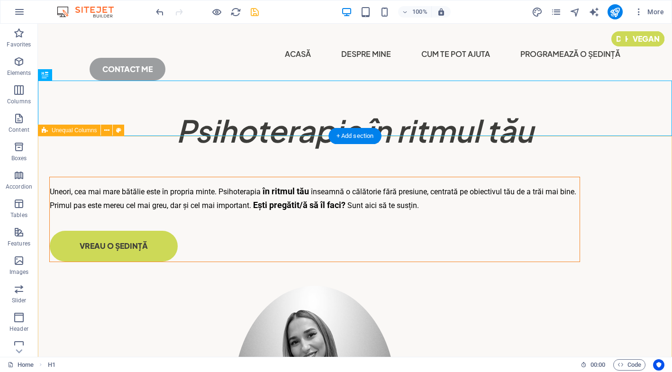
scroll to position [1, 0]
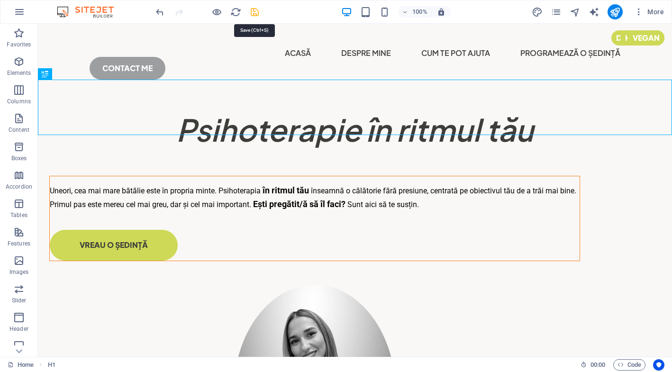
click at [255, 12] on icon "save" at bounding box center [254, 12] width 11 height 11
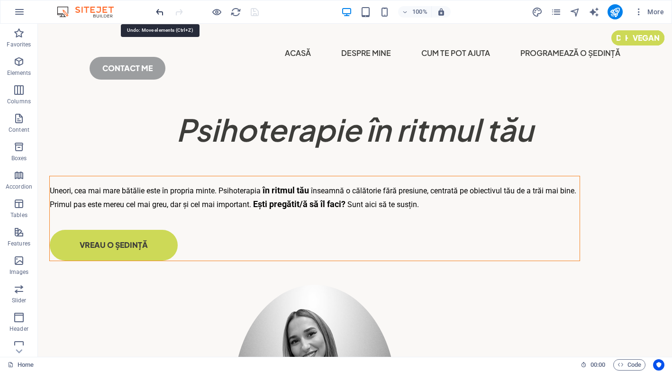
click at [157, 15] on icon "undo" at bounding box center [159, 12] width 11 height 11
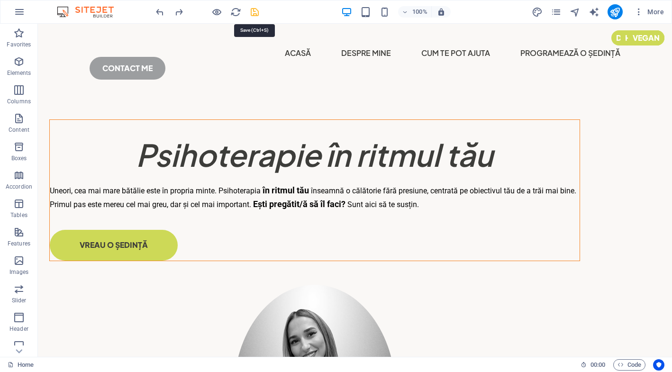
click at [253, 12] on icon "save" at bounding box center [254, 12] width 11 height 11
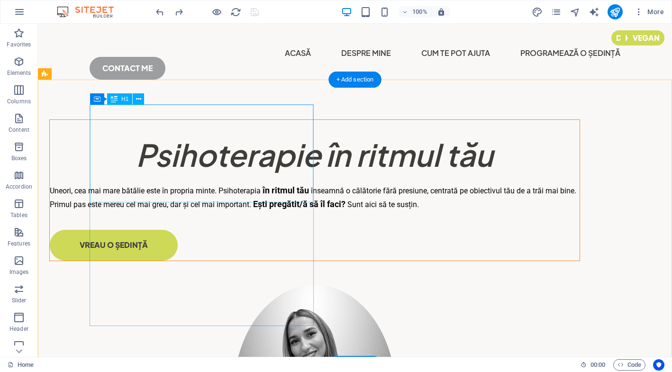
click at [282, 149] on div "​​​​​ Psihoterapie în ritmul tău" at bounding box center [314, 148] width 529 height 56
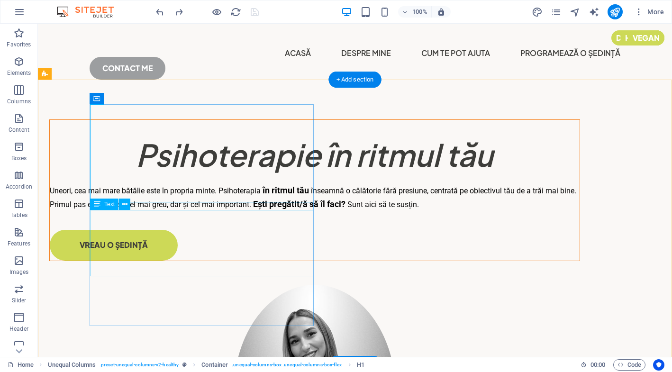
click at [269, 211] on div "Uneori, cea mai mare bătălie este în propria minte. Psihoterapia în ritmul tău …" at bounding box center [314, 197] width 529 height 27
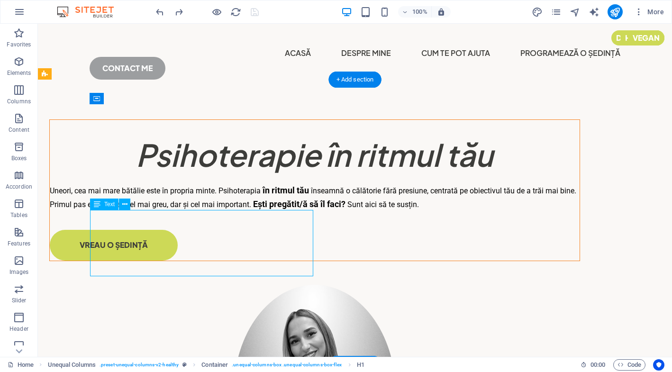
click at [269, 211] on div "Uneori, cea mai mare bătălie este în propria minte. Psihoterapia în ritmul tău …" at bounding box center [314, 197] width 529 height 27
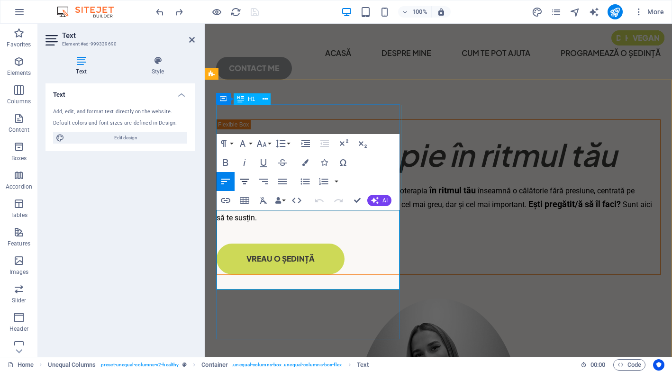
click at [244, 180] on icon "button" at bounding box center [244, 181] width 11 height 11
click at [263, 183] on icon "button" at bounding box center [263, 181] width 11 height 11
click at [280, 183] on icon "button" at bounding box center [282, 181] width 11 height 11
click at [307, 184] on icon "button" at bounding box center [305, 182] width 9 height 6
click at [283, 186] on icon "button" at bounding box center [282, 181] width 11 height 11
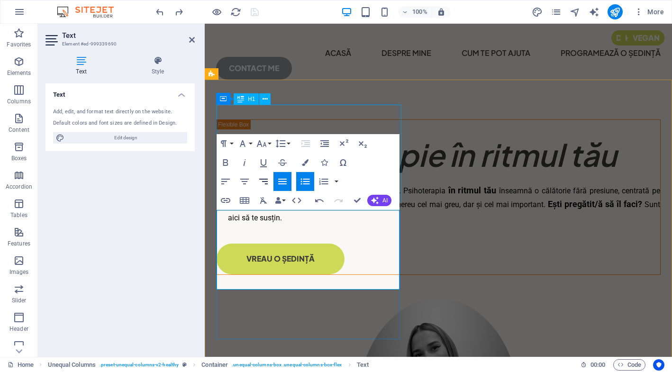
click at [261, 185] on icon "button" at bounding box center [263, 181] width 11 height 11
click at [234, 187] on div "Align Left Align Center Align Right Align Justify" at bounding box center [253, 181] width 75 height 19
click at [225, 184] on icon "button" at bounding box center [225, 181] width 11 height 11
click at [247, 180] on icon "button" at bounding box center [244, 181] width 11 height 11
click at [269, 178] on button "Align Right" at bounding box center [263, 181] width 18 height 19
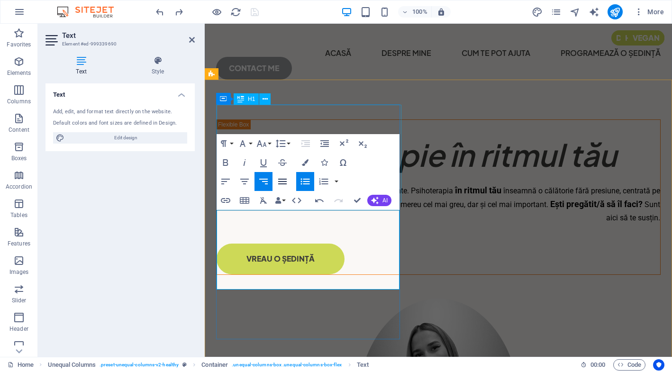
click at [283, 179] on icon "button" at bounding box center [282, 182] width 9 height 6
click at [284, 200] on button "Data Bindings" at bounding box center [279, 200] width 13 height 19
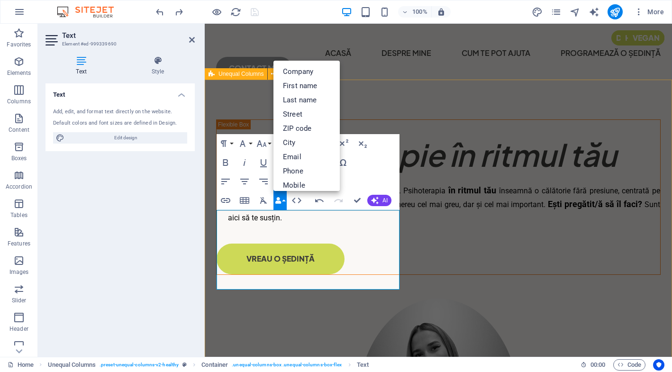
click at [431, 95] on div "​​​​​ Psihoterapie în ritmul tău Uneori, cea mai mare bătălie este în propria m…" at bounding box center [438, 323] width 467 height 457
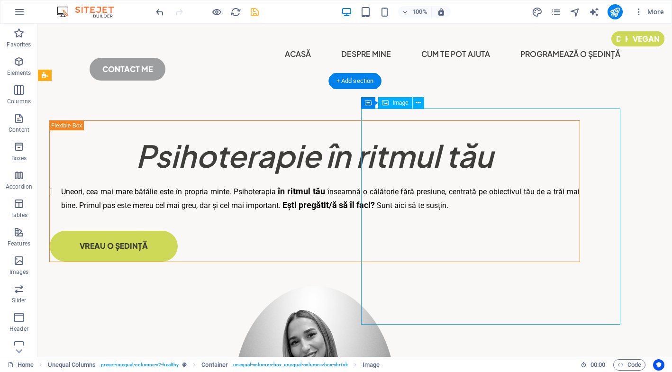
scroll to position [0, 0]
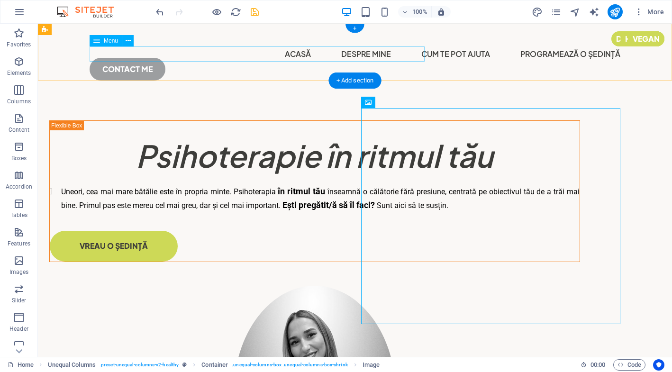
click at [104, 57] on nav "Acasă Despre mine CUM TE POT AJUTA programează o ședință" at bounding box center [355, 53] width 530 height 15
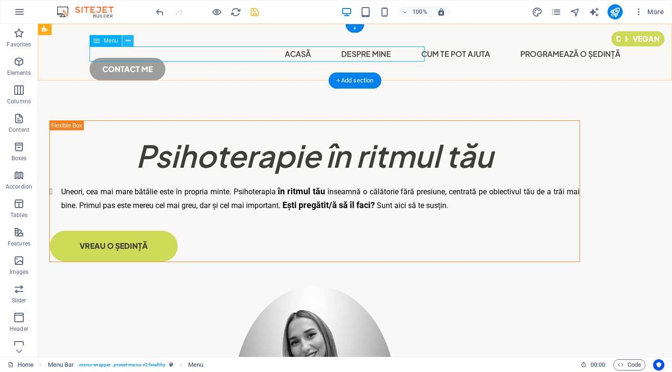
click at [129, 42] on icon at bounding box center [127, 41] width 5 height 10
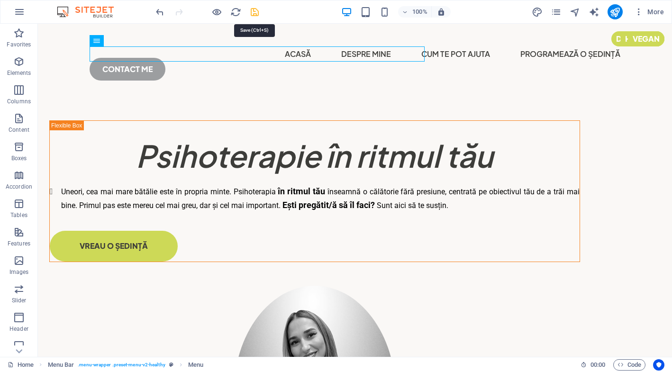
click at [252, 13] on icon "save" at bounding box center [254, 12] width 11 height 11
checkbox input "false"
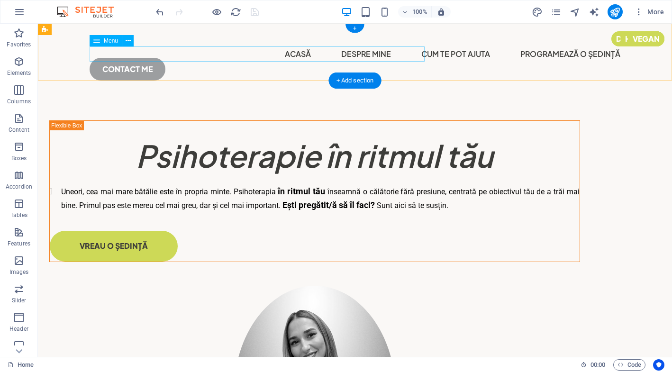
click at [361, 54] on nav "Acasă Despre mine CUM TE POT AJUTA programează o ședință" at bounding box center [355, 53] width 530 height 15
select select
select select "1"
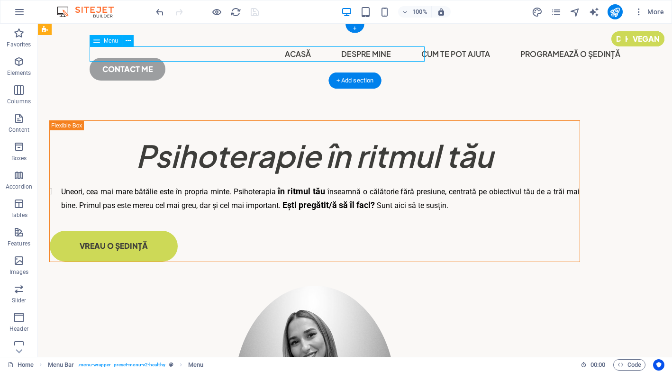
select select
select select "2"
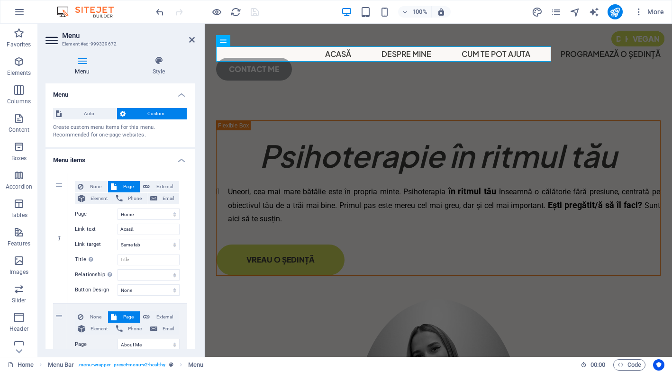
click at [143, 115] on span "Custom" at bounding box center [156, 113] width 56 height 11
click at [162, 112] on span "Custom" at bounding box center [156, 113] width 56 height 11
click at [127, 184] on span "Page" at bounding box center [128, 186] width 18 height 11
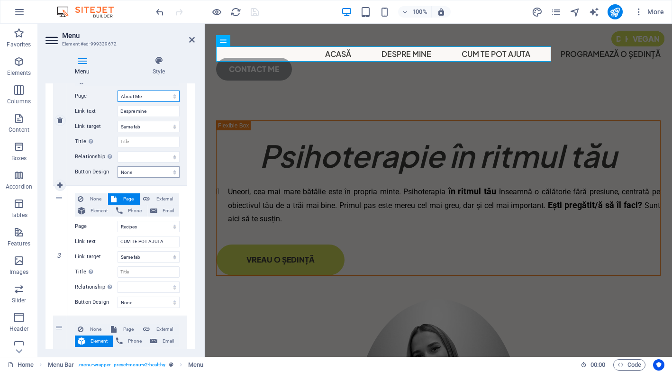
scroll to position [250, 0]
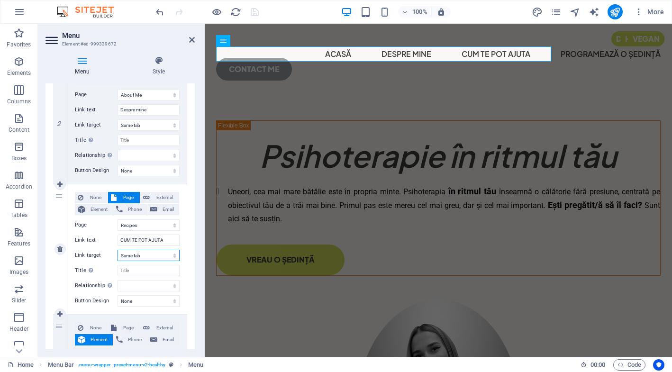
select select "blank"
select select
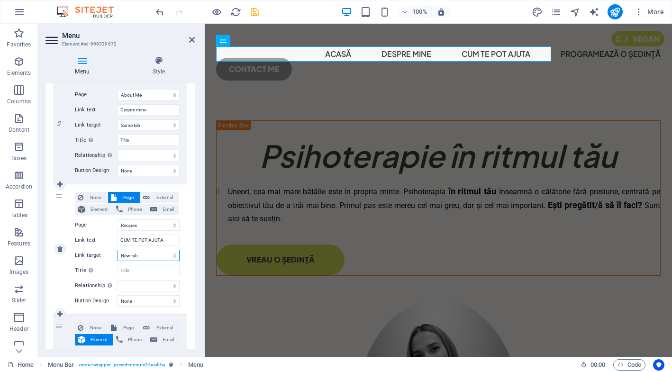
select select
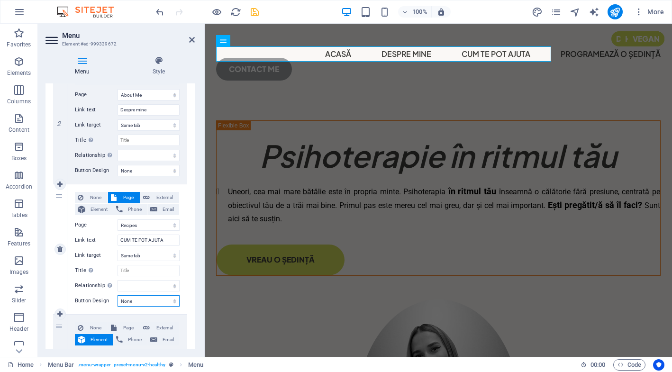
select select "primary"
select select
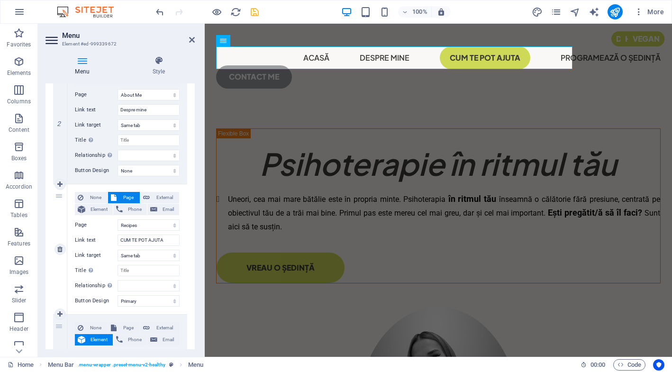
click at [137, 305] on div "None Page External Element Phone Email Page Home About Me Recipes Privacy Legal…" at bounding box center [127, 249] width 120 height 130
click at [139, 300] on select "None Default Primary Secondary" at bounding box center [148, 300] width 62 height 11
select select "default"
select select
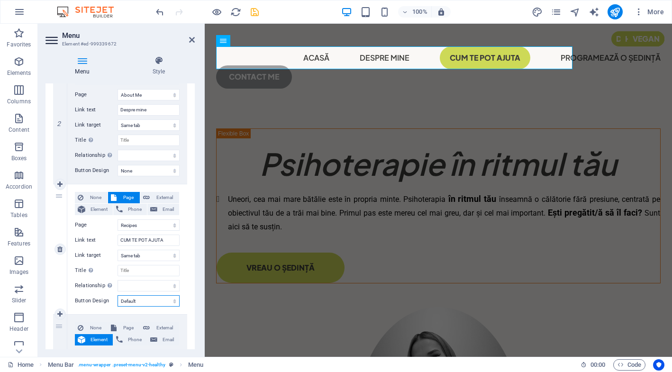
select select
select select "secondary"
select select
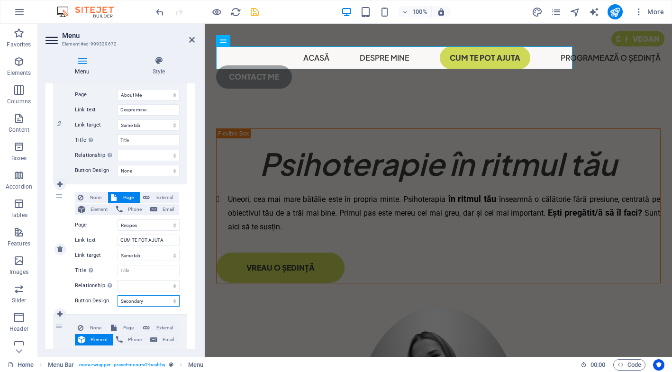
select select
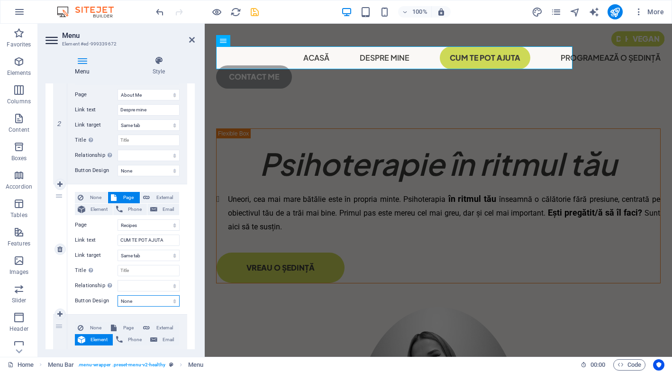
select select
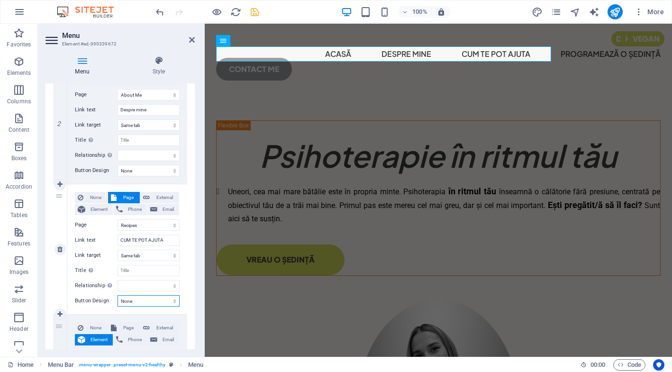
select select "primary"
select select
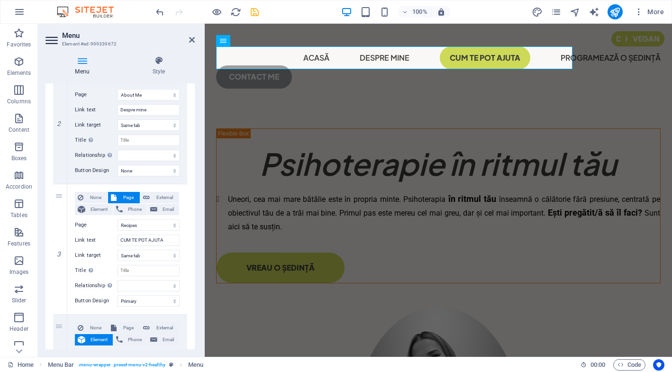
click at [397, 57] on nav "Acasă Despre mine CUM TE POT AJUTA programează o ședință" at bounding box center [438, 57] width 444 height 23
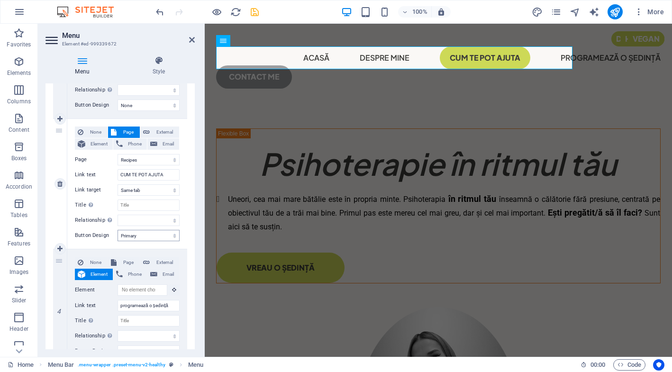
scroll to position [315, 0]
click at [122, 256] on span "Page" at bounding box center [128, 261] width 18 height 11
select select
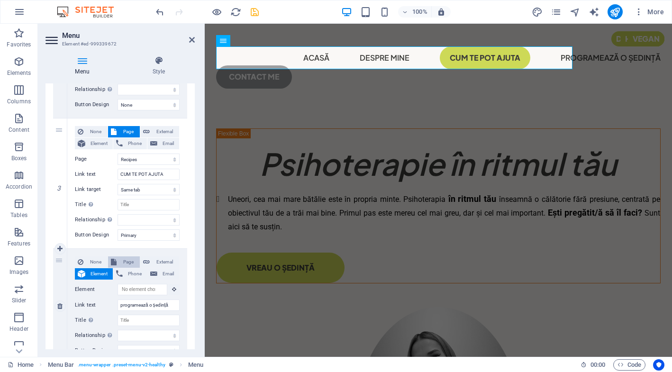
select select
click at [98, 270] on span "Element" at bounding box center [99, 273] width 22 height 11
select select
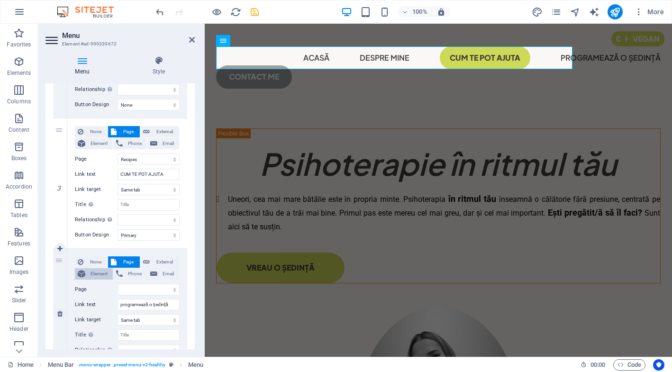
select select
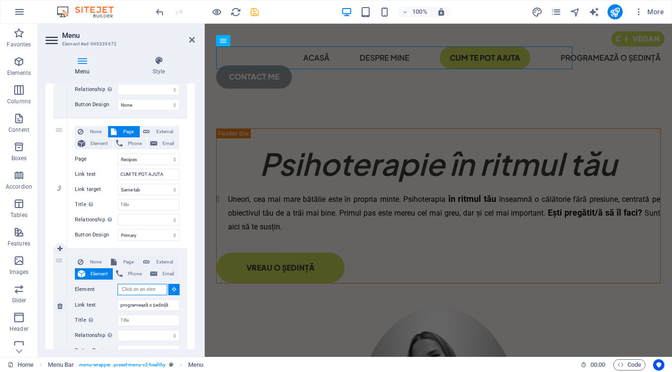
click at [133, 287] on input "Element" at bounding box center [142, 289] width 50 height 11
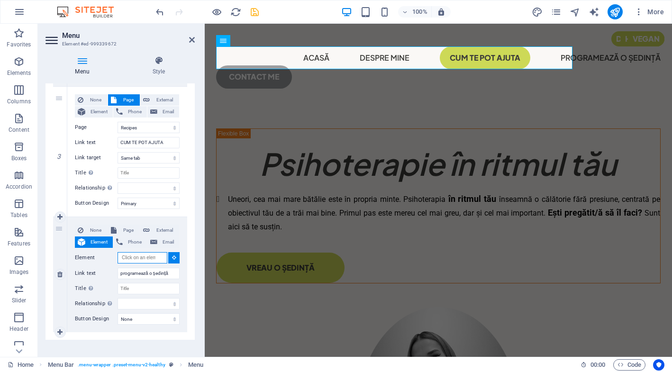
scroll to position [351, 0]
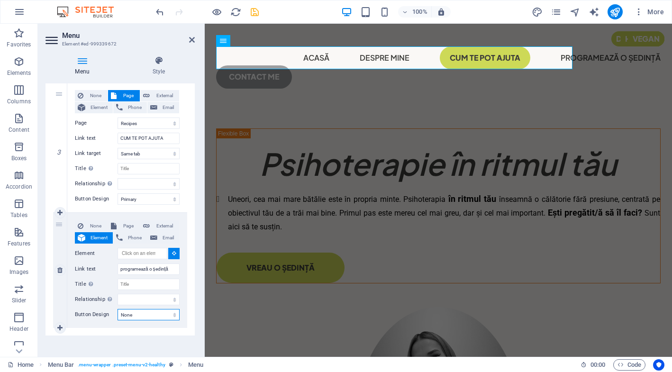
select select "primary"
select select
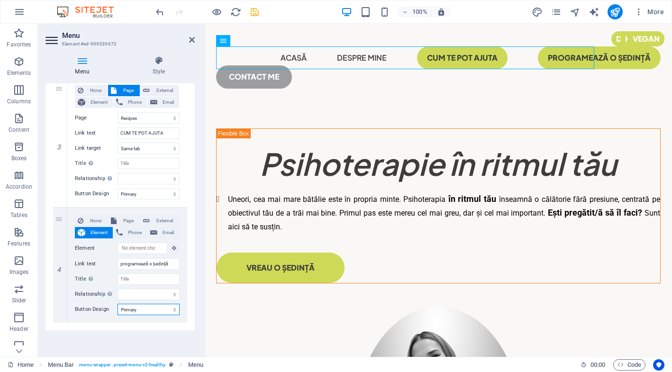
scroll to position [357, 0]
click at [258, 9] on icon "save" at bounding box center [254, 12] width 11 height 11
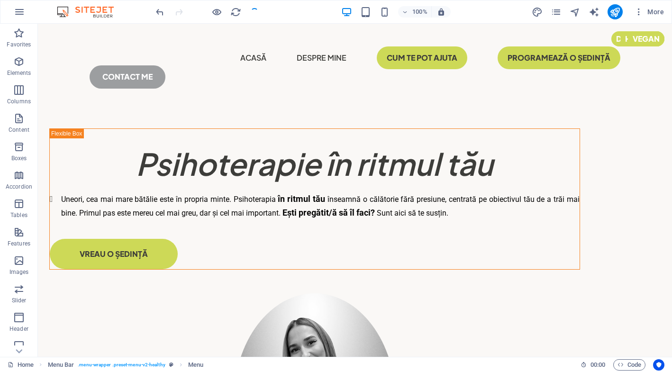
checkbox input "false"
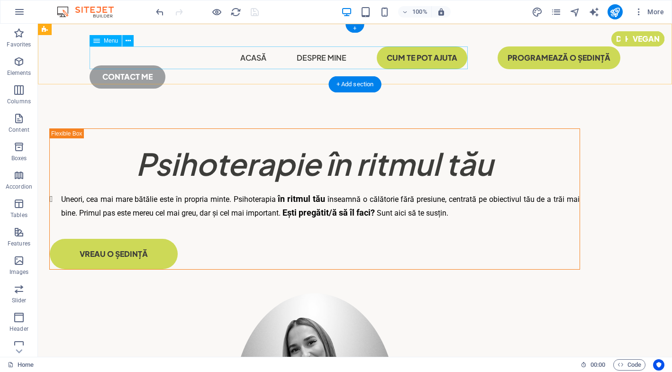
click at [390, 55] on nav "Acasă Despre mine CUM TE POT AJUTA programează o ședință" at bounding box center [355, 57] width 530 height 23
select select
select select "1"
select select
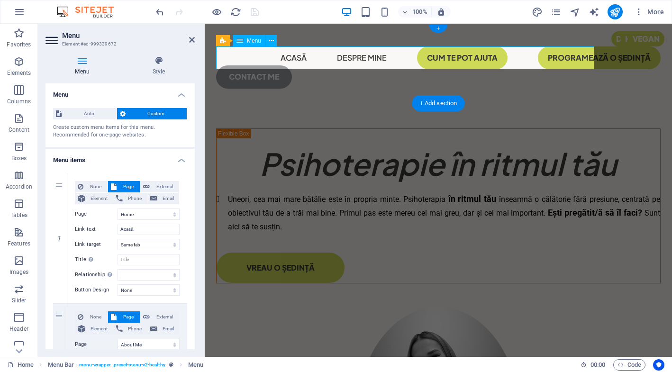
click at [502, 58] on nav "Acasă Despre mine CUM TE POT AJUTA programează o ședință" at bounding box center [438, 57] width 444 height 23
click at [502, 60] on nav "Acasă Despre mine CUM TE POT AJUTA programează o ședință" at bounding box center [438, 57] width 444 height 23
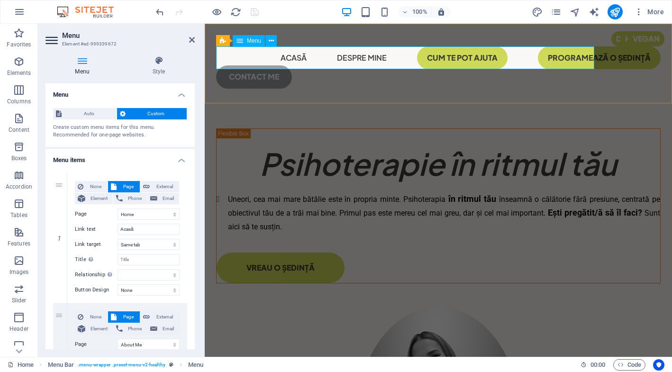
click at [502, 60] on nav "Acasă Despre mine CUM TE POT AJUTA programează o ședință" at bounding box center [438, 57] width 444 height 23
click at [192, 37] on icon at bounding box center [192, 40] width 6 height 8
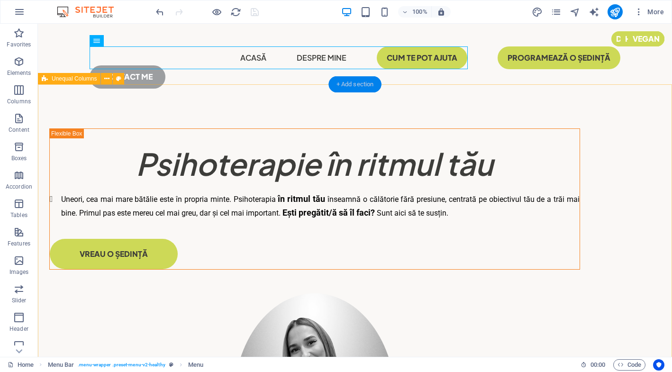
click at [350, 90] on div "+ Add section" at bounding box center [355, 84] width 53 height 16
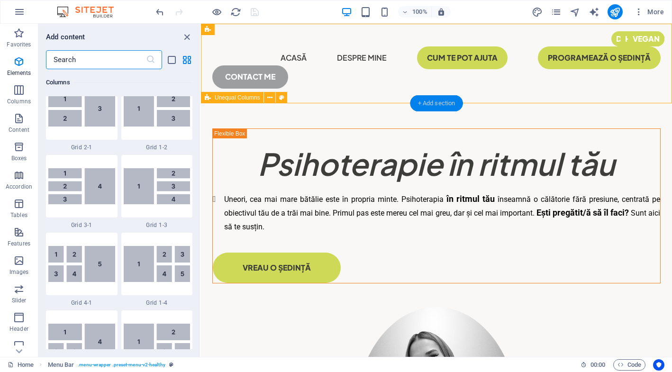
scroll to position [1657, 0]
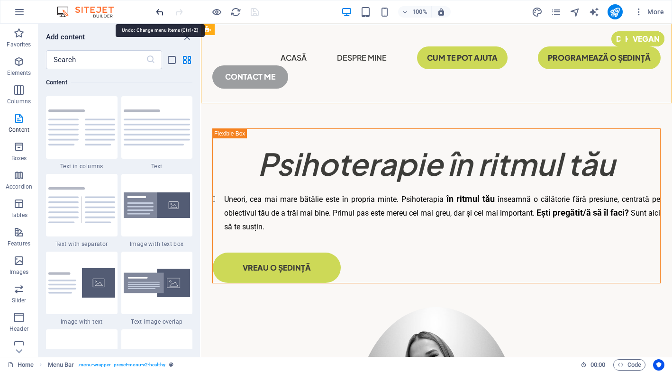
click at [158, 13] on icon "undo" at bounding box center [159, 12] width 11 height 11
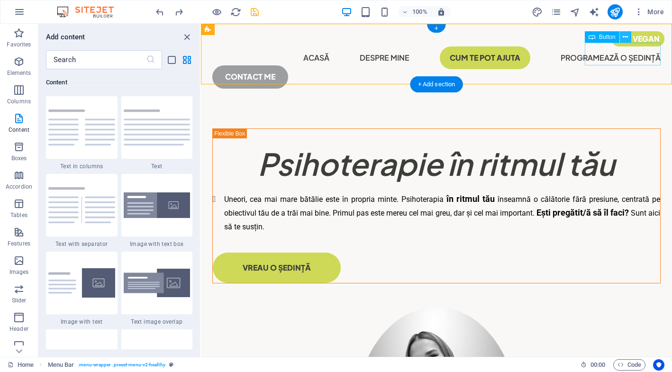
click at [627, 38] on icon at bounding box center [624, 37] width 5 height 10
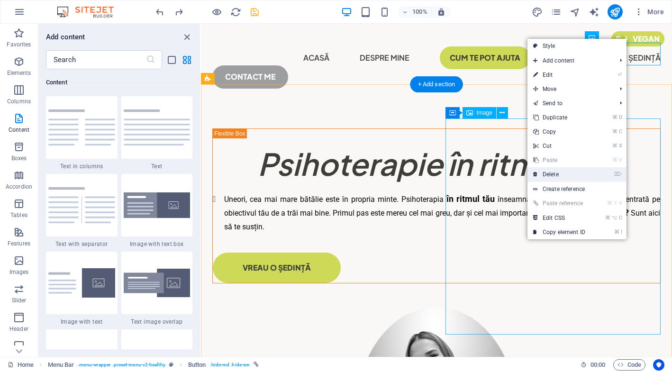
click at [559, 171] on link "⌦ Delete" at bounding box center [558, 174] width 63 height 14
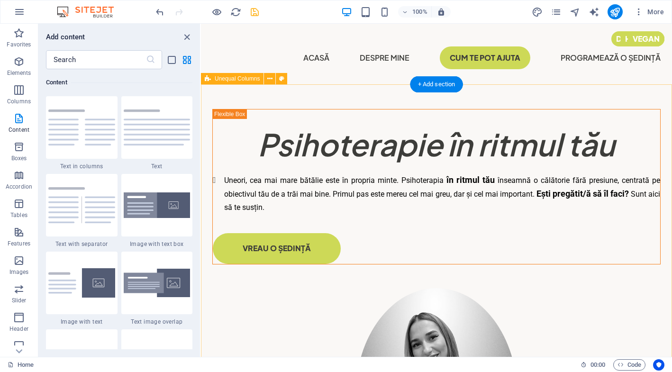
click at [582, 106] on div "​​​​​ Psihoterapie în ritmul tău Uneori, cea mai mare bătălie este în propria m…" at bounding box center [436, 312] width 471 height 457
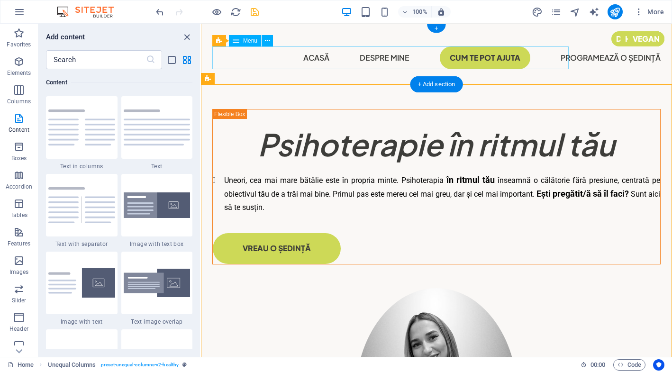
click at [384, 63] on nav "Acasă Despre mine CUM TE POT AJUTA programează o ședință" at bounding box center [436, 57] width 448 height 23
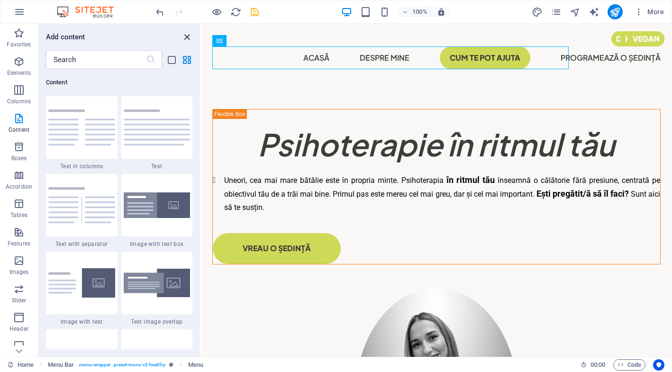
click at [183, 40] on icon "close panel" at bounding box center [186, 37] width 11 height 11
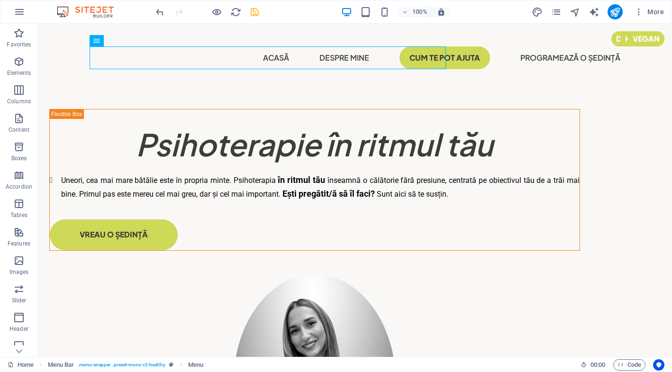
click at [253, 13] on icon "save" at bounding box center [254, 12] width 11 height 11
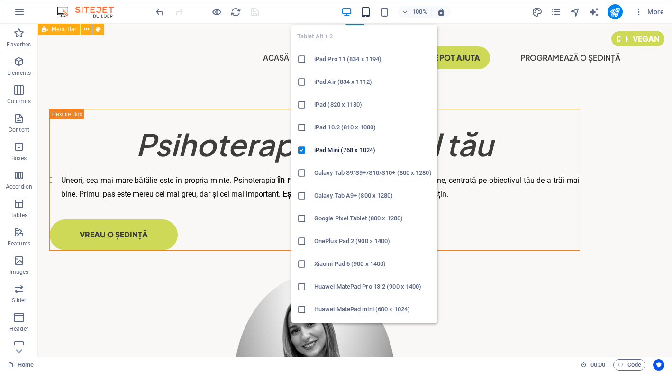
click at [367, 16] on icon "button" at bounding box center [365, 12] width 11 height 11
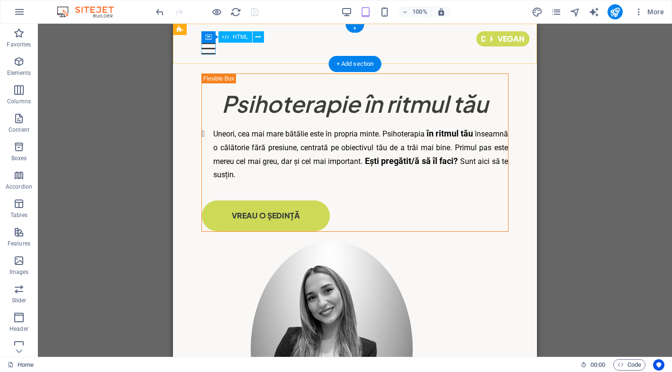
click at [207, 50] on div "Menu" at bounding box center [354, 49] width 307 height 12
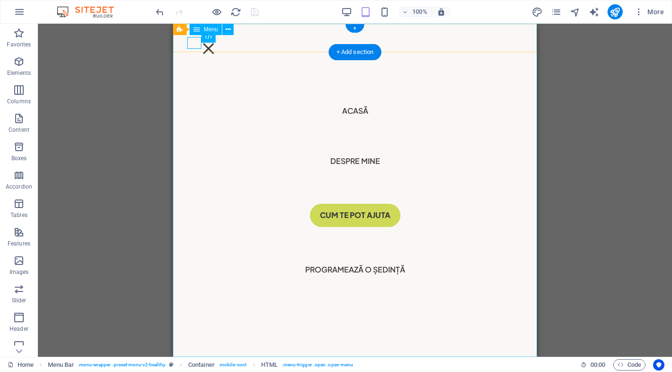
click at [360, 111] on nav "Acasă Despre mine CUM TE POT AJUTA programează o ședință" at bounding box center [355, 190] width 364 height 333
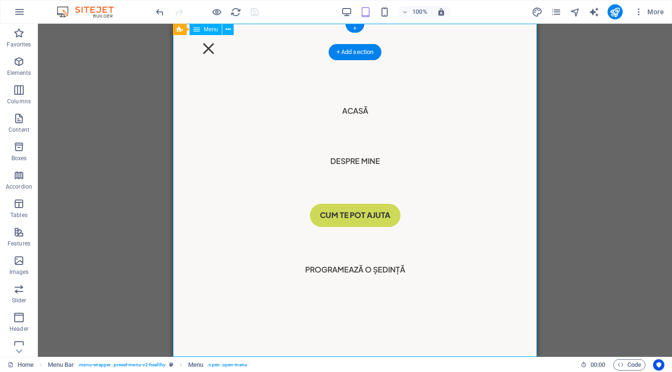
click at [367, 157] on nav "Acasă Despre mine CUM TE POT AJUTA programează o ședință" at bounding box center [355, 190] width 364 height 333
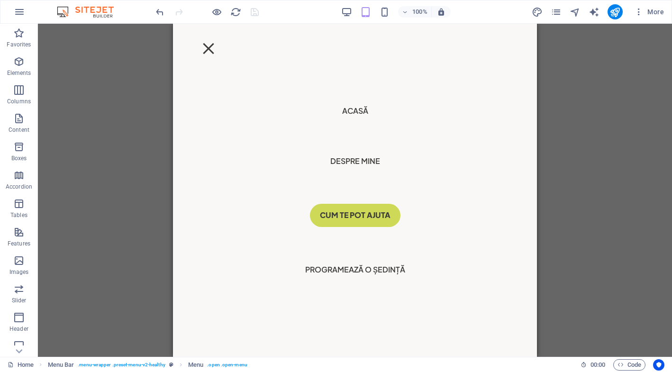
scroll to position [402, 0]
click at [201, 44] on div "Menu" at bounding box center [208, 49] width 14 height 12
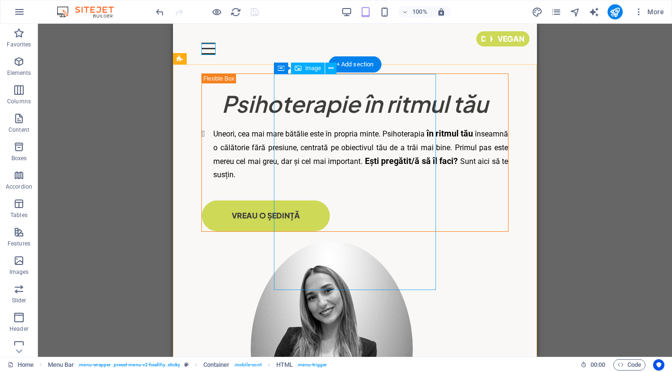
scroll to position [0, 0]
click at [379, 241] on figure at bounding box center [331, 349] width 260 height 216
click at [333, 67] on button at bounding box center [330, 67] width 11 height 11
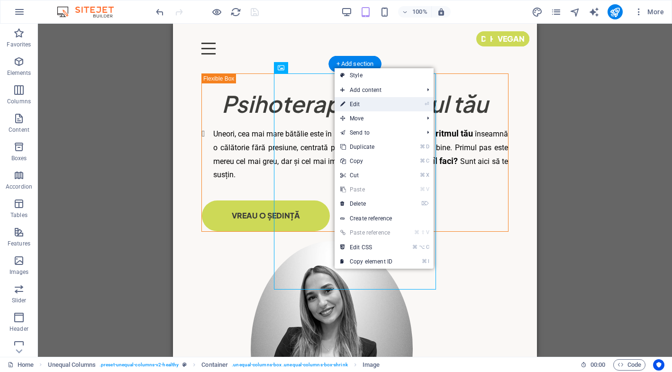
click at [349, 109] on link "⏎ Edit" at bounding box center [365, 104] width 63 height 14
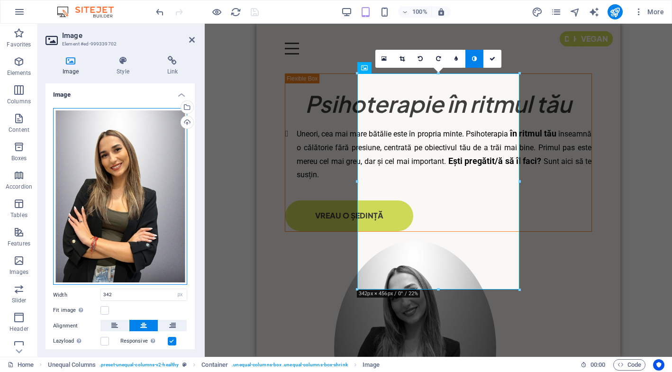
click at [148, 206] on div "Drag files here, click to choose files or select files from Files or our free s…" at bounding box center [120, 196] width 134 height 177
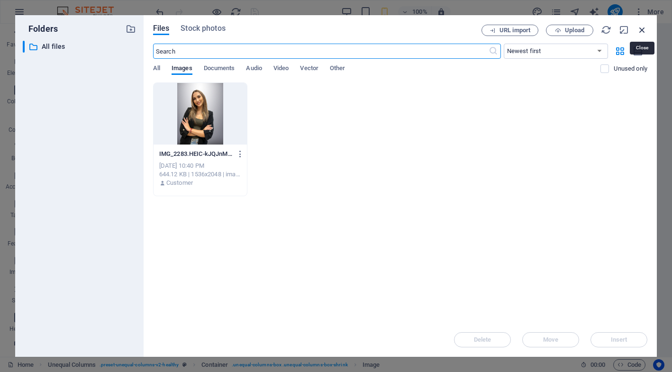
click at [640, 27] on icon "button" at bounding box center [641, 30] width 10 height 10
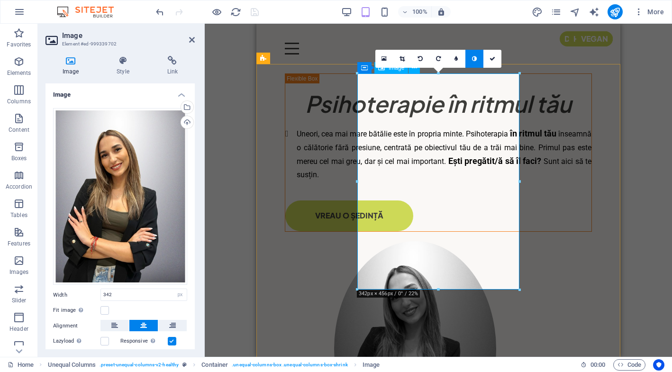
click at [475, 52] on link at bounding box center [474, 59] width 18 height 18
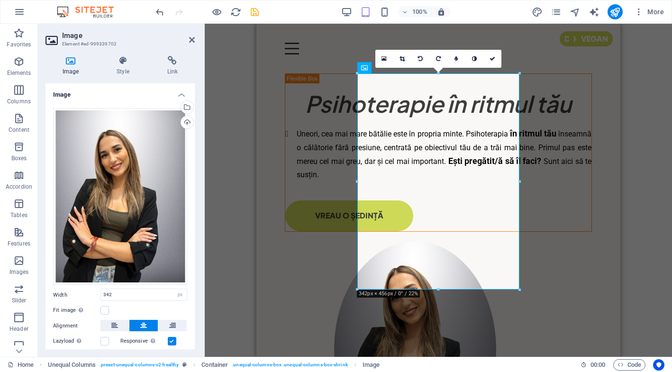
click at [652, 91] on div "Drag here to replace the existing content. Press “Ctrl” if you want to create a…" at bounding box center [438, 190] width 467 height 333
click at [589, 107] on div "​​​​​ Psihoterapie în ritmul tău Uneori, cea mai mare bătălie este în propria m…" at bounding box center [438, 274] width 364 height 421
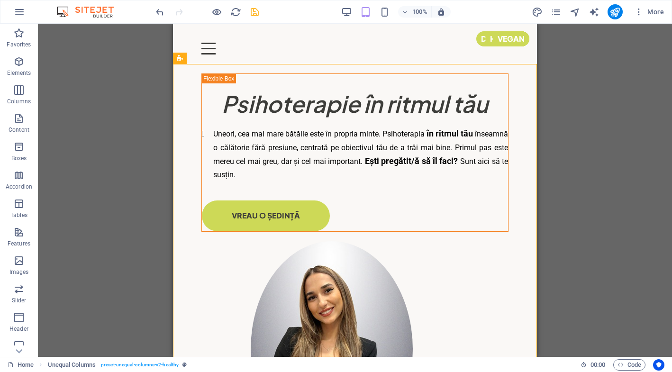
click at [601, 81] on div "Drag here to replace the existing content. Press “Ctrl” if you want to create a…" at bounding box center [355, 190] width 634 height 333
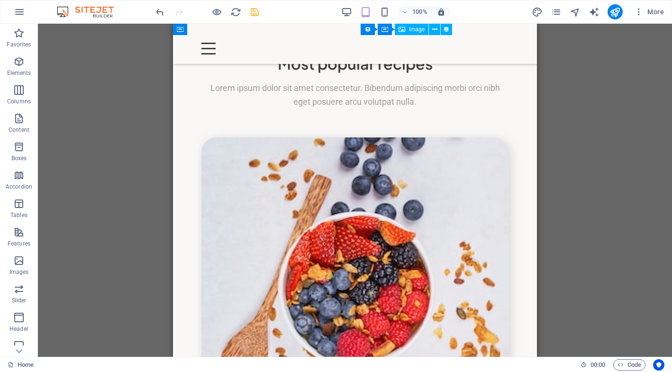
scroll to position [2313, 0]
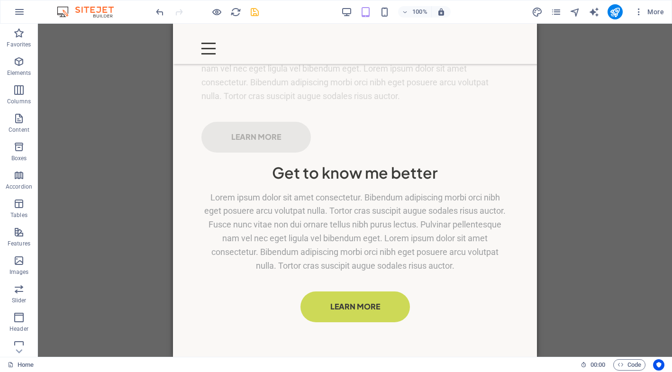
scroll to position [1028, 0]
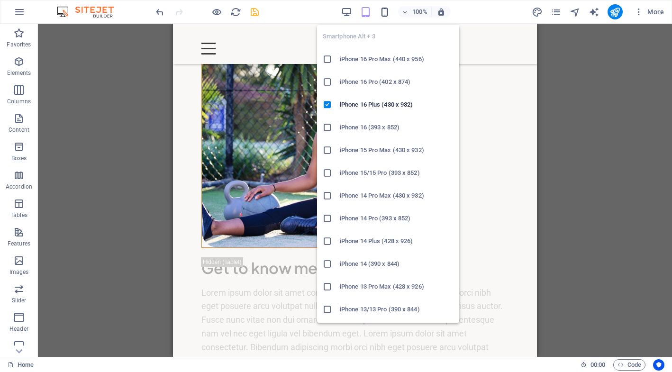
click at [387, 14] on icon "button" at bounding box center [384, 12] width 11 height 11
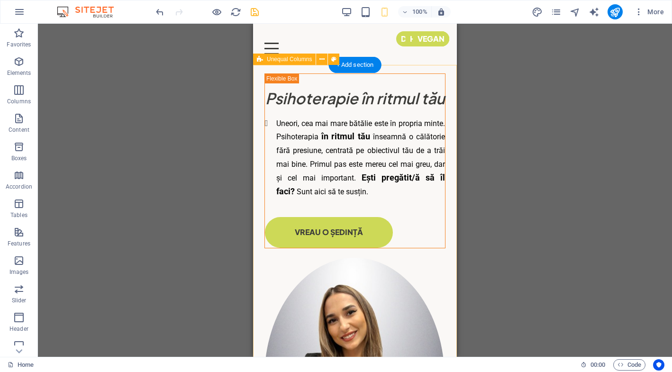
scroll to position [0, 0]
click at [349, 18] on div "100%" at bounding box center [395, 11] width 109 height 15
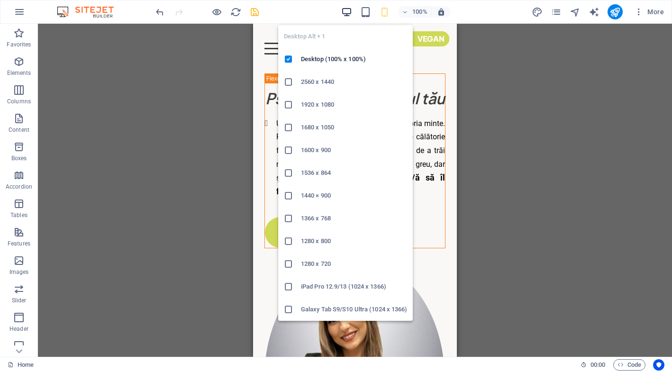
click at [351, 9] on icon "button" at bounding box center [346, 12] width 11 height 11
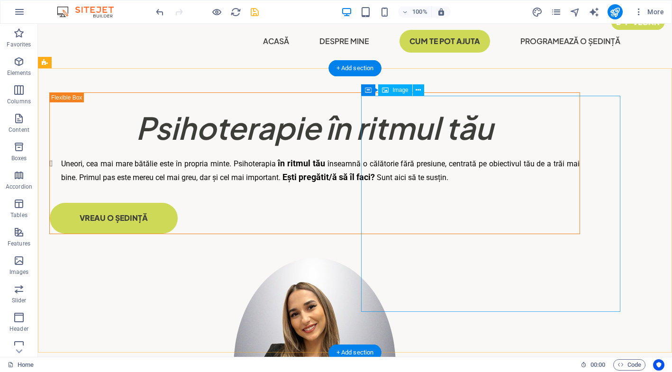
scroll to position [8, 0]
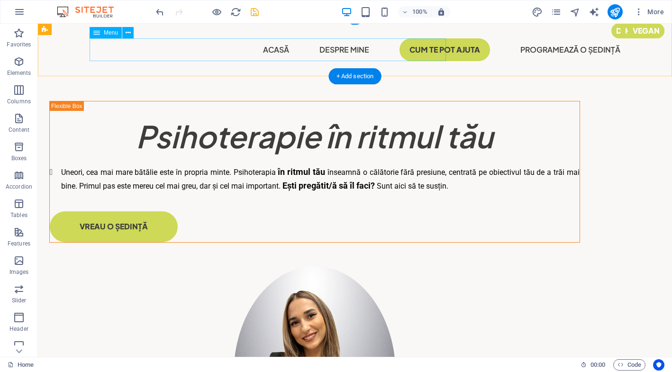
click at [175, 53] on nav "Acasă Despre mine CUM TE POT AJUTA programează o ședință" at bounding box center [355, 49] width 530 height 23
click at [269, 59] on nav "Acasă Despre mine CUM TE POT AJUTA programează o ședință" at bounding box center [355, 49] width 530 height 23
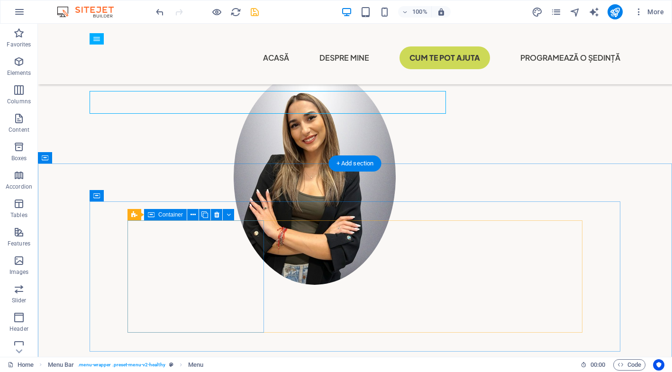
scroll to position [206, 0]
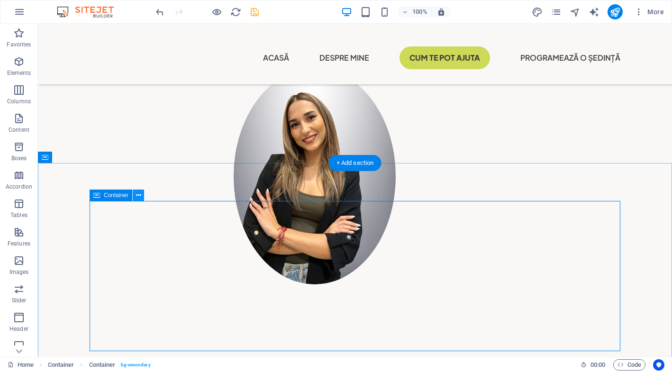
click at [139, 193] on icon at bounding box center [138, 195] width 5 height 10
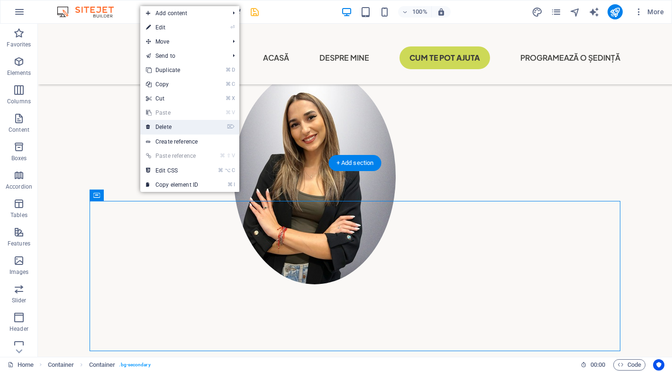
click at [192, 134] on li "⌦ Delete" at bounding box center [189, 127] width 99 height 15
click at [194, 125] on link "⌦ Delete" at bounding box center [171, 127] width 63 height 14
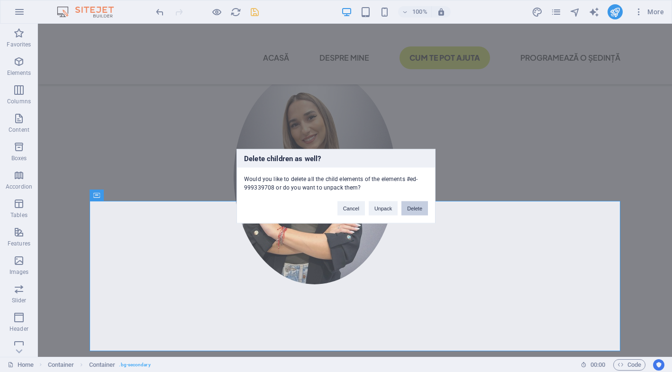
click at [422, 204] on button "Delete" at bounding box center [414, 208] width 27 height 14
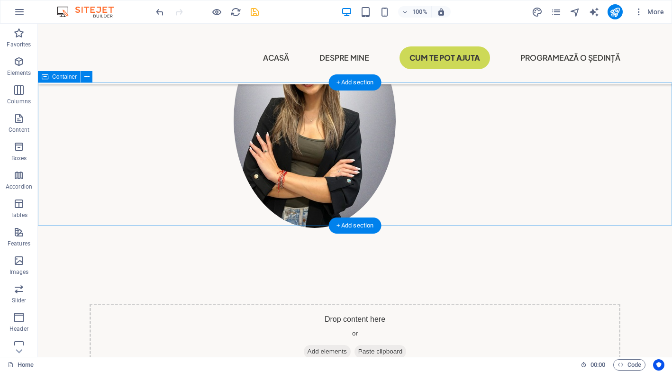
scroll to position [287, 0]
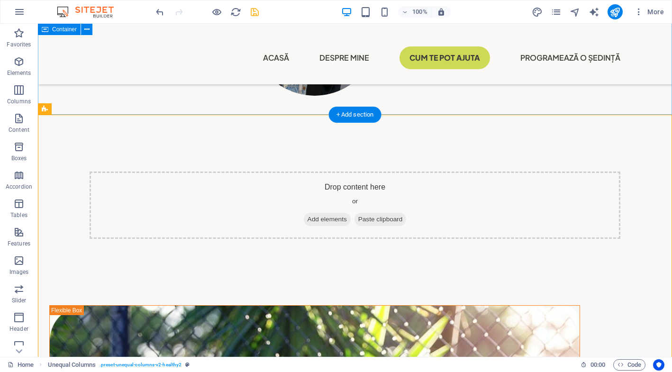
scroll to position [397, 0]
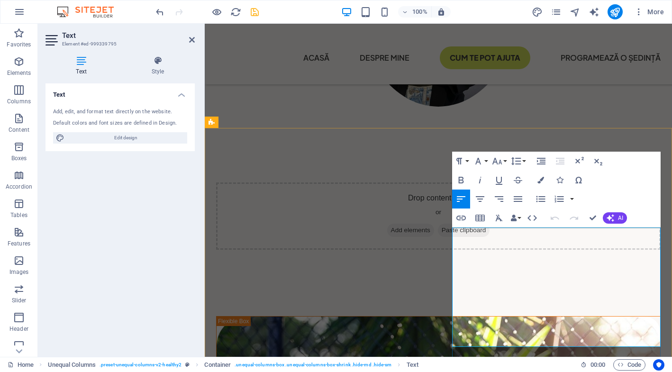
drag, startPoint x: 549, startPoint y: 334, endPoint x: 426, endPoint y: 223, distance: 166.3
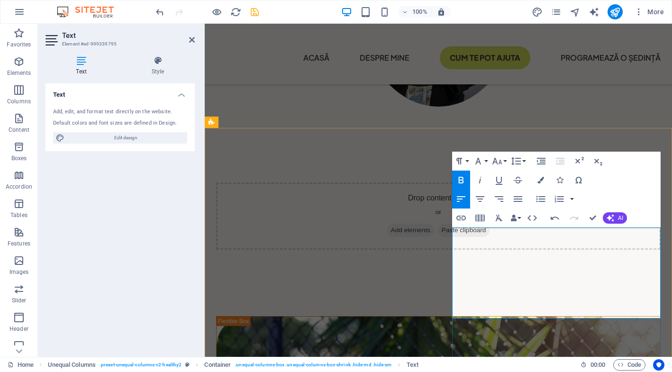
click at [466, 180] on icon "button" at bounding box center [460, 179] width 11 height 11
click at [478, 201] on icon "button" at bounding box center [479, 198] width 11 height 11
click at [524, 200] on button "Align Justify" at bounding box center [518, 198] width 18 height 19
drag, startPoint x: 645, startPoint y: 285, endPoint x: 652, endPoint y: 297, distance: 14.4
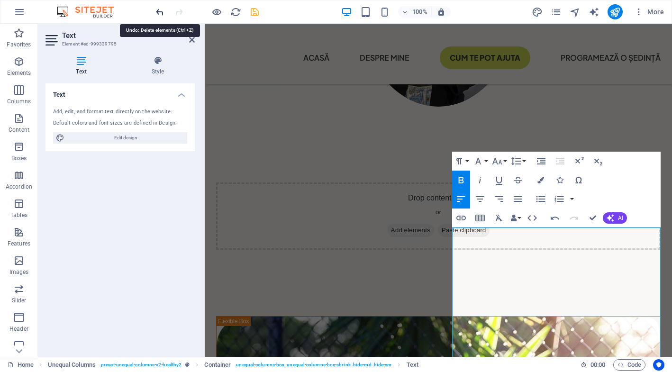
click at [158, 8] on icon "undo" at bounding box center [159, 12] width 11 height 11
click at [159, 11] on icon "undo" at bounding box center [159, 12] width 11 height 11
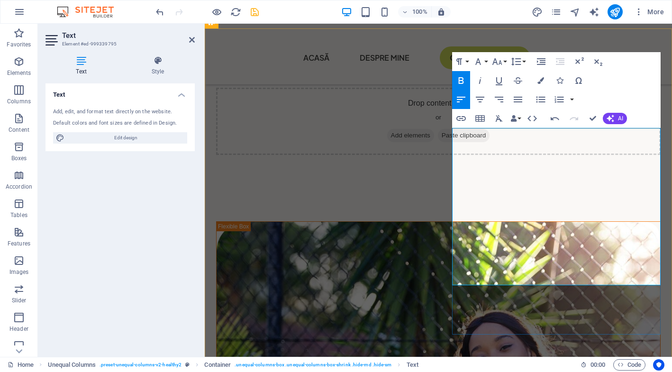
scroll to position [496, 0]
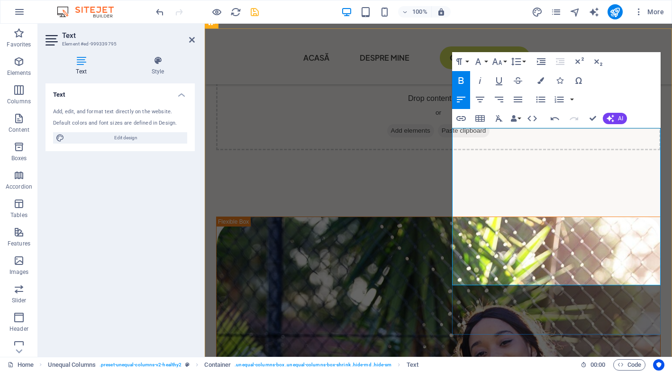
drag, startPoint x: 578, startPoint y: 270, endPoint x: 455, endPoint y: 199, distance: 142.2
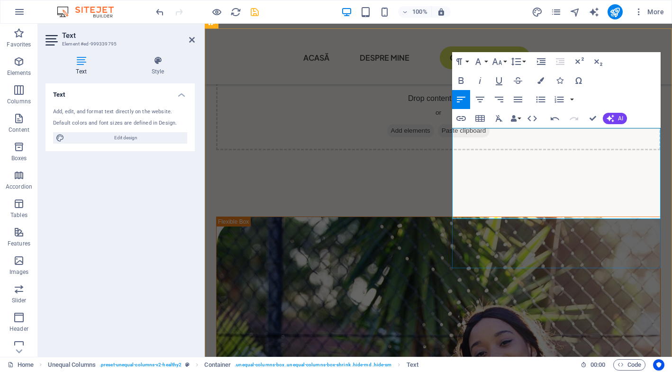
drag, startPoint x: 651, startPoint y: 187, endPoint x: 484, endPoint y: 122, distance: 179.9
click at [458, 83] on icon "button" at bounding box center [460, 80] width 5 height 7
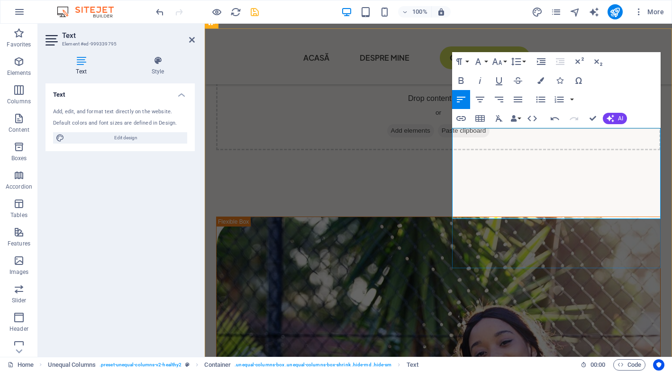
drag, startPoint x: 588, startPoint y: 200, endPoint x: 453, endPoint y: 198, distance: 134.5
click at [520, 102] on icon "button" at bounding box center [517, 100] width 9 height 6
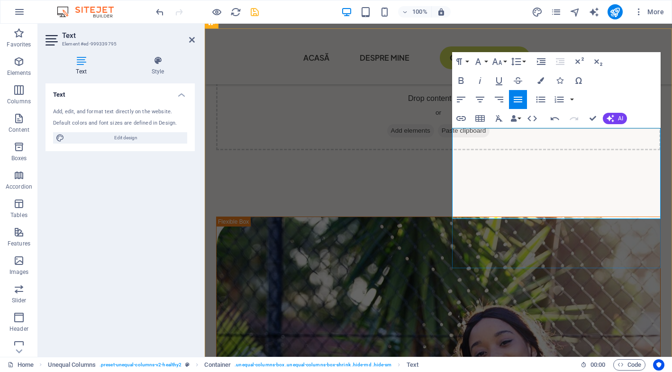
click at [482, 116] on icon "button" at bounding box center [479, 118] width 9 height 7
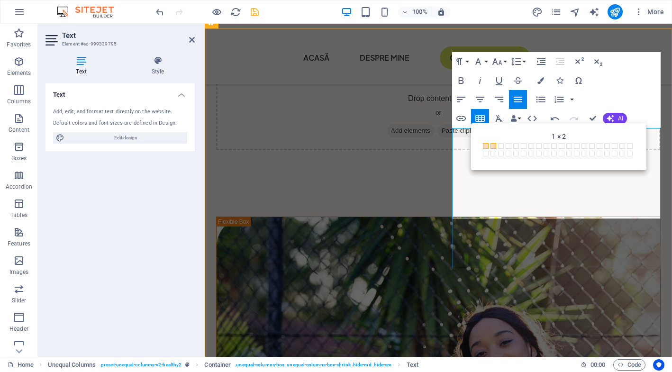
click at [618, 80] on div "Paragraph Format Normal Heading 1 Heading 2 Heading 3 Heading 4 Heading 5 Headi…" at bounding box center [556, 90] width 208 height 76
click at [501, 63] on icon "button" at bounding box center [496, 61] width 11 height 11
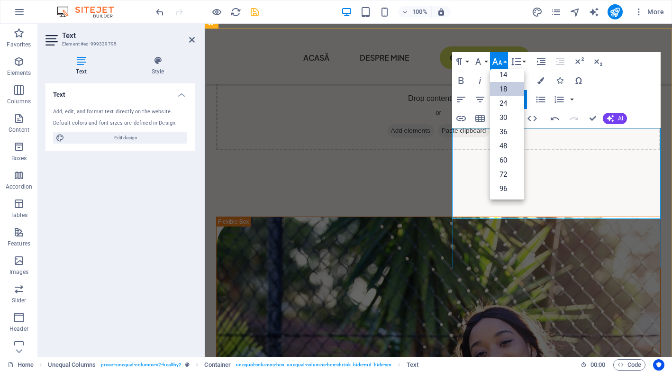
scroll to position [76, 0]
drag, startPoint x: 586, startPoint y: 201, endPoint x: 443, endPoint y: 192, distance: 143.7
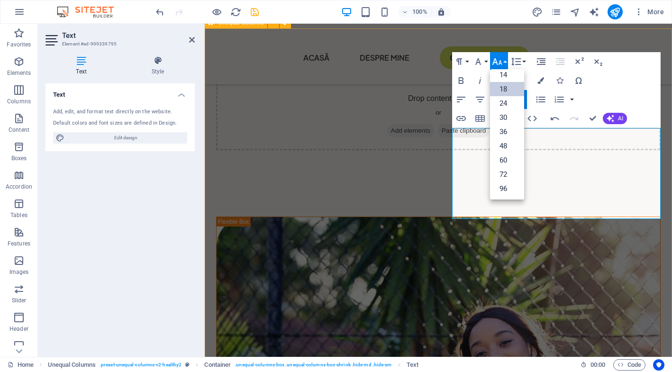
click at [502, 88] on link "18" at bounding box center [507, 89] width 34 height 14
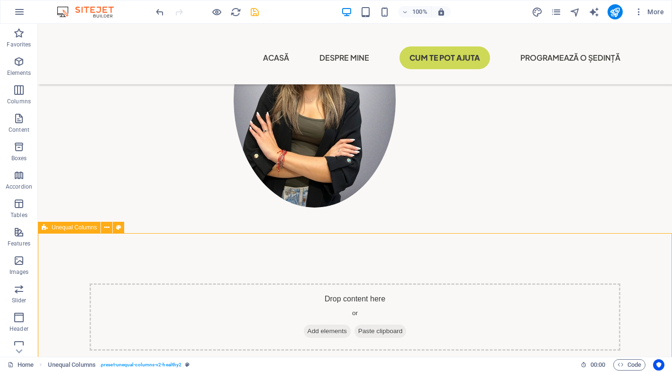
scroll to position [283, 0]
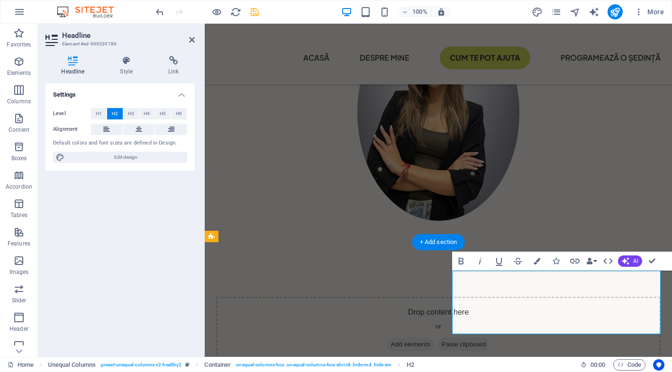
click at [131, 114] on span "H3" at bounding box center [131, 113] width 6 height 11
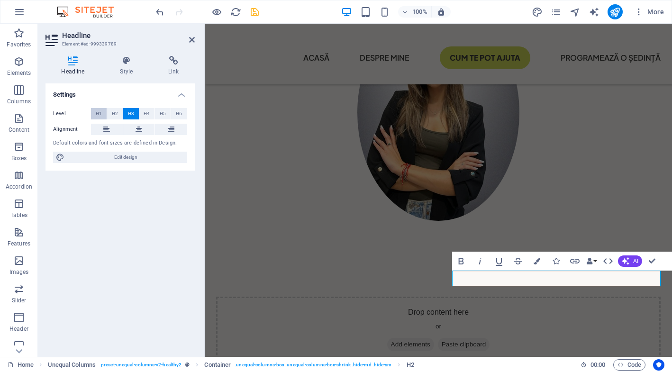
click at [102, 109] on button "H1" at bounding box center [99, 113] width 16 height 11
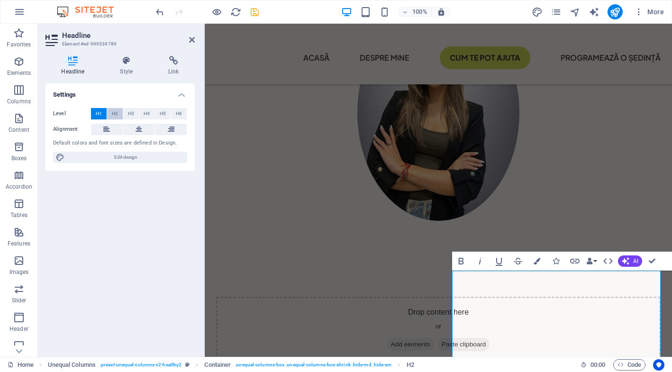
click at [114, 113] on span "H2" at bounding box center [115, 113] width 6 height 11
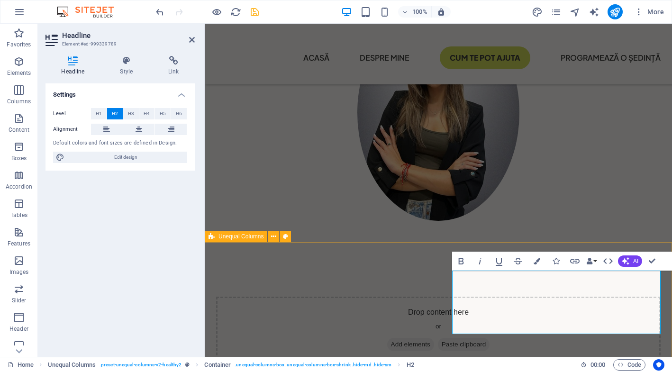
drag, startPoint x: 650, startPoint y: 325, endPoint x: 479, endPoint y: 266, distance: 180.9
click at [131, 115] on span "H3" at bounding box center [131, 113] width 6 height 11
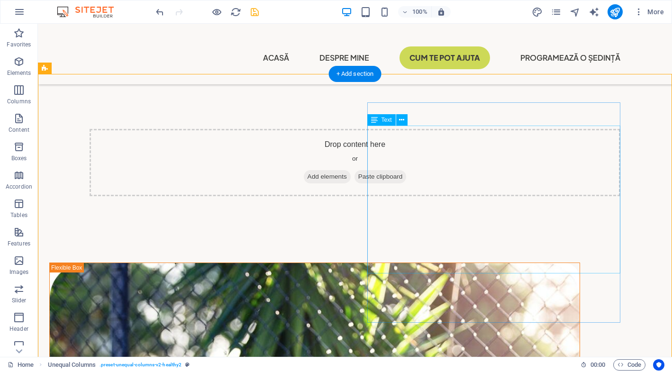
scroll to position [438, 0]
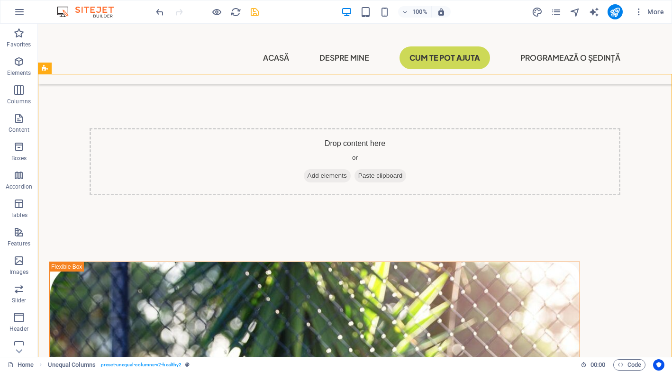
click at [256, 11] on icon "save" at bounding box center [254, 12] width 11 height 11
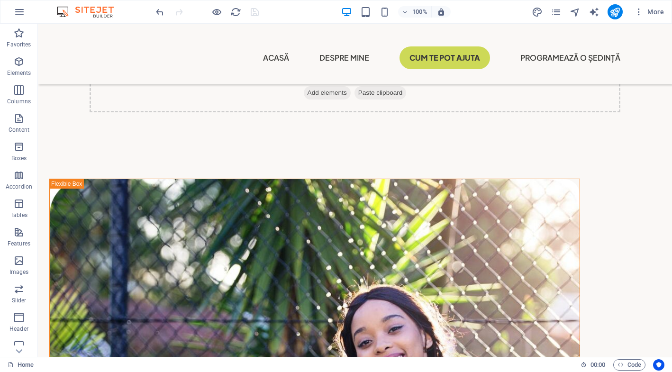
scroll to position [520, 0]
